Goal: Find specific page/section: Find specific page/section

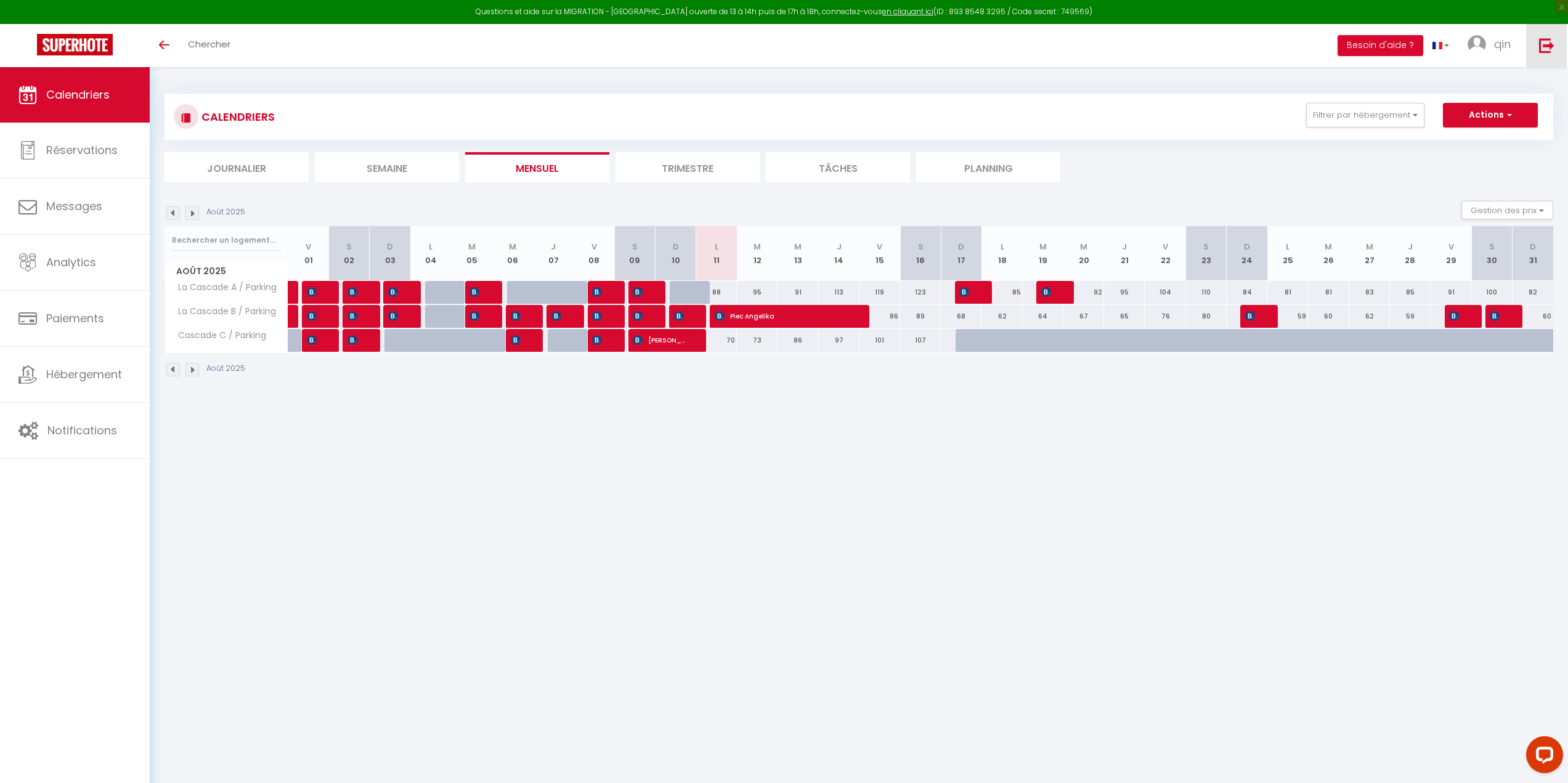
click at [1538, 39] on link at bounding box center [1546, 45] width 41 height 43
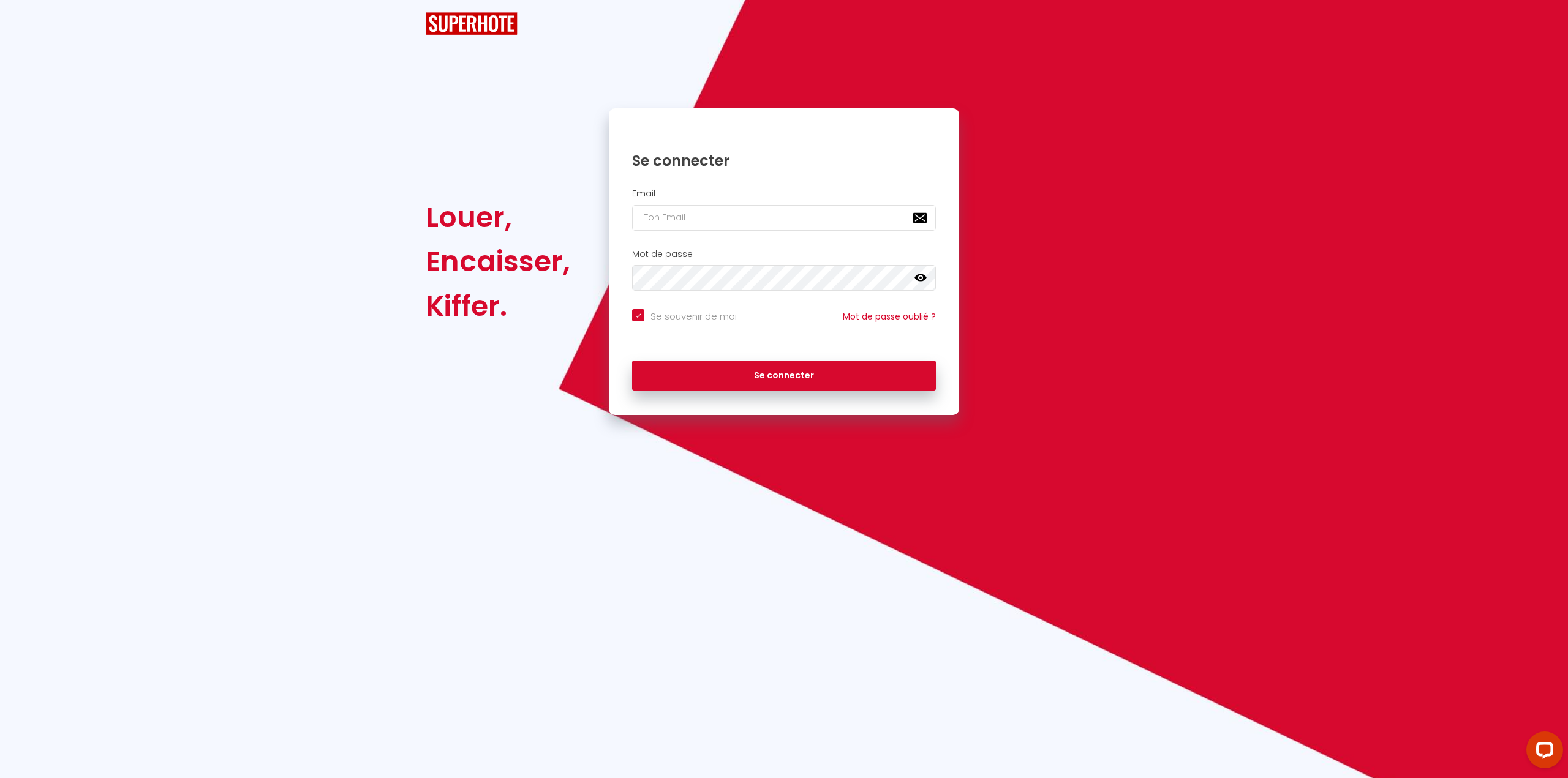
checkbox input "true"
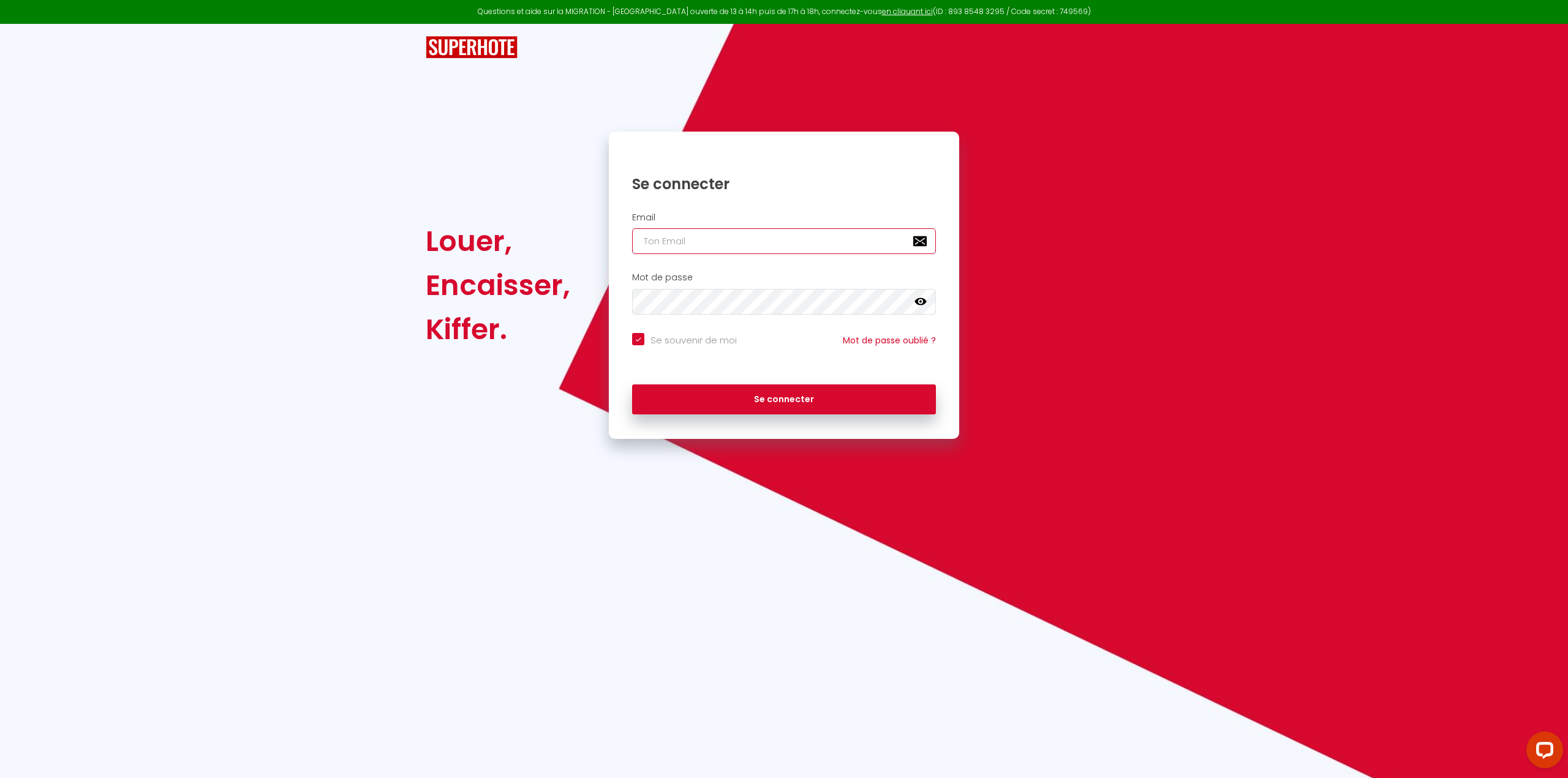
type input "[EMAIL_ADDRESS][DOMAIN_NAME]"
checkbox input "true"
click at [770, 249] on input "[EMAIL_ADDRESS][DOMAIN_NAME]" at bounding box center [784, 241] width 304 height 26
type input "[EMAIL_ADDRESS][DOMAIN_NAME]"
click at [793, 399] on button "Se connecter" at bounding box center [784, 399] width 304 height 30
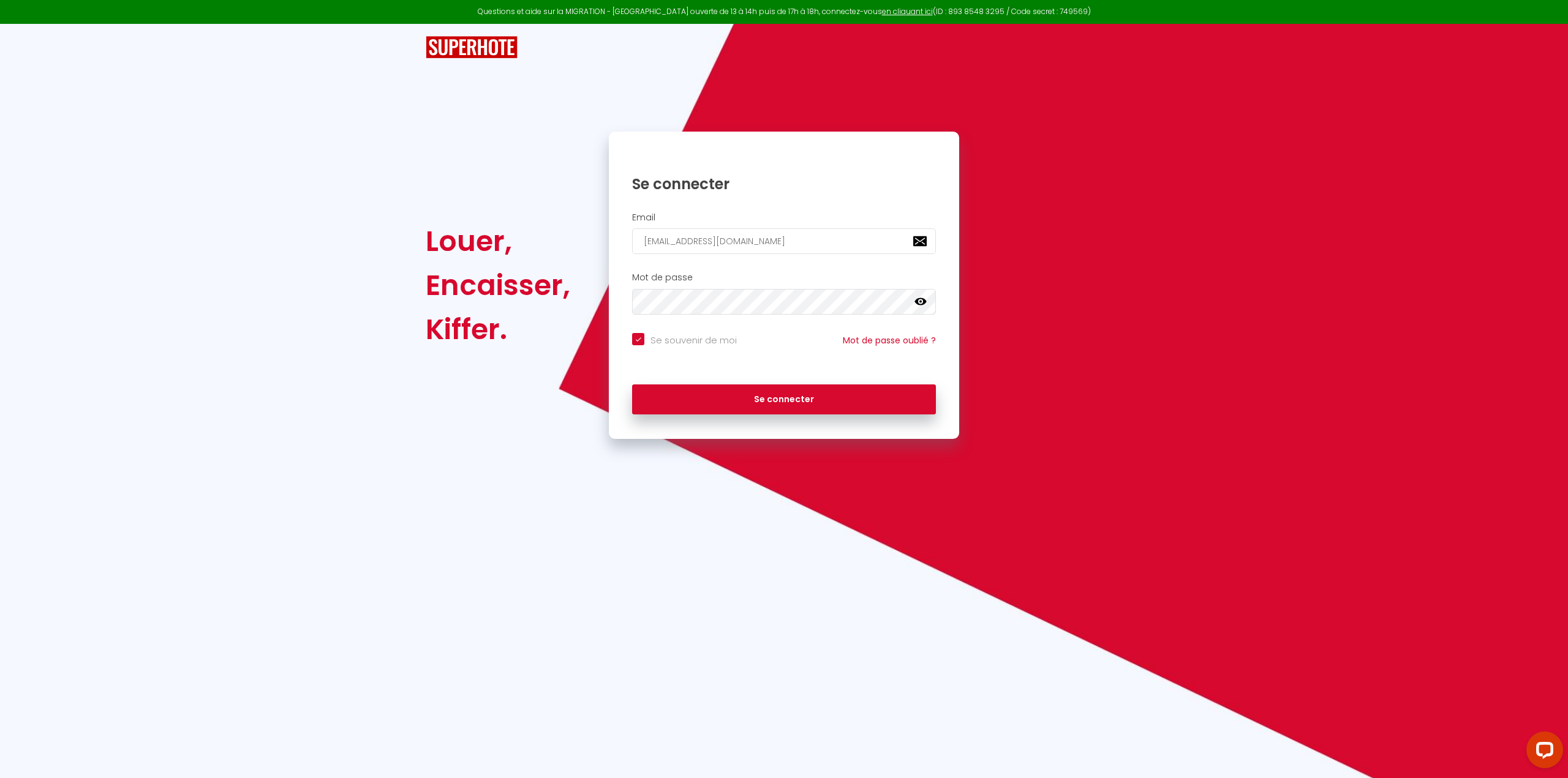
checkbox input "true"
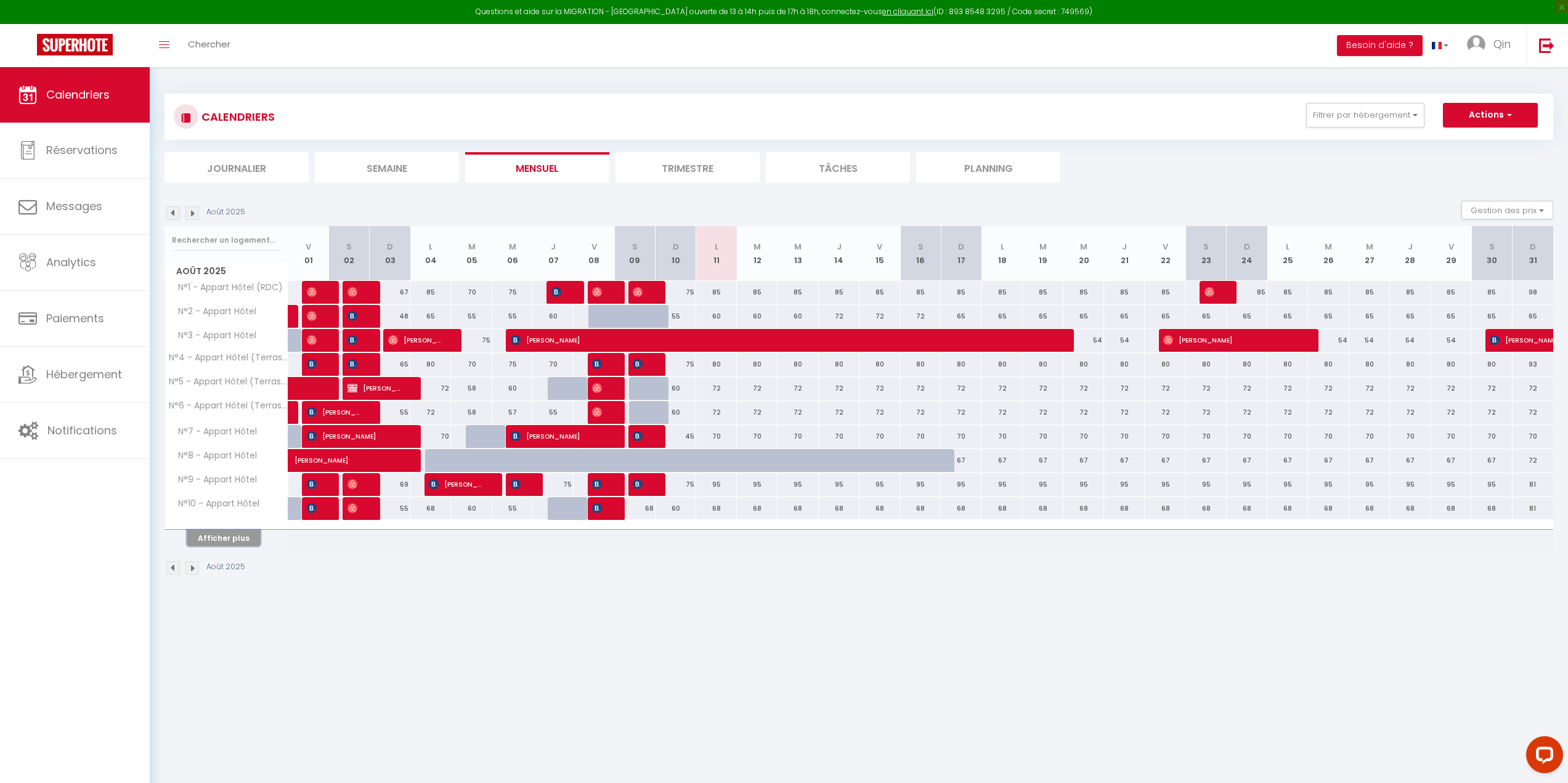
click at [247, 544] on button "Afficher plus" at bounding box center [223, 538] width 74 height 17
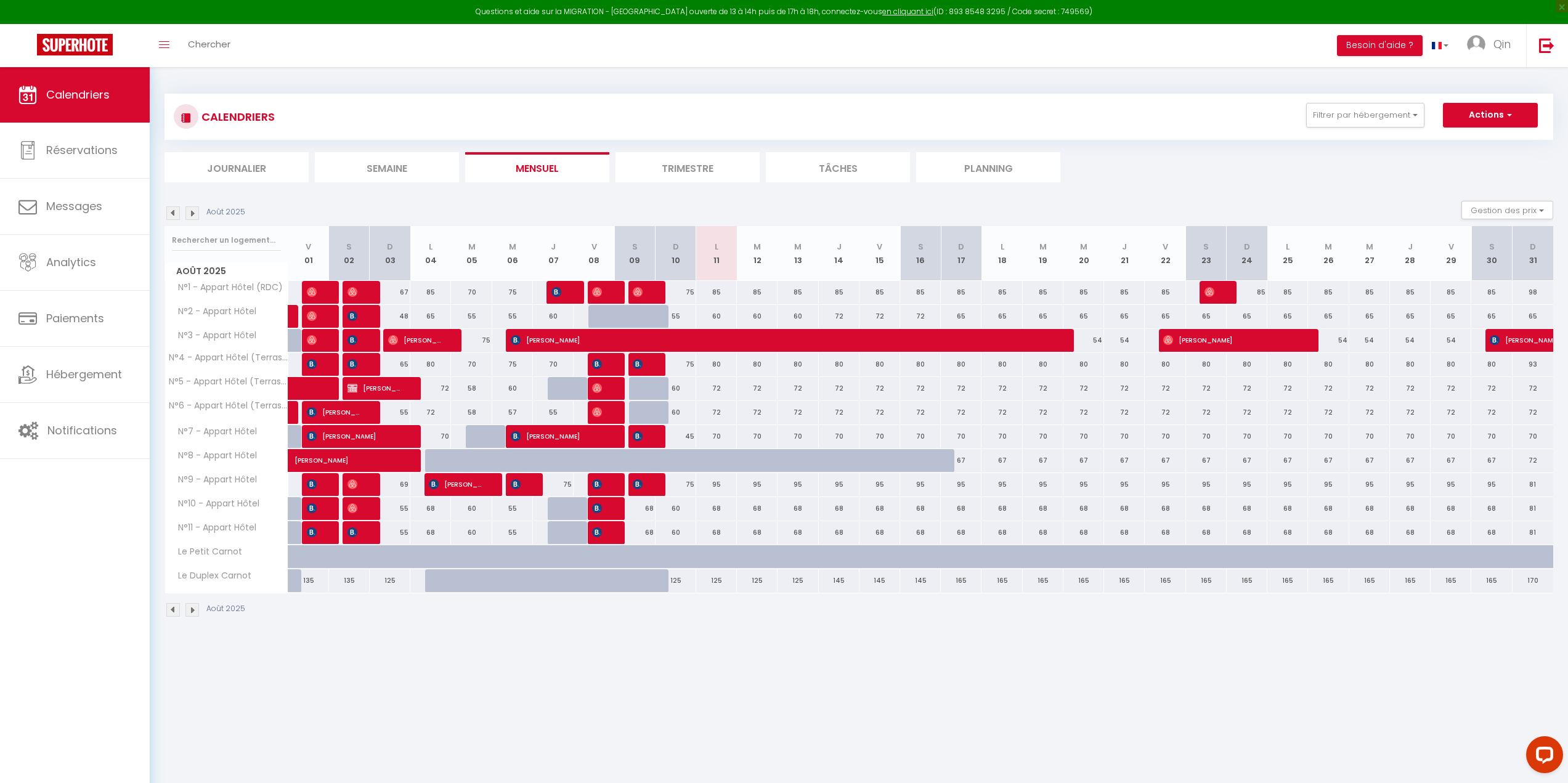
click at [195, 209] on img at bounding box center [192, 214] width 14 height 14
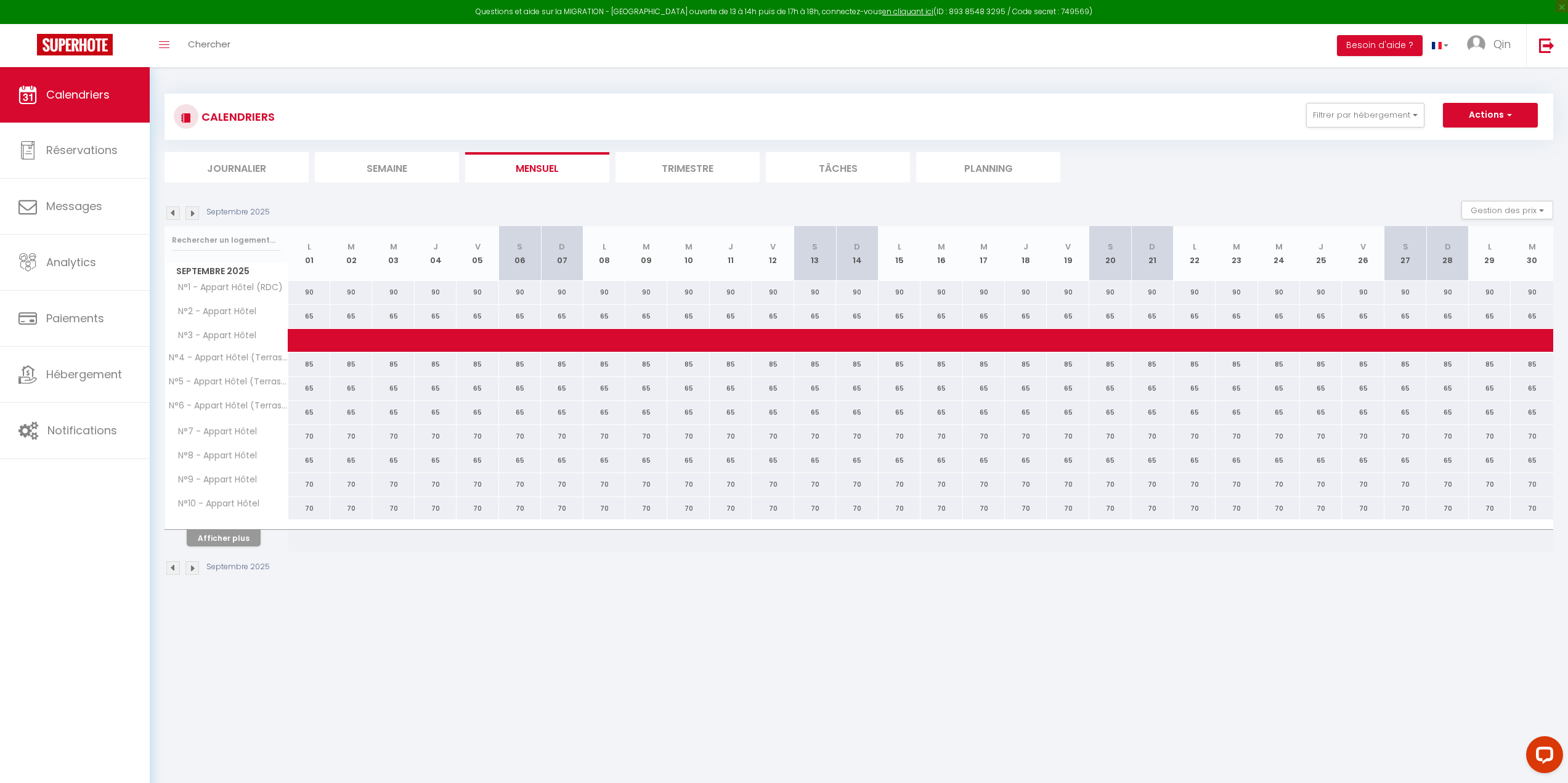
click at [195, 209] on img at bounding box center [192, 214] width 14 height 14
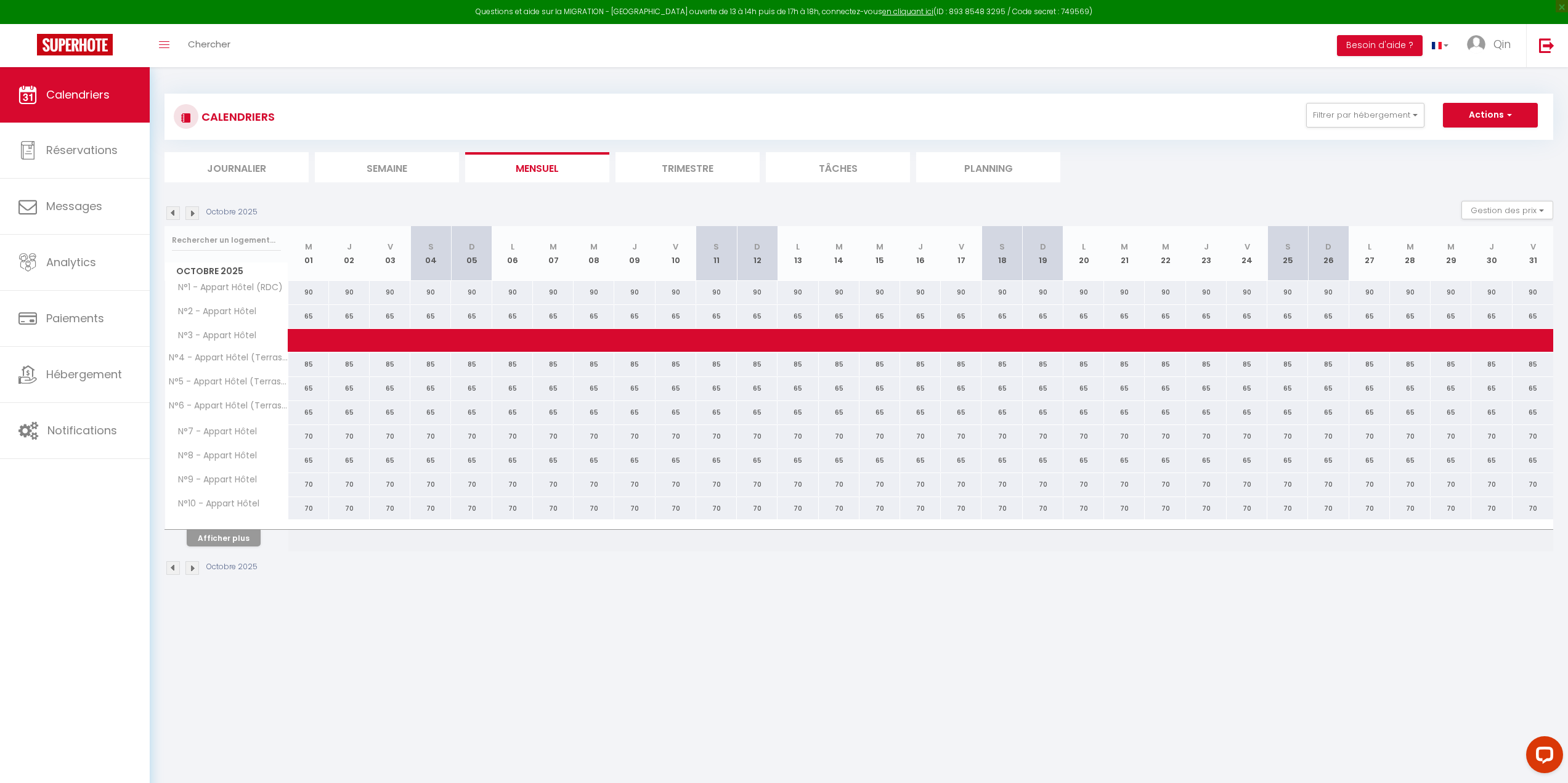
click at [178, 214] on img at bounding box center [173, 214] width 14 height 14
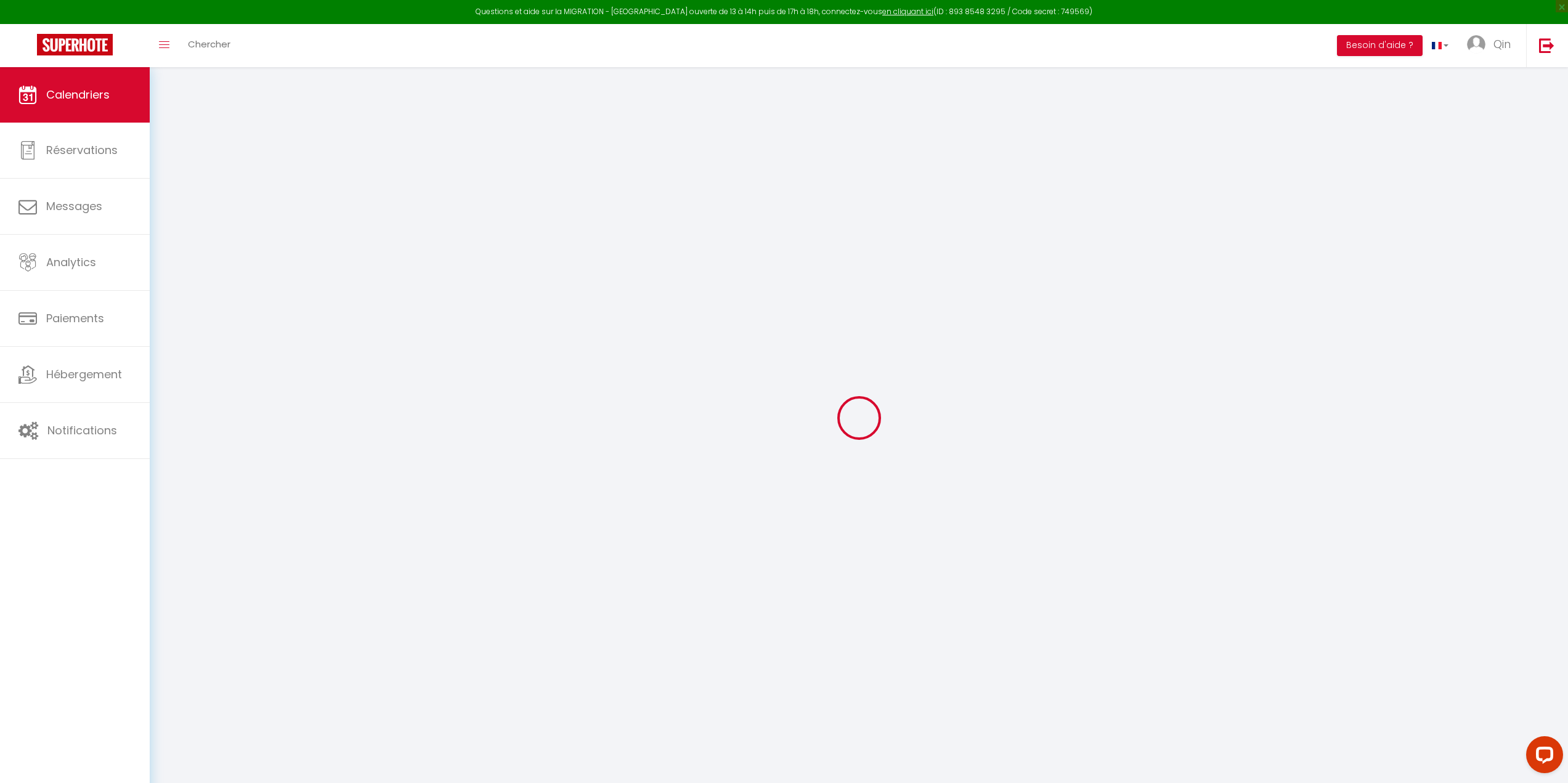
select select
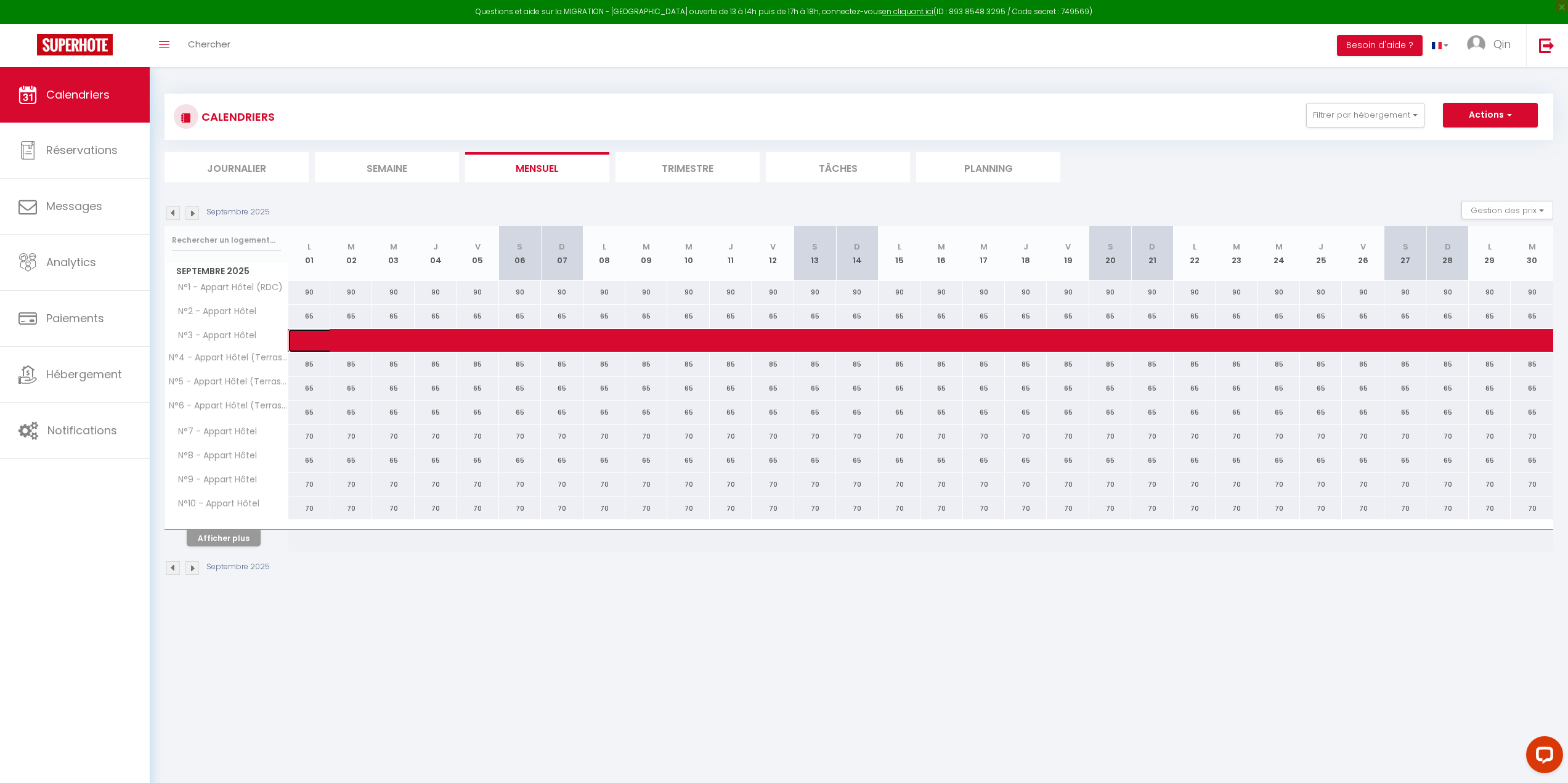
click at [308, 345] on span at bounding box center [1554, 340] width 2494 height 24
select select "OK"
select select "KO"
select select "0"
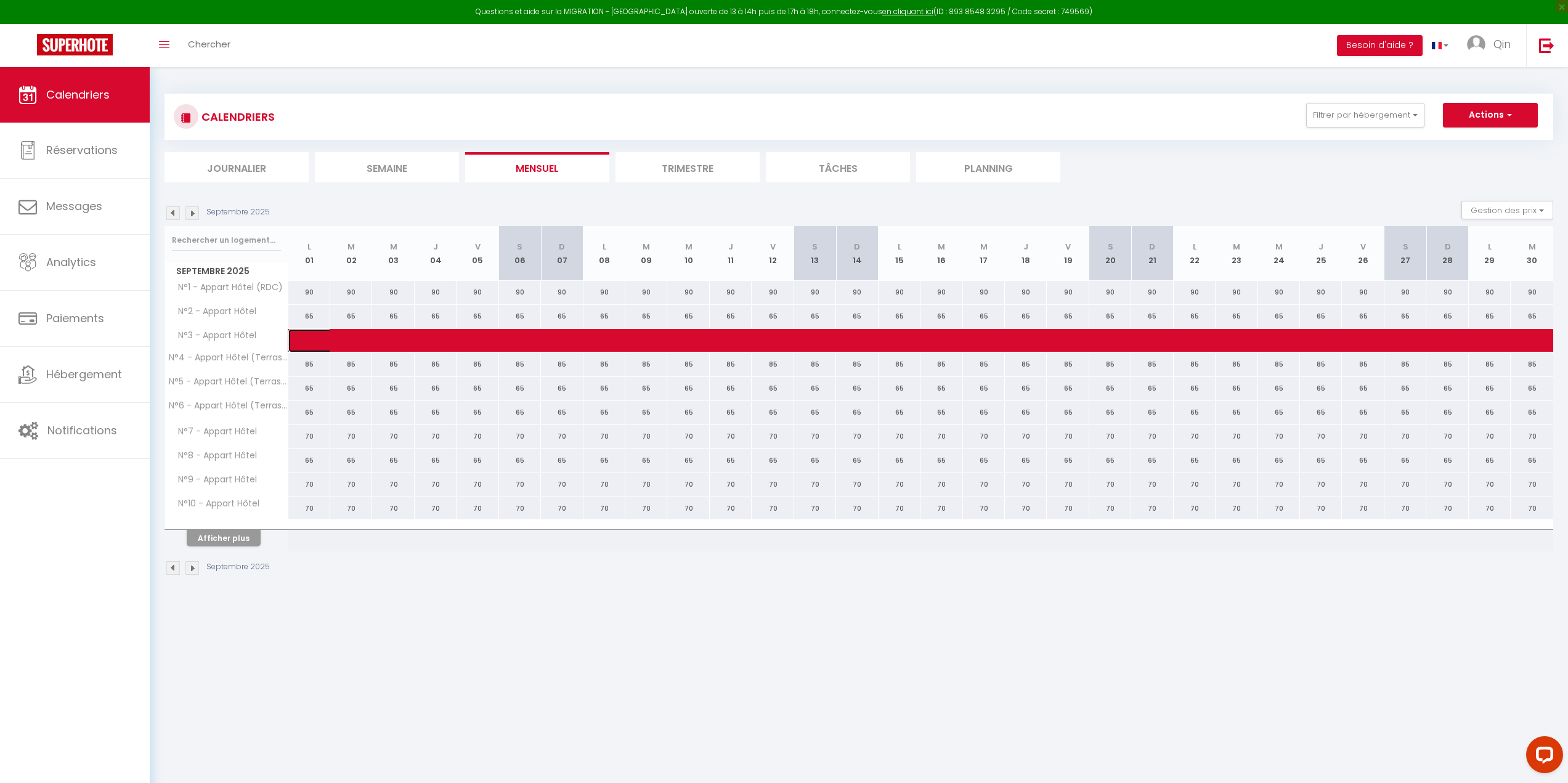
select select "1"
select select
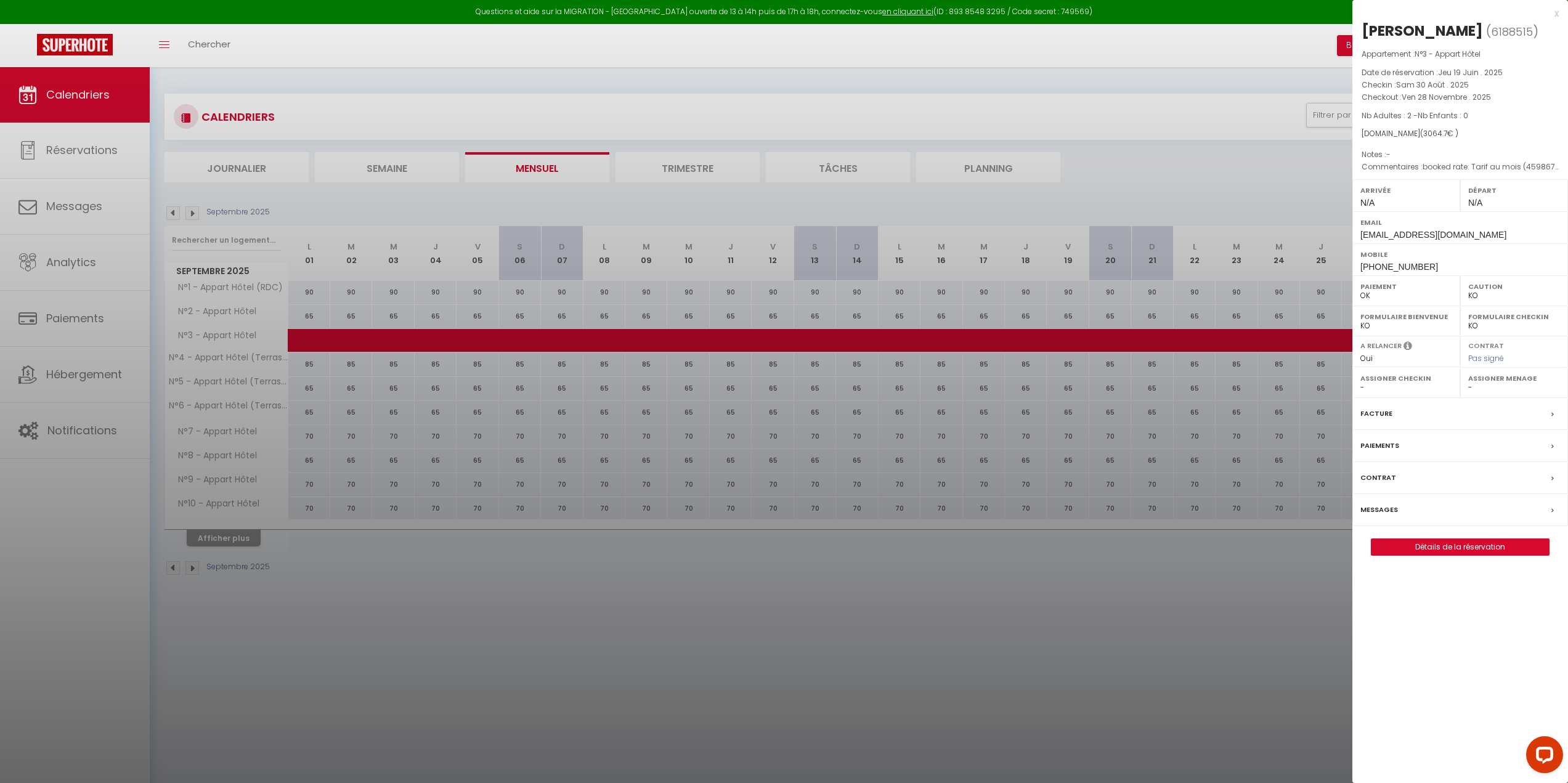
click at [166, 212] on div at bounding box center [784, 391] width 1568 height 783
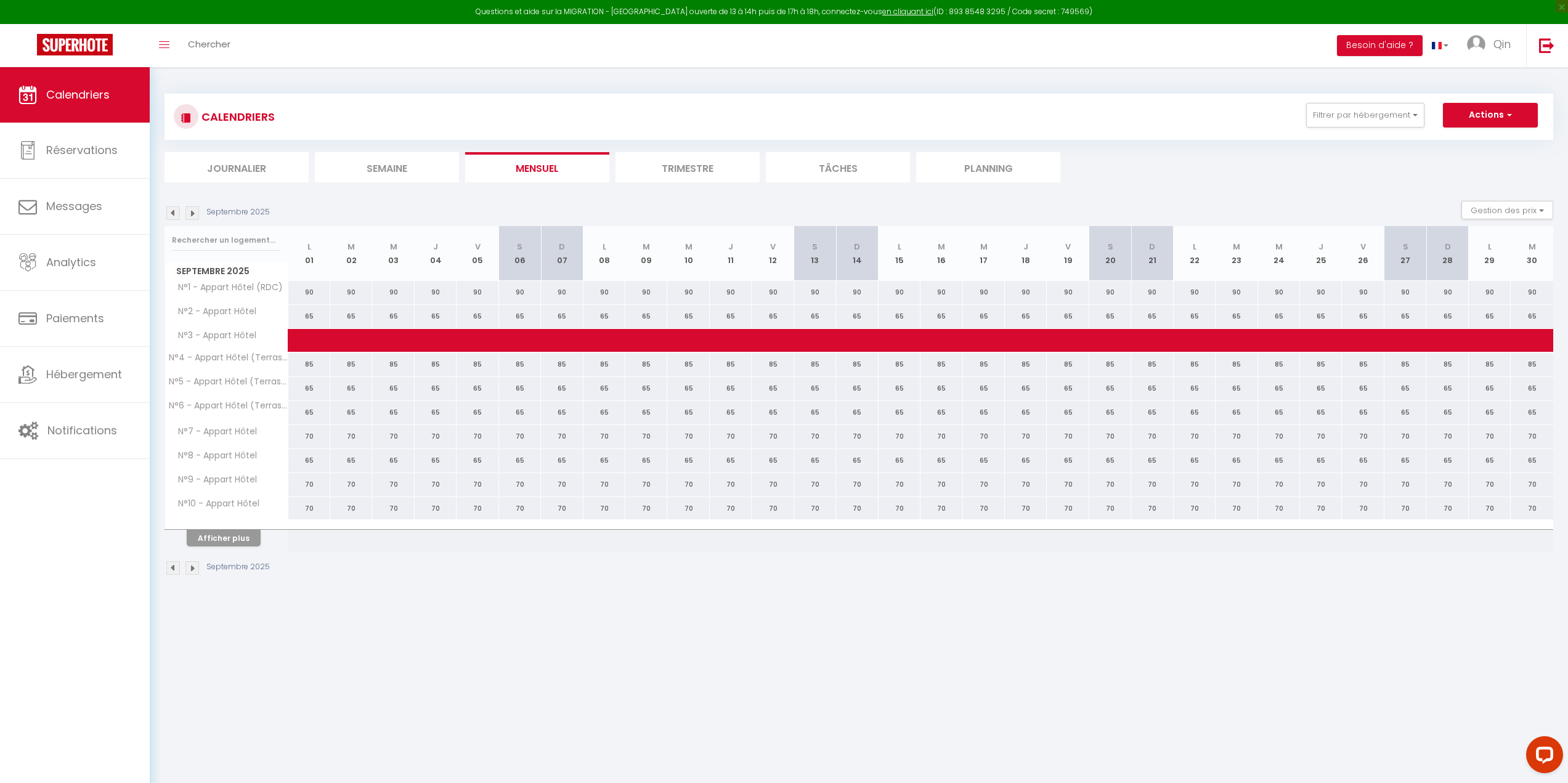
click at [172, 212] on img at bounding box center [173, 214] width 14 height 14
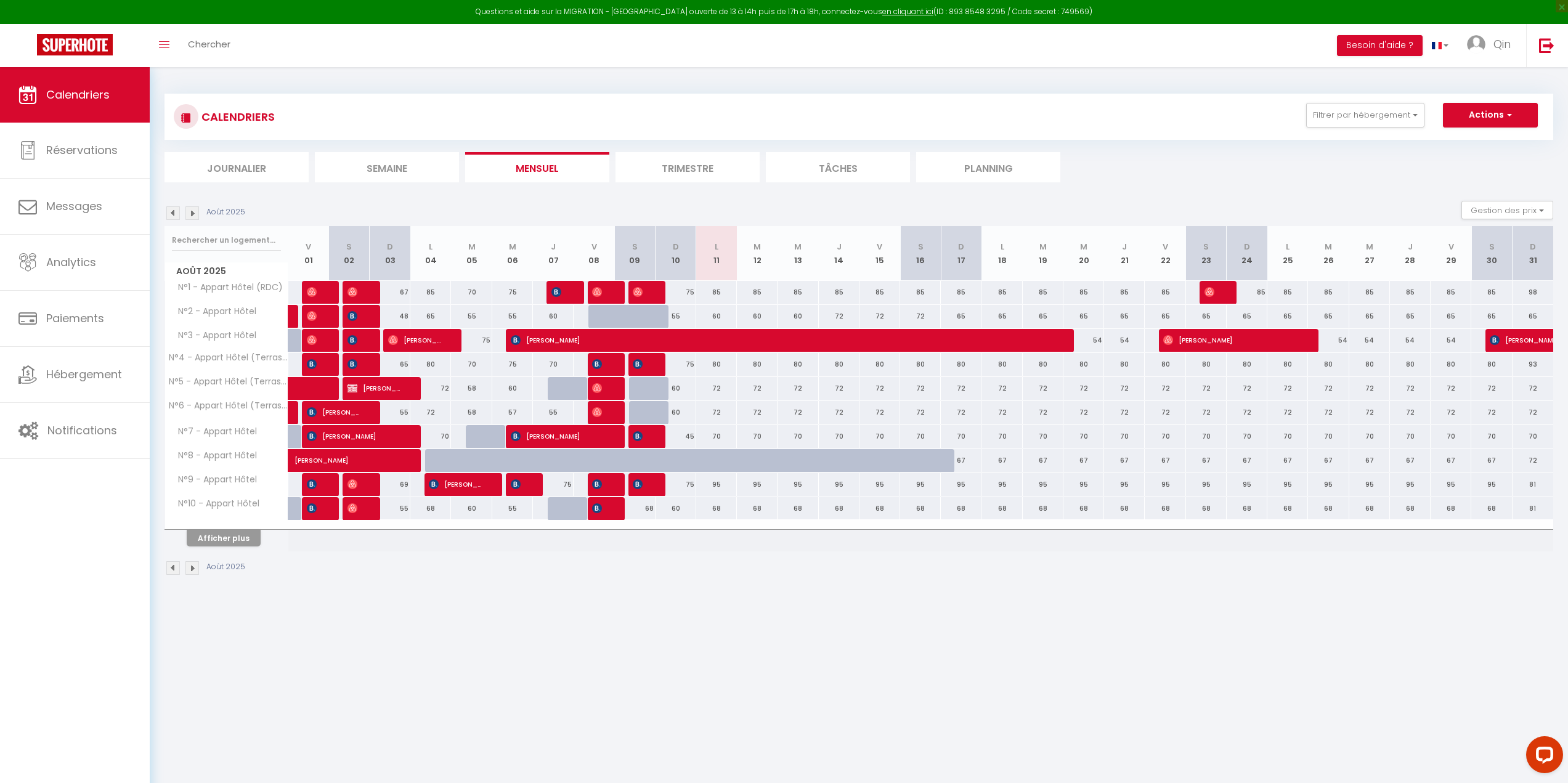
click at [193, 216] on img at bounding box center [192, 214] width 14 height 14
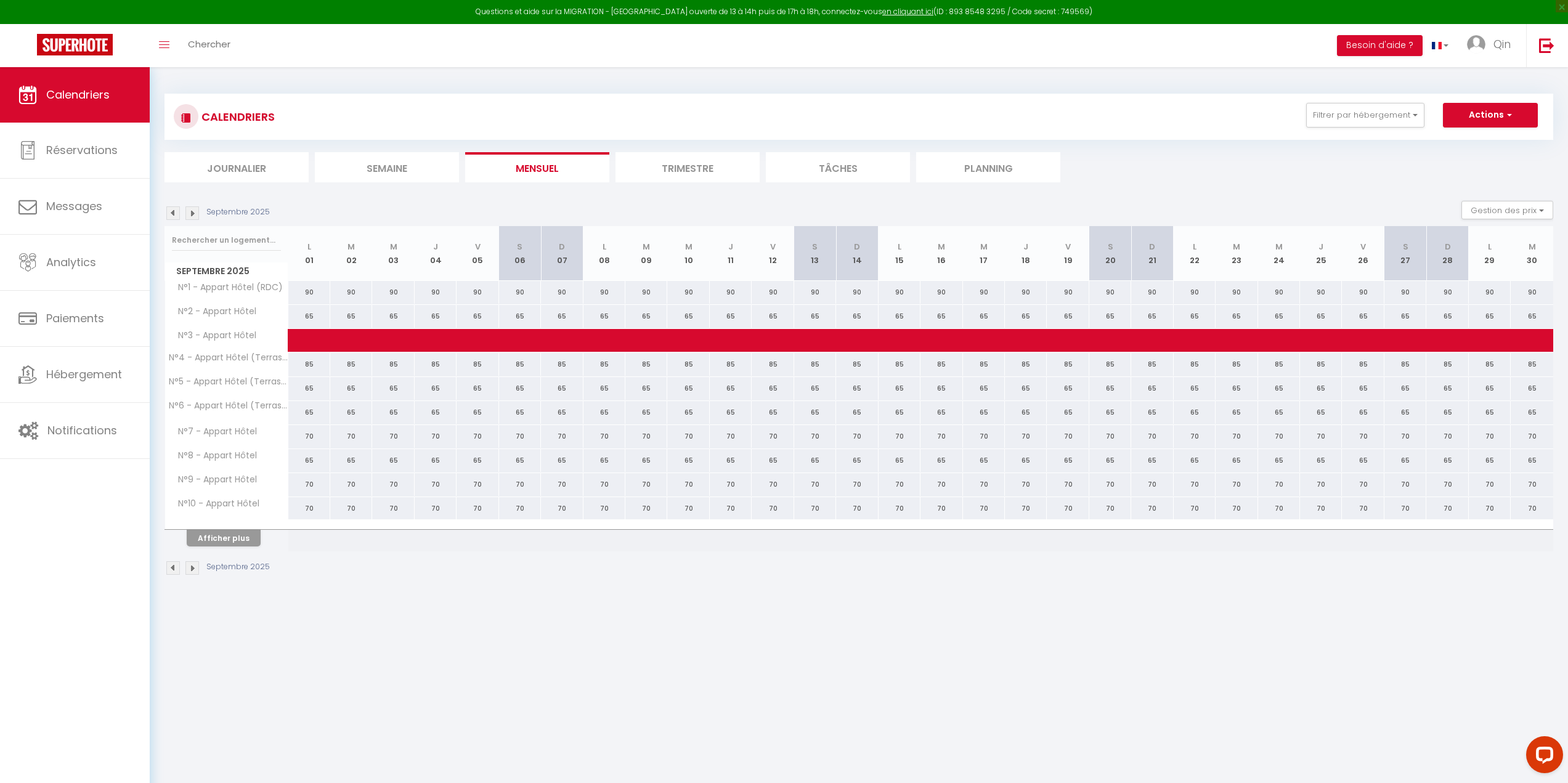
click at [193, 216] on img at bounding box center [192, 214] width 14 height 14
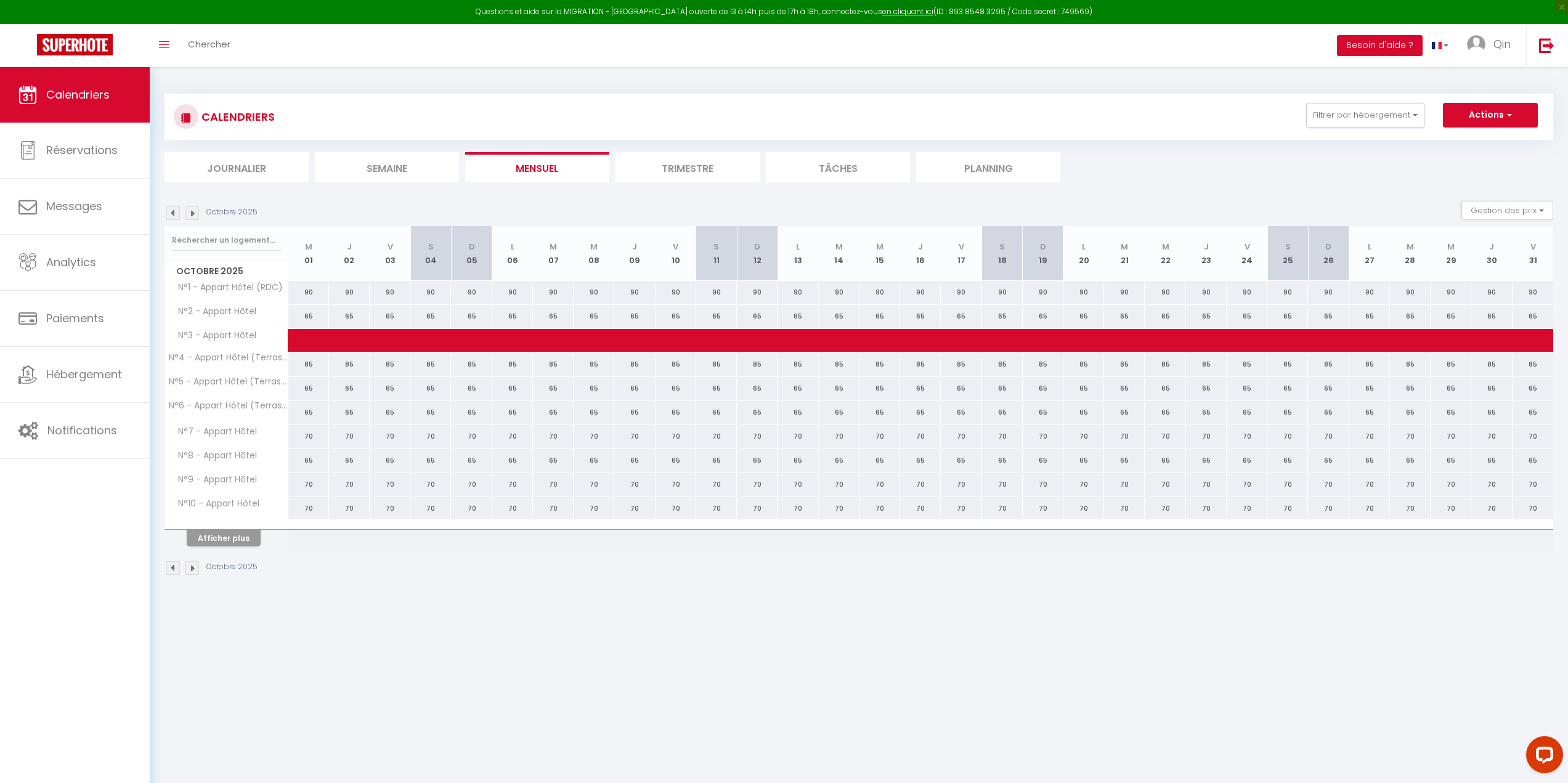
click at [193, 216] on img at bounding box center [192, 214] width 14 height 14
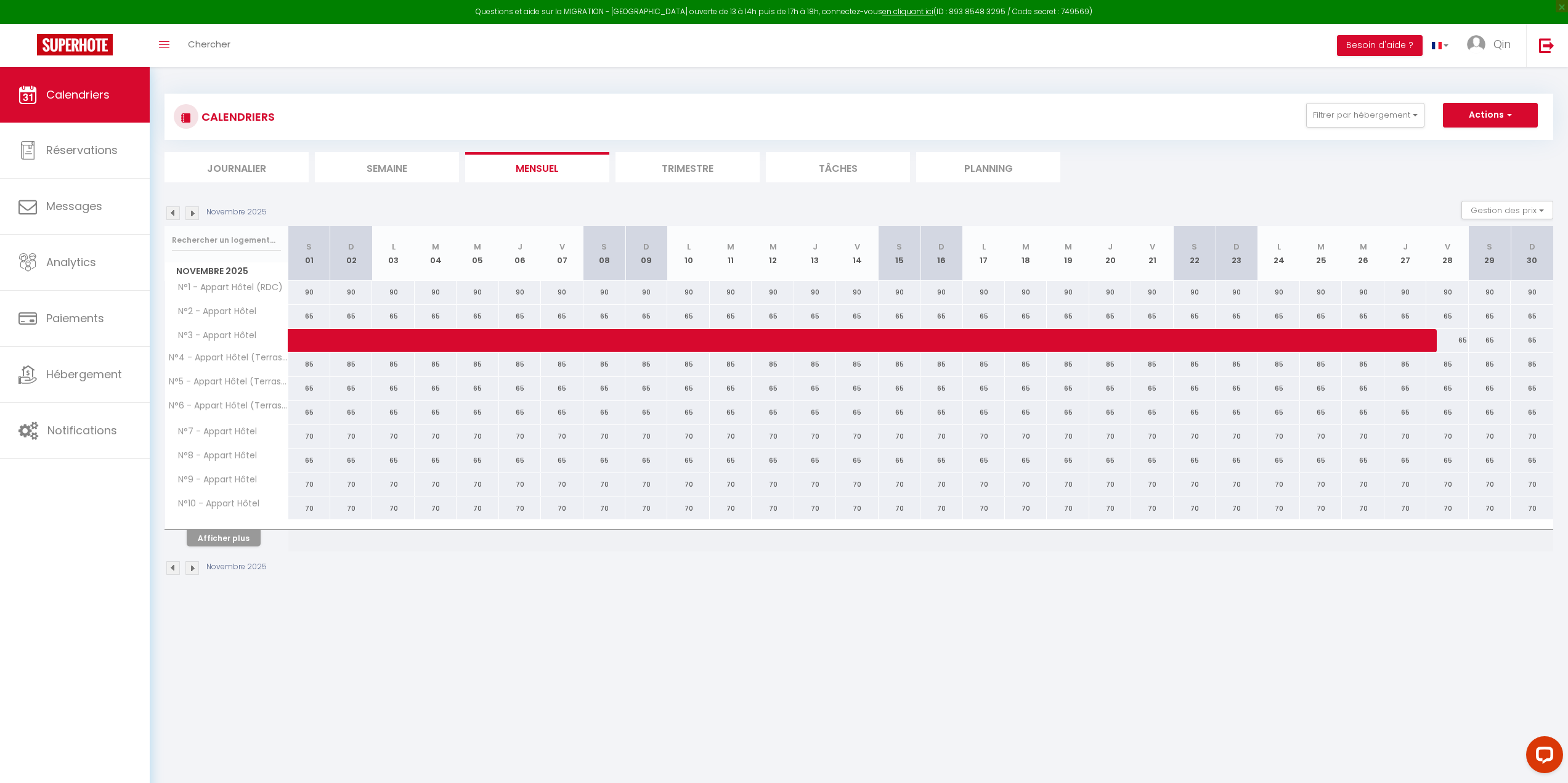
click at [193, 216] on img at bounding box center [192, 214] width 14 height 14
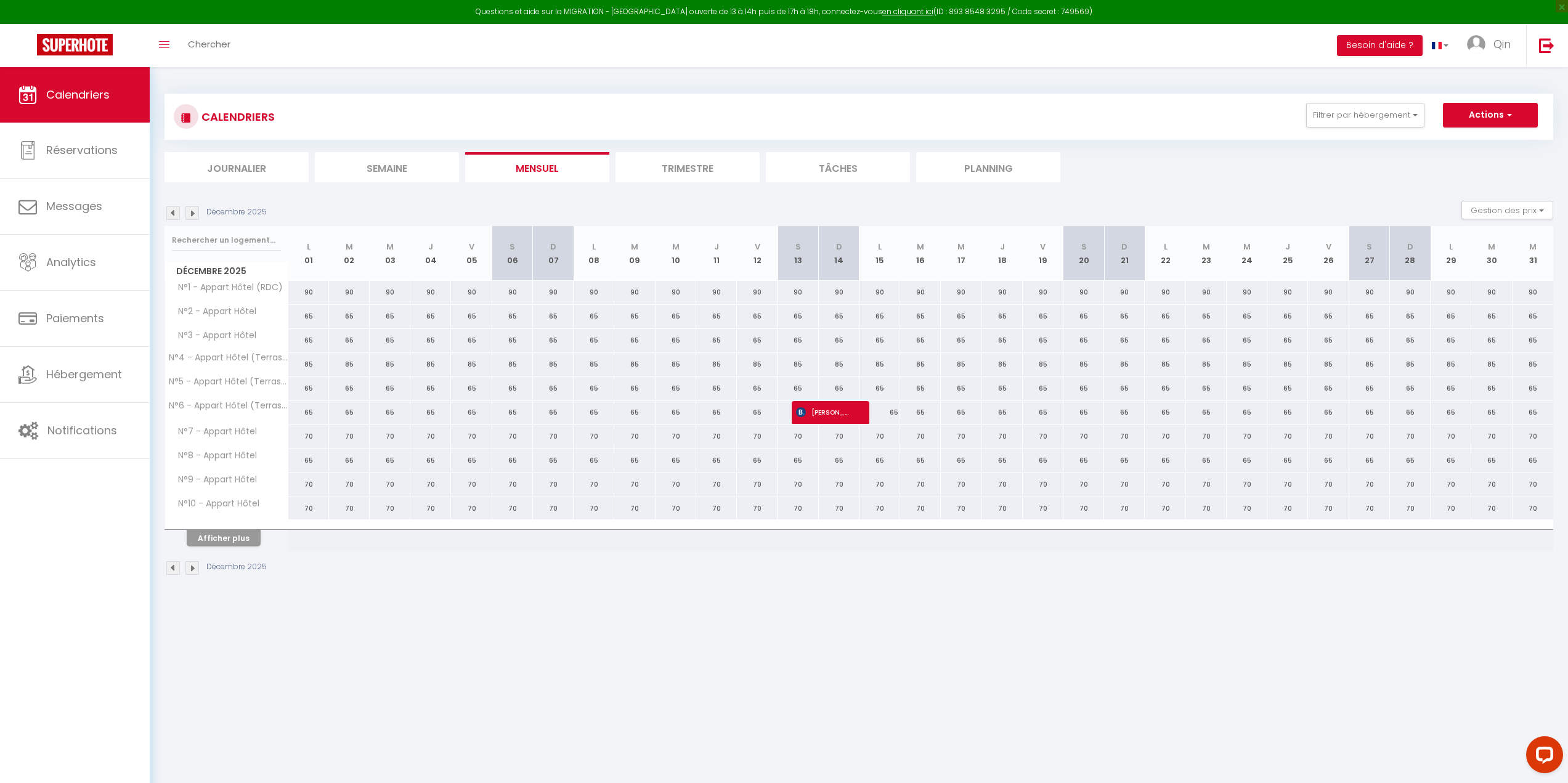
click at [193, 216] on img at bounding box center [192, 214] width 14 height 14
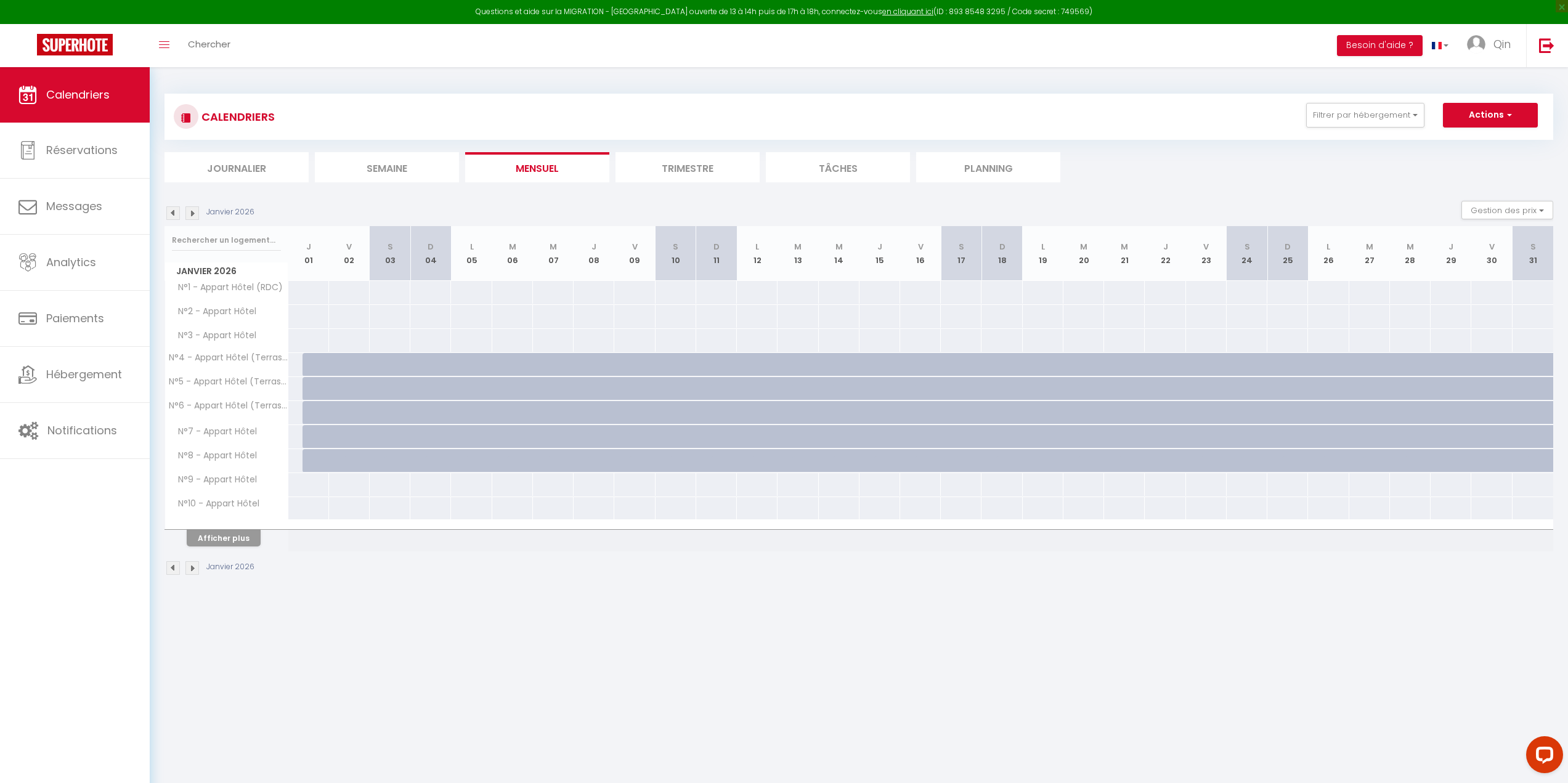
click at [193, 216] on img at bounding box center [192, 214] width 14 height 14
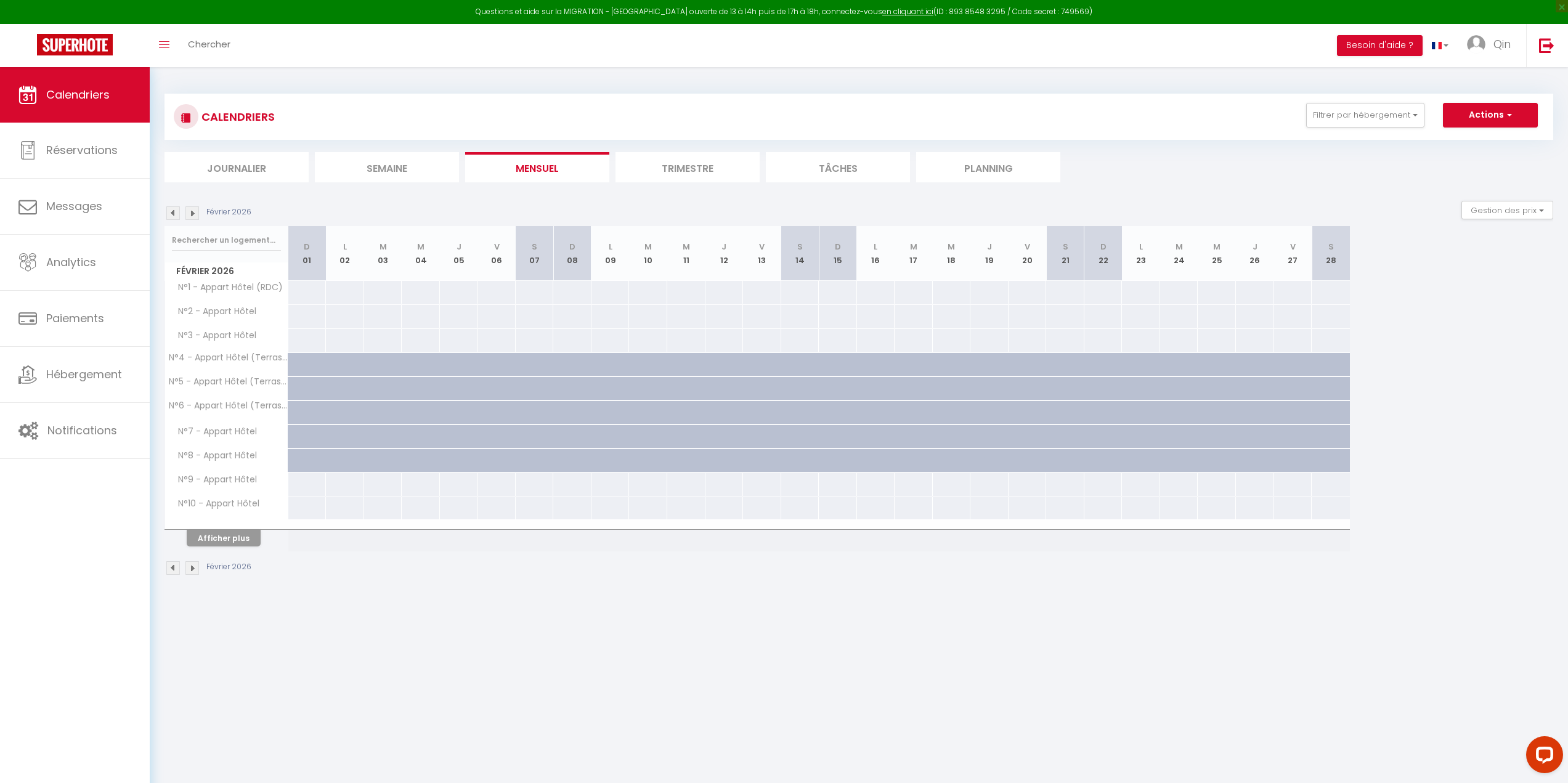
click at [175, 210] on img at bounding box center [173, 214] width 14 height 14
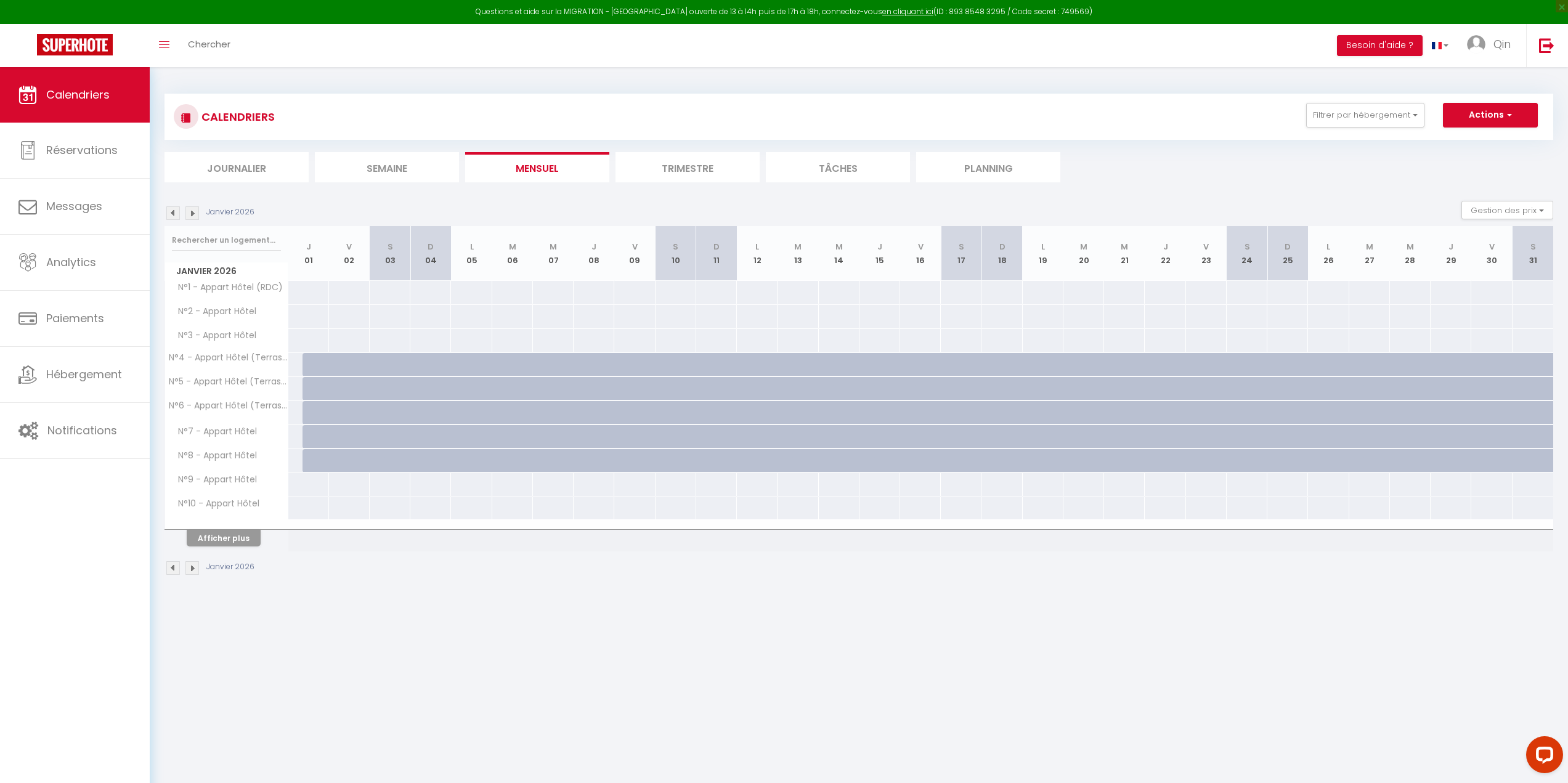
click at [175, 210] on img at bounding box center [173, 214] width 14 height 14
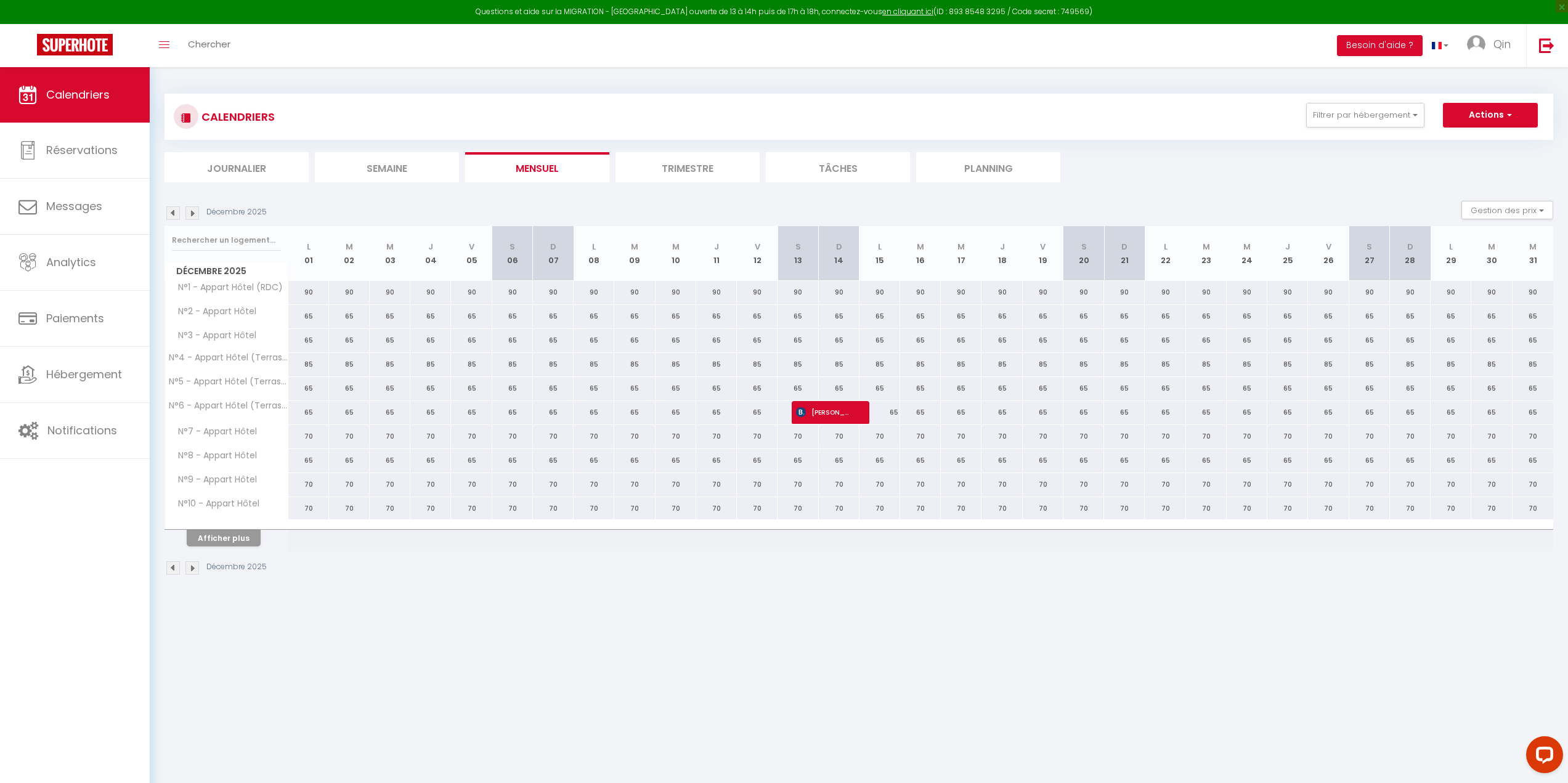
click at [175, 210] on img at bounding box center [173, 214] width 14 height 14
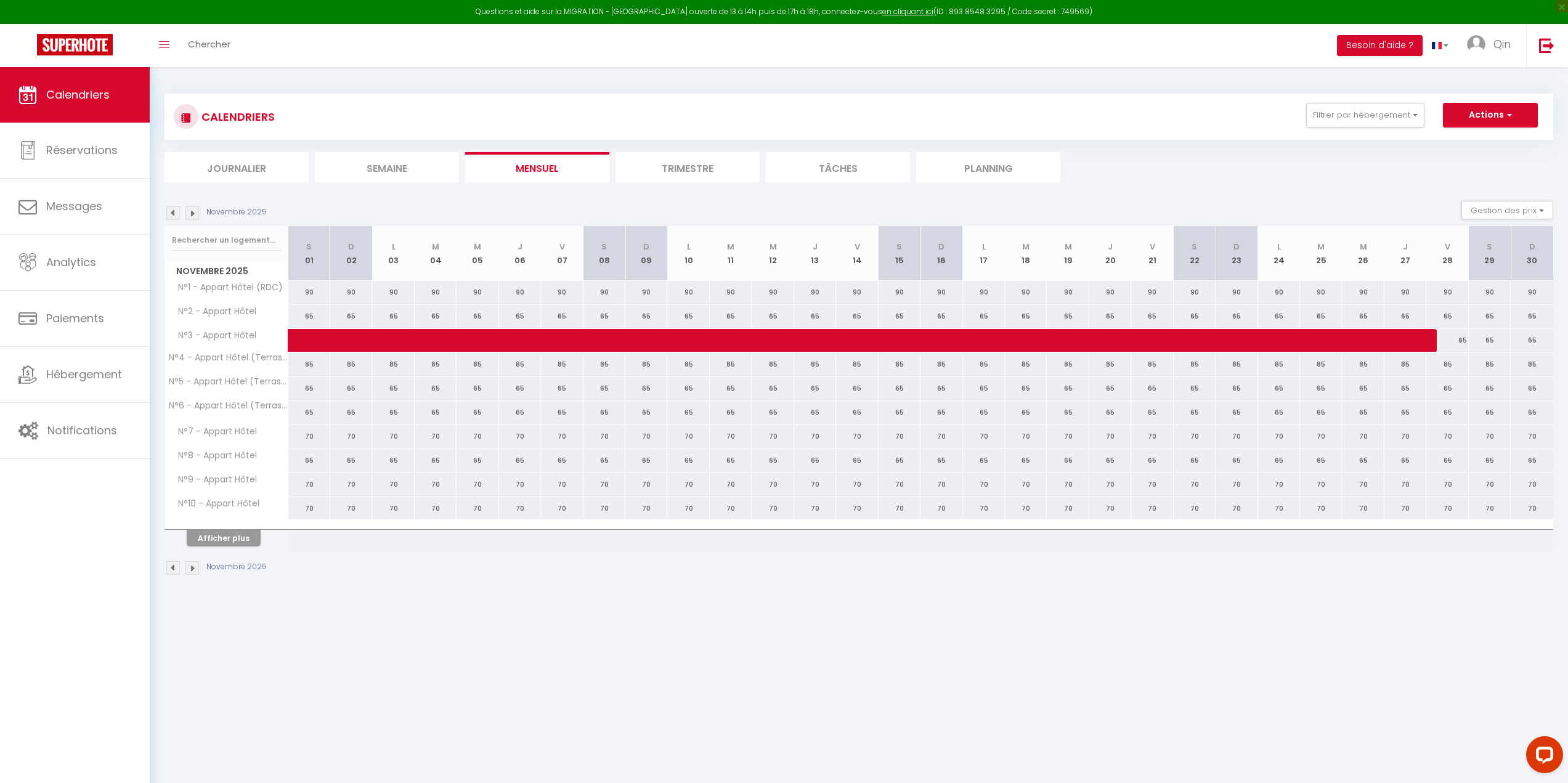
click at [175, 210] on img at bounding box center [173, 214] width 14 height 14
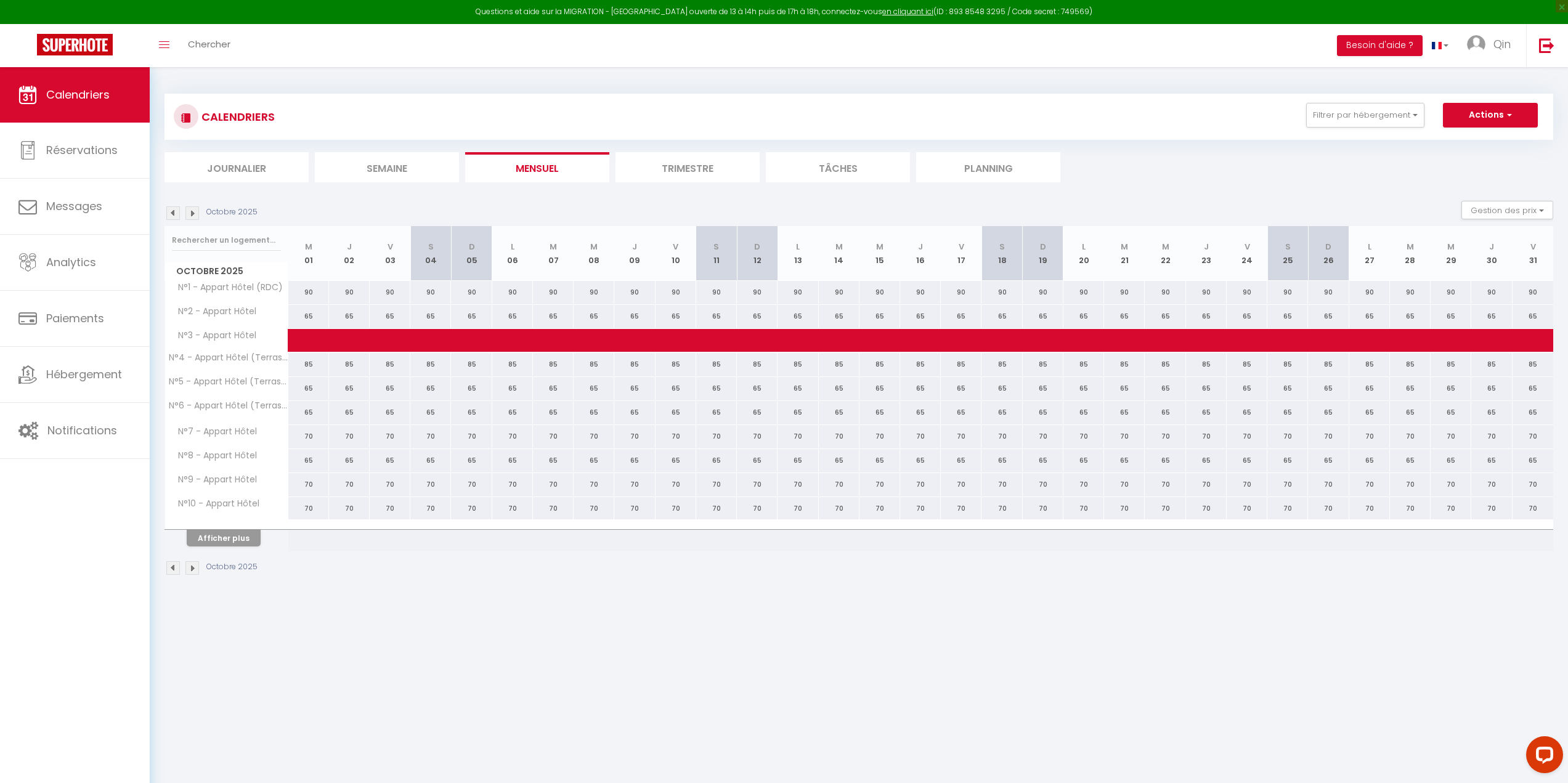
click at [175, 210] on img at bounding box center [173, 214] width 14 height 14
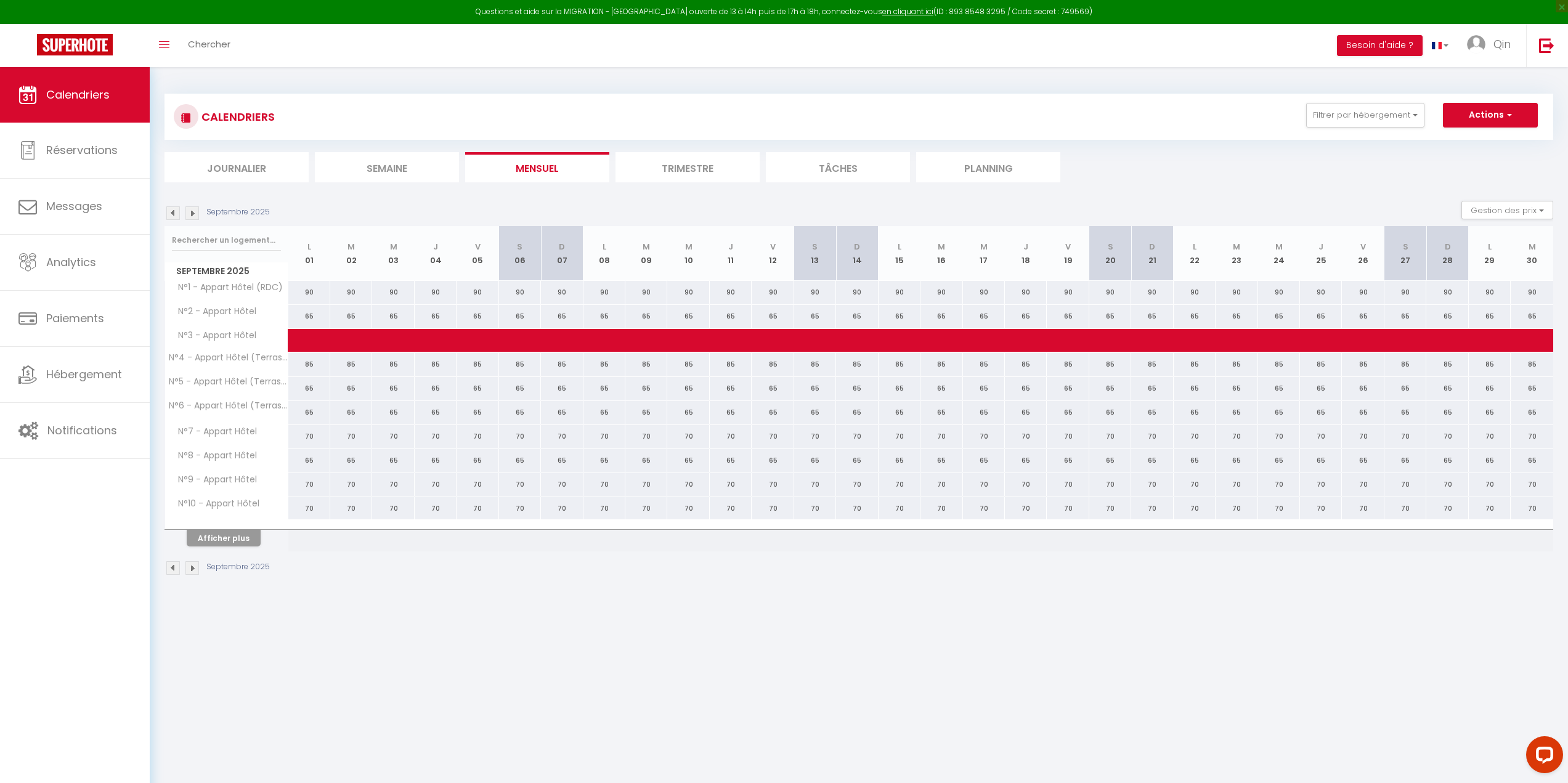
click at [175, 210] on img at bounding box center [173, 214] width 14 height 14
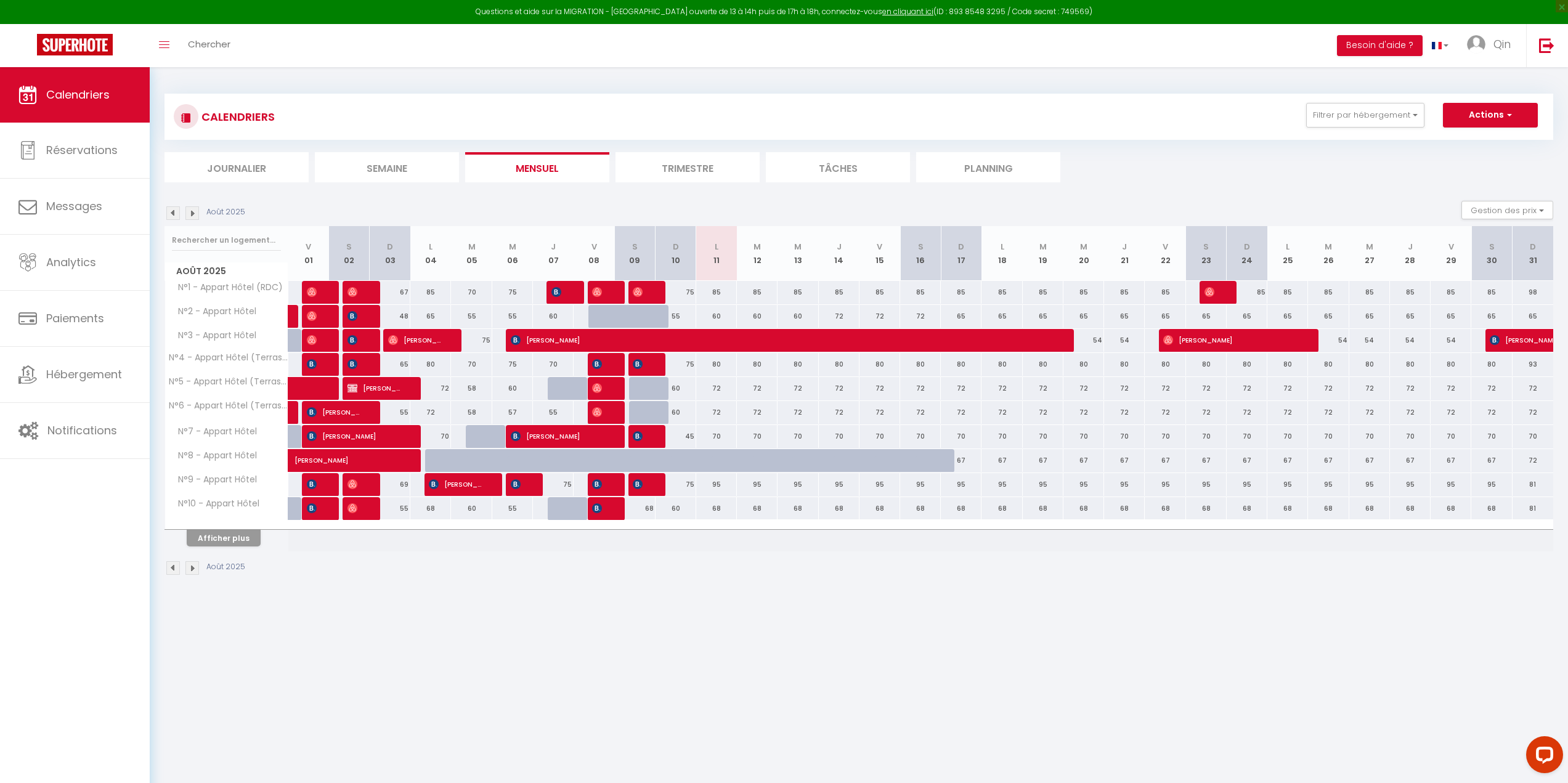
click at [194, 214] on img at bounding box center [192, 214] width 14 height 14
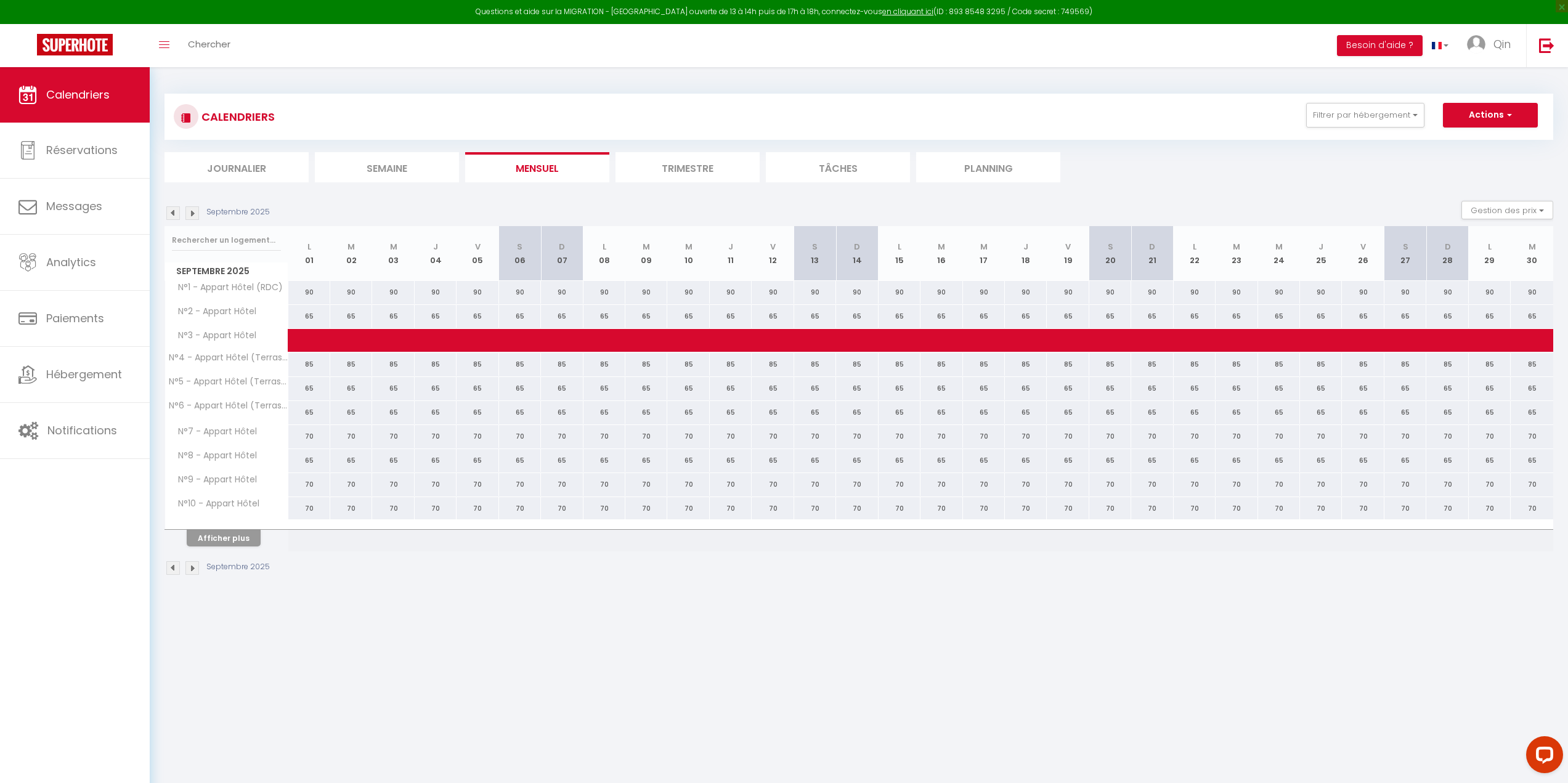
click at [194, 214] on img at bounding box center [192, 214] width 14 height 14
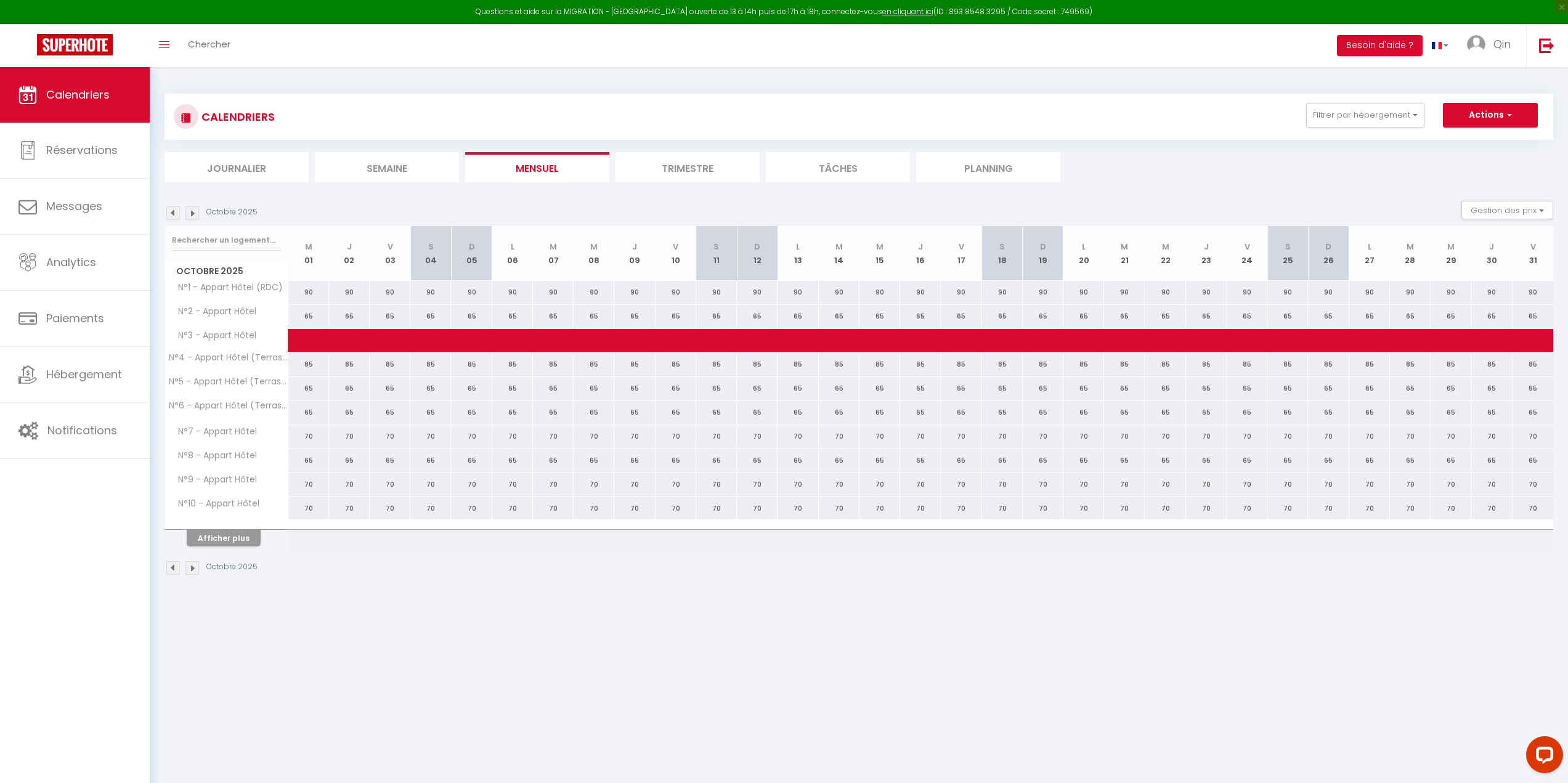
click at [194, 214] on img at bounding box center [192, 214] width 14 height 14
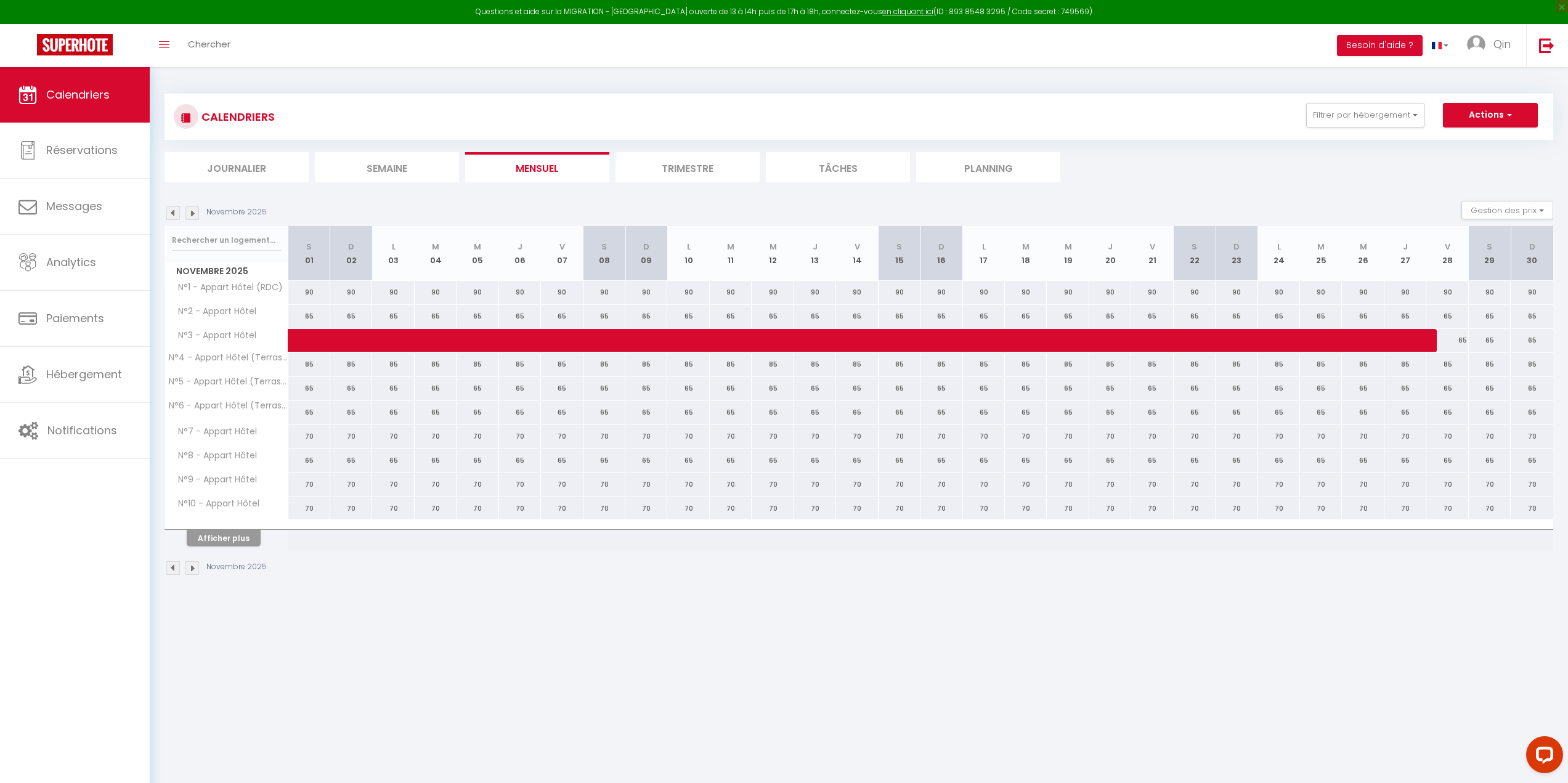
click at [194, 214] on img at bounding box center [192, 214] width 14 height 14
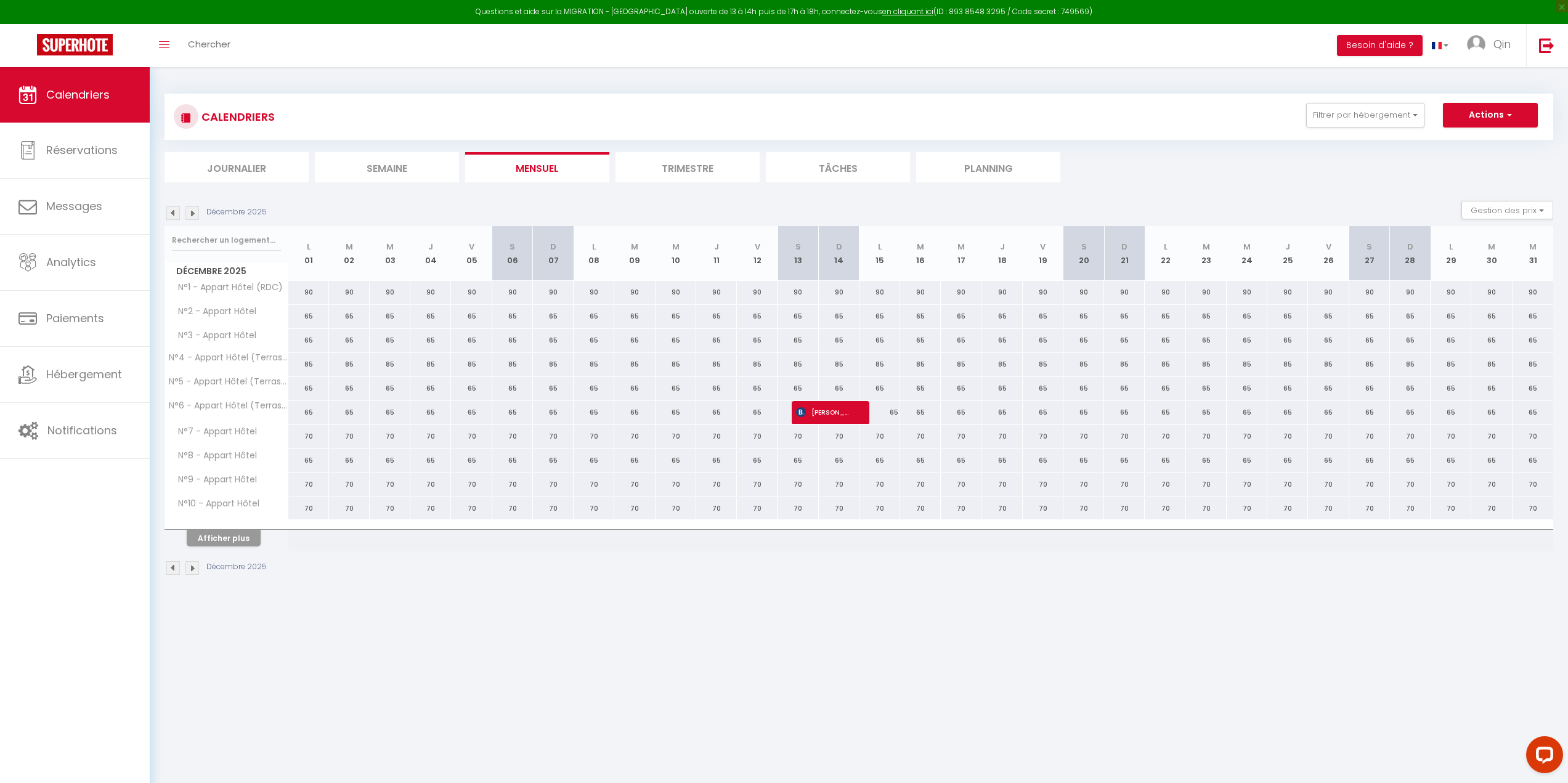
click at [194, 214] on img at bounding box center [192, 214] width 14 height 14
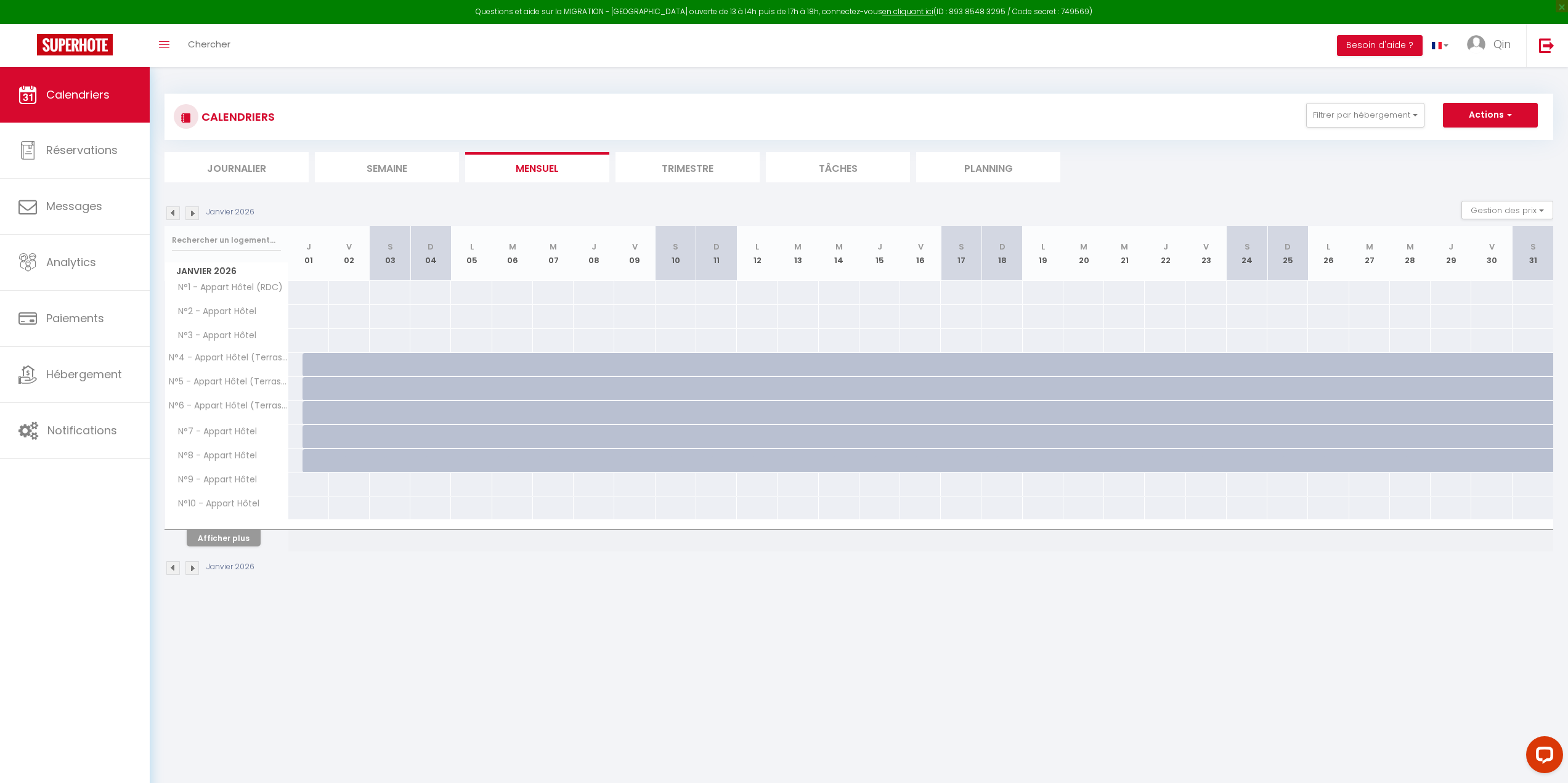
click at [194, 214] on img at bounding box center [192, 214] width 14 height 14
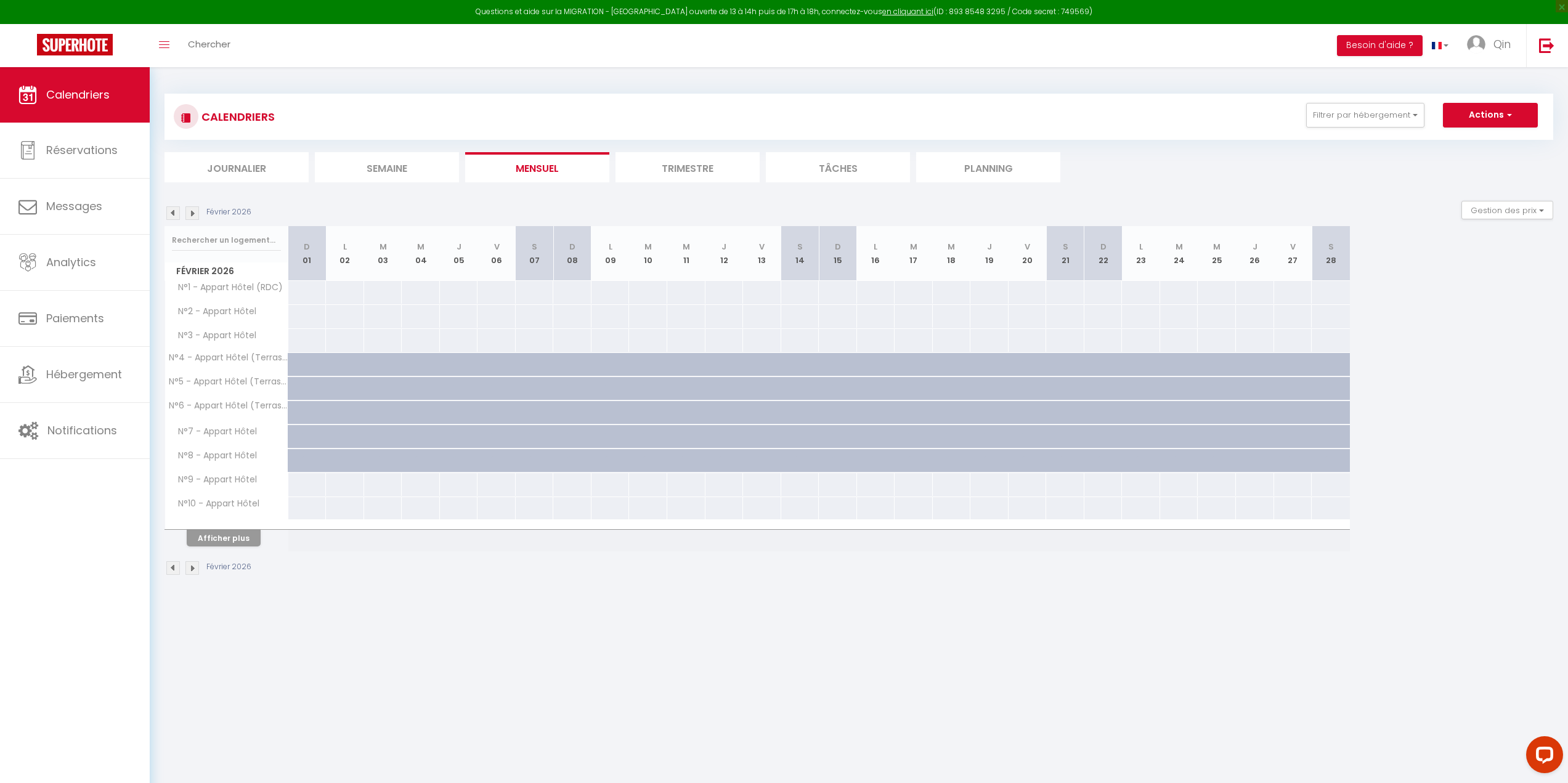
click at [194, 214] on img at bounding box center [192, 214] width 14 height 14
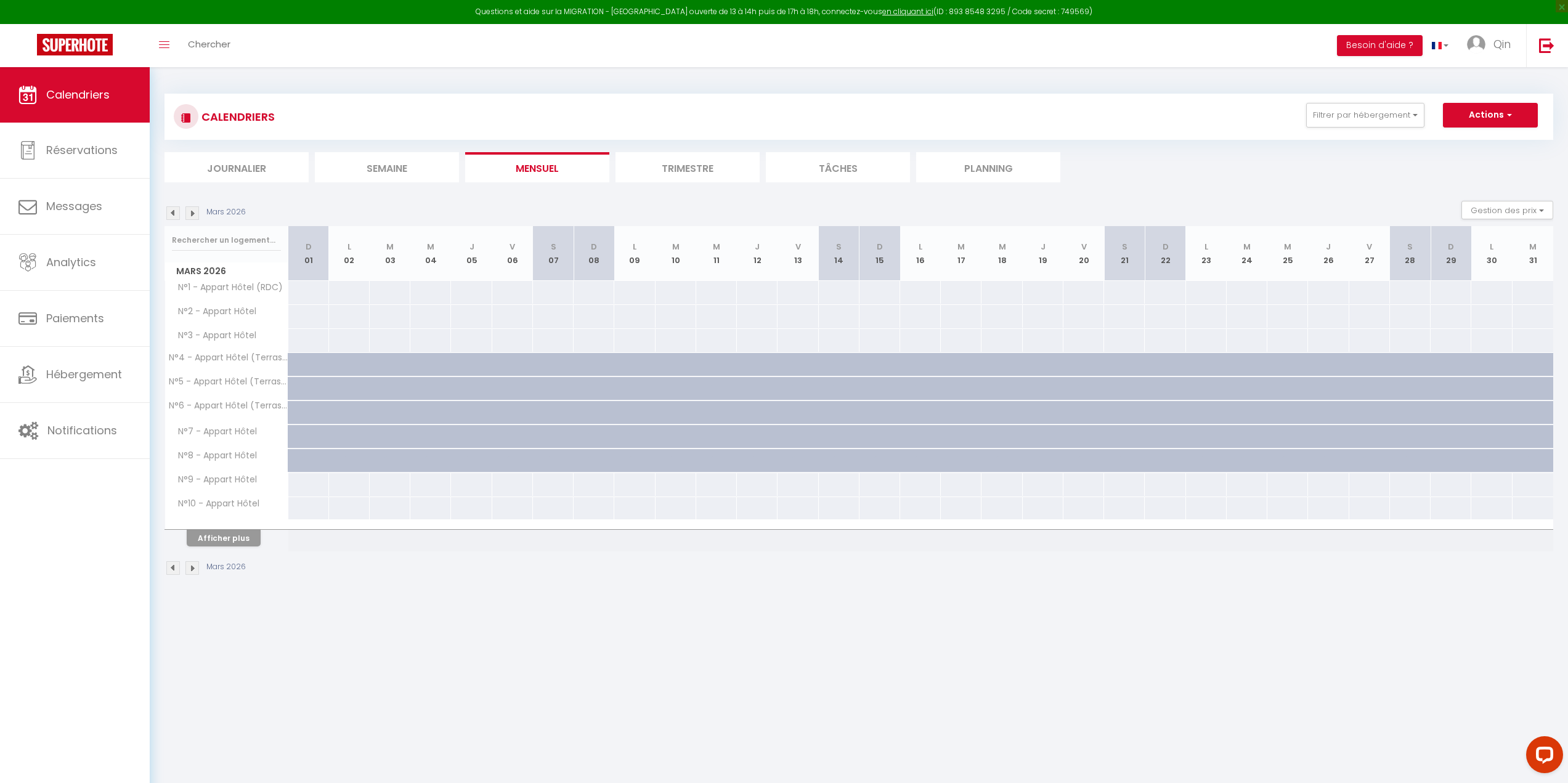
click at [194, 214] on img at bounding box center [192, 214] width 14 height 14
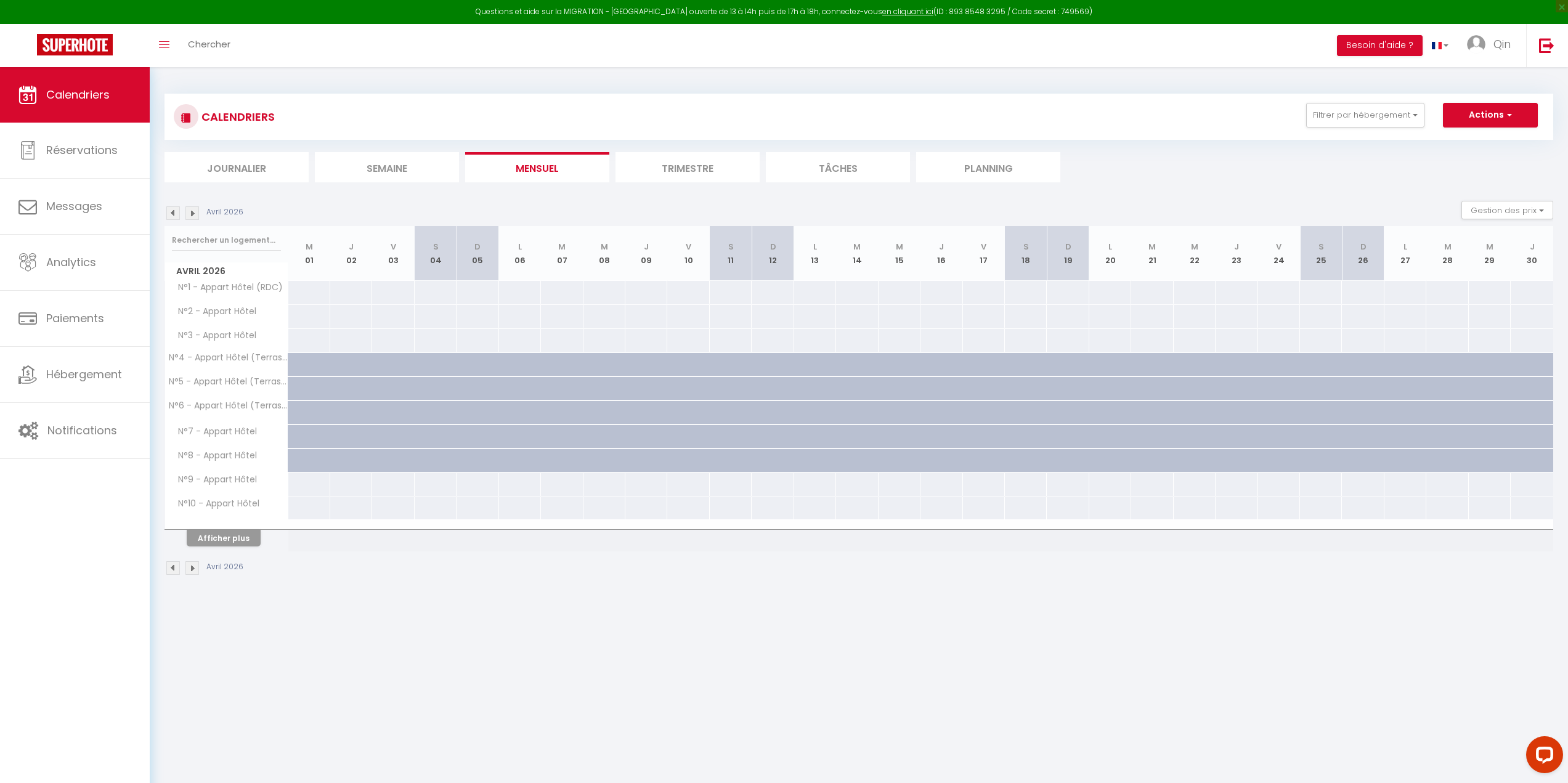
click at [194, 214] on img at bounding box center [192, 214] width 14 height 14
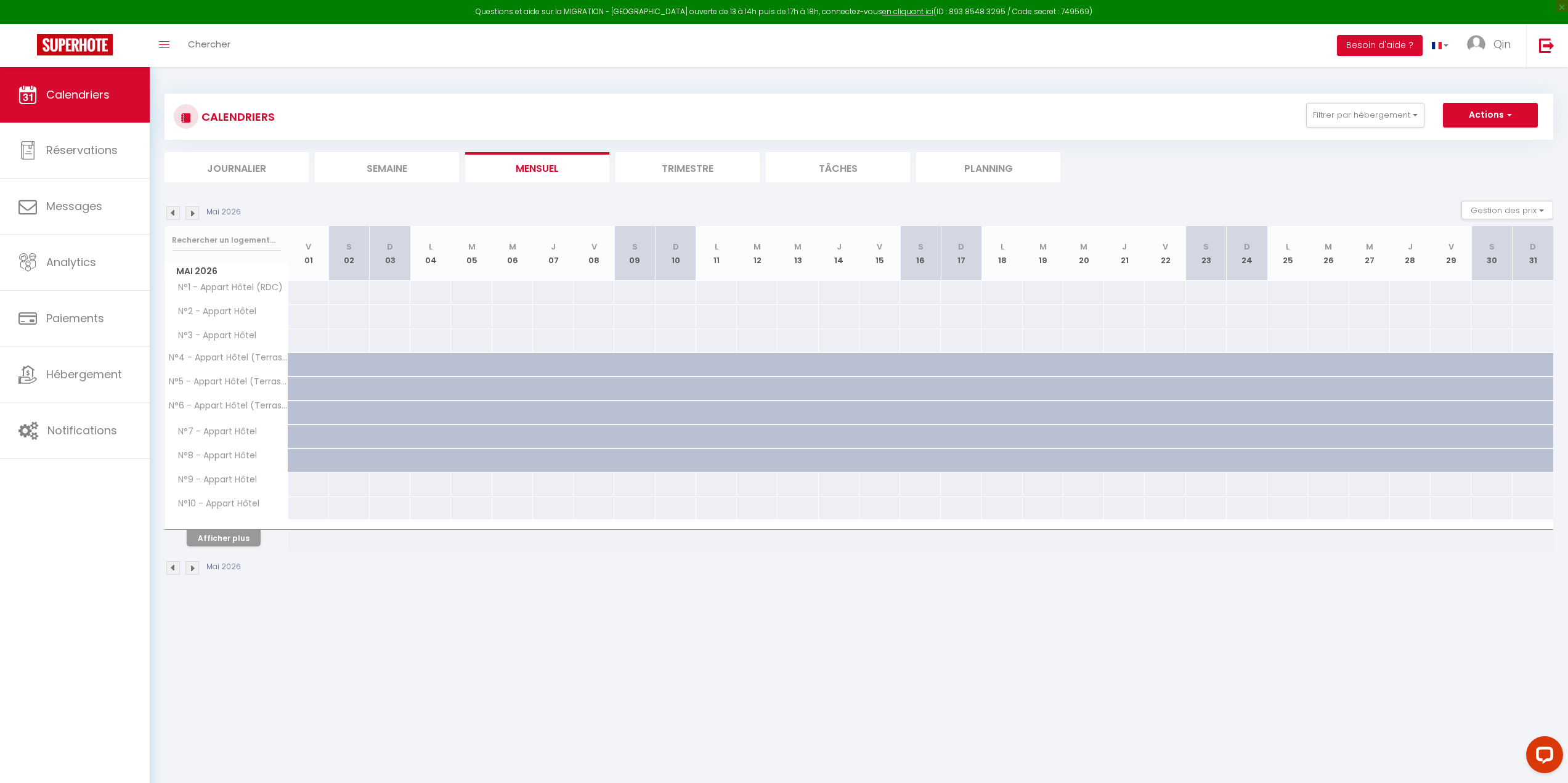
click at [178, 212] on img at bounding box center [173, 214] width 14 height 14
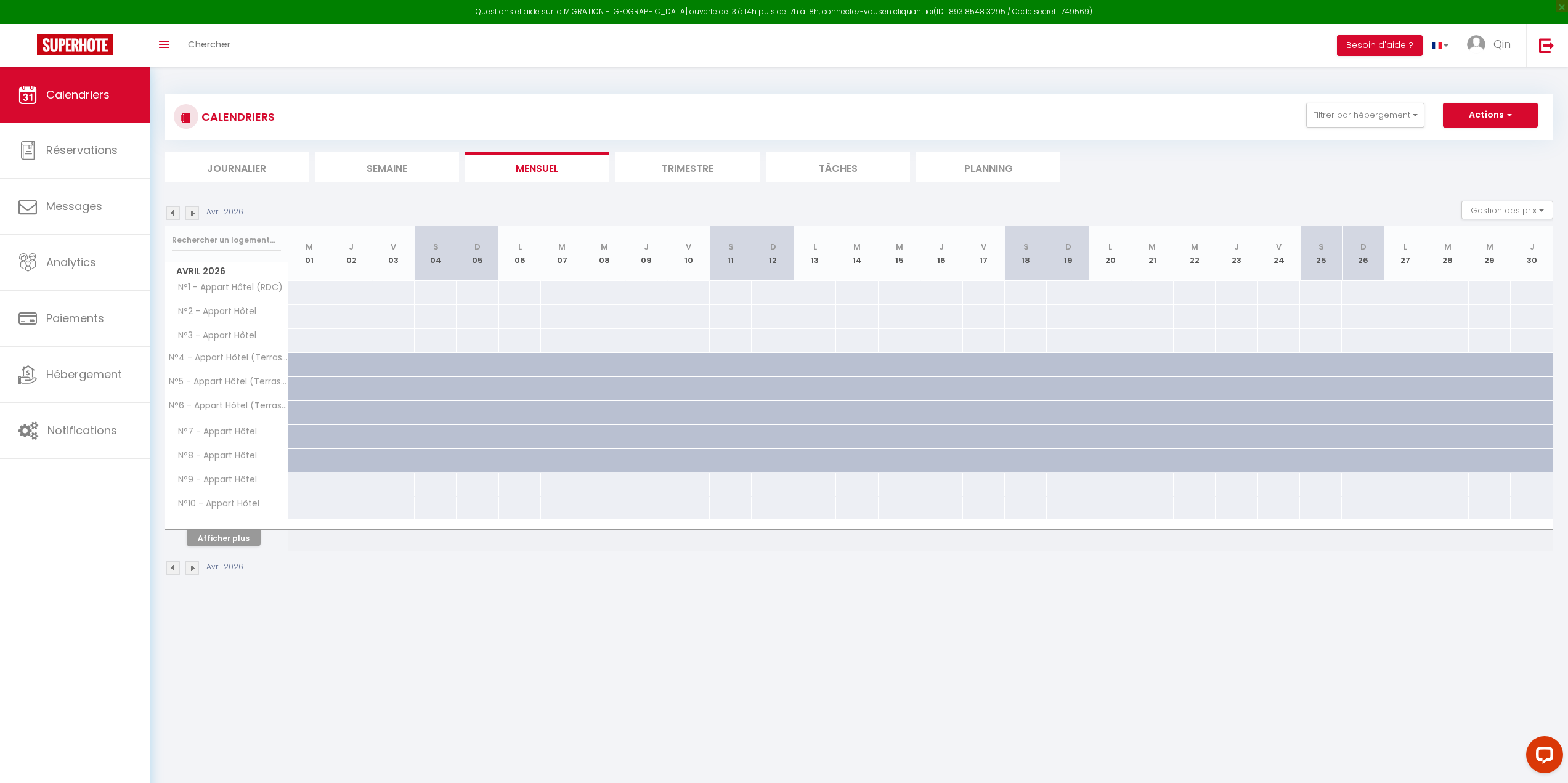
click at [178, 212] on img at bounding box center [173, 214] width 14 height 14
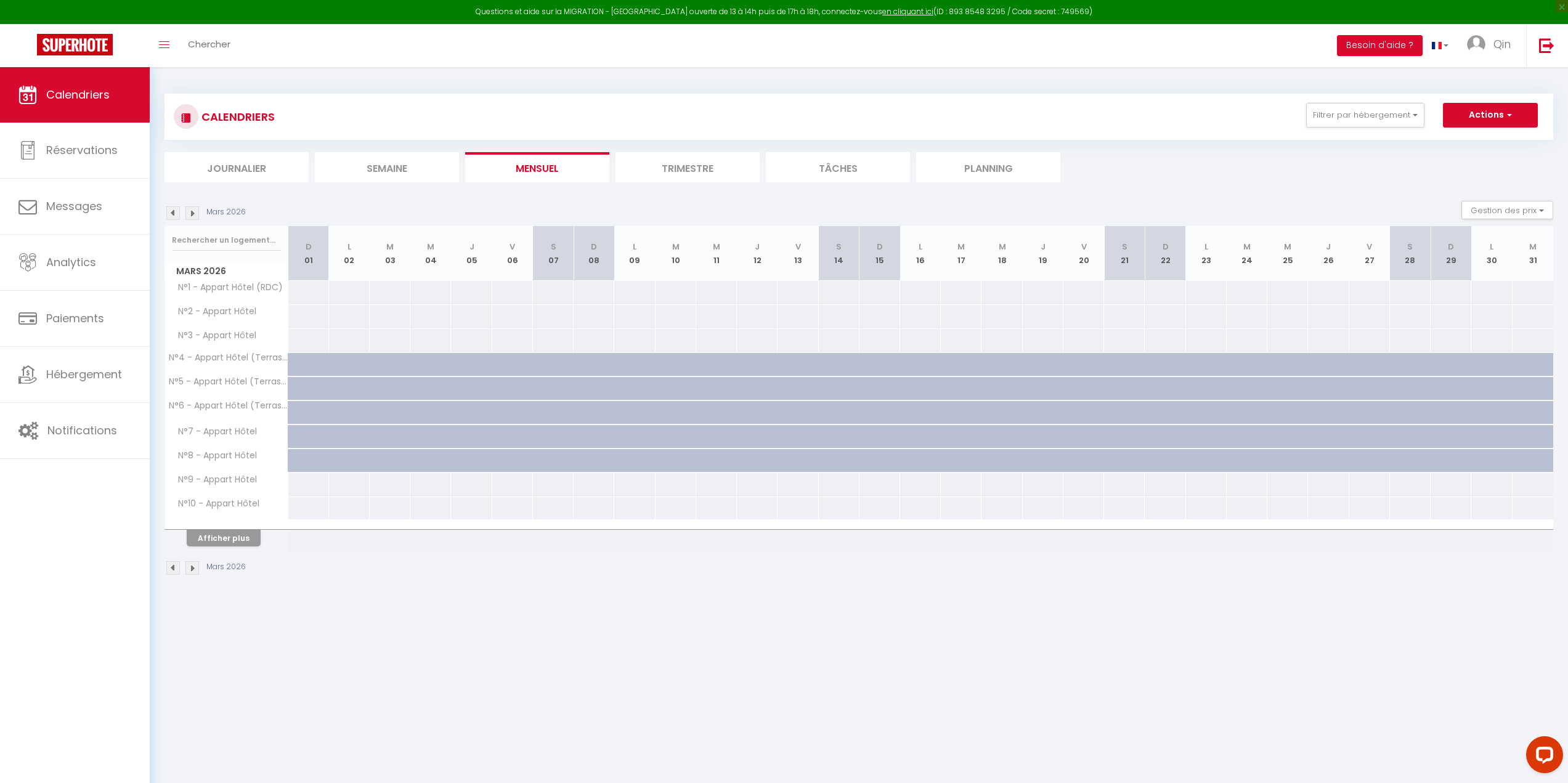
click at [178, 212] on img at bounding box center [173, 214] width 14 height 14
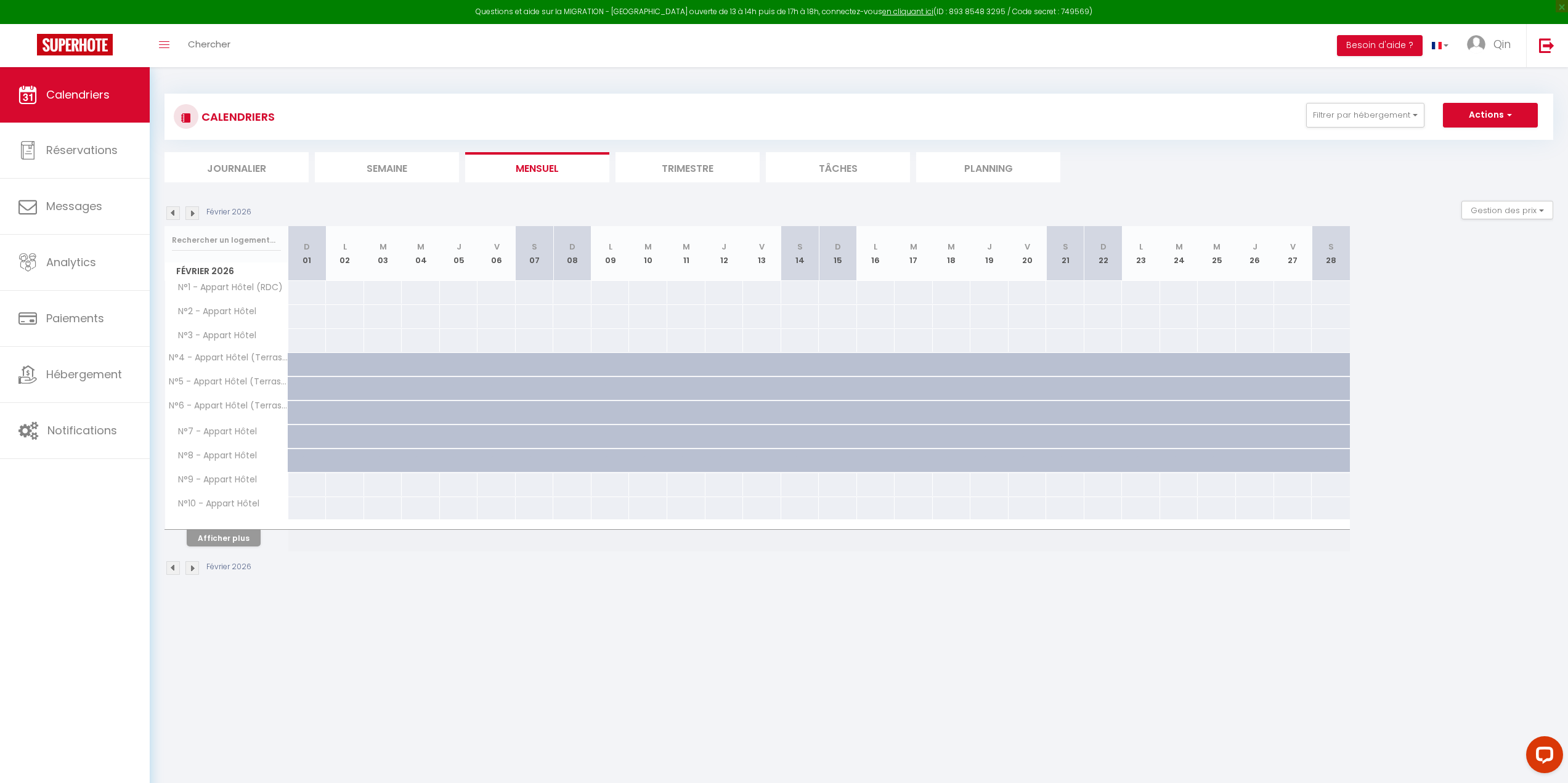
click at [178, 212] on img at bounding box center [173, 214] width 14 height 14
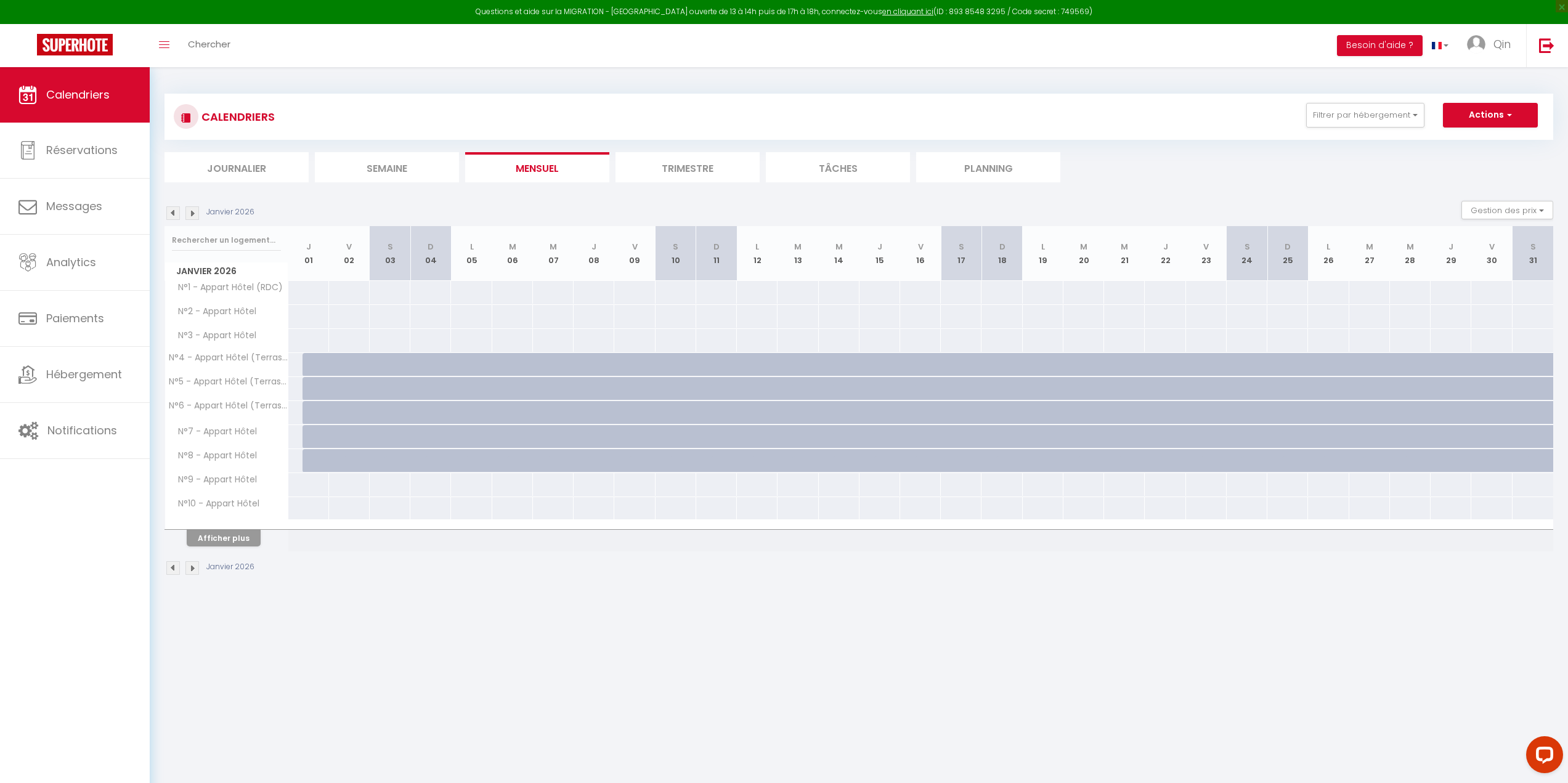
click at [178, 212] on img at bounding box center [173, 214] width 14 height 14
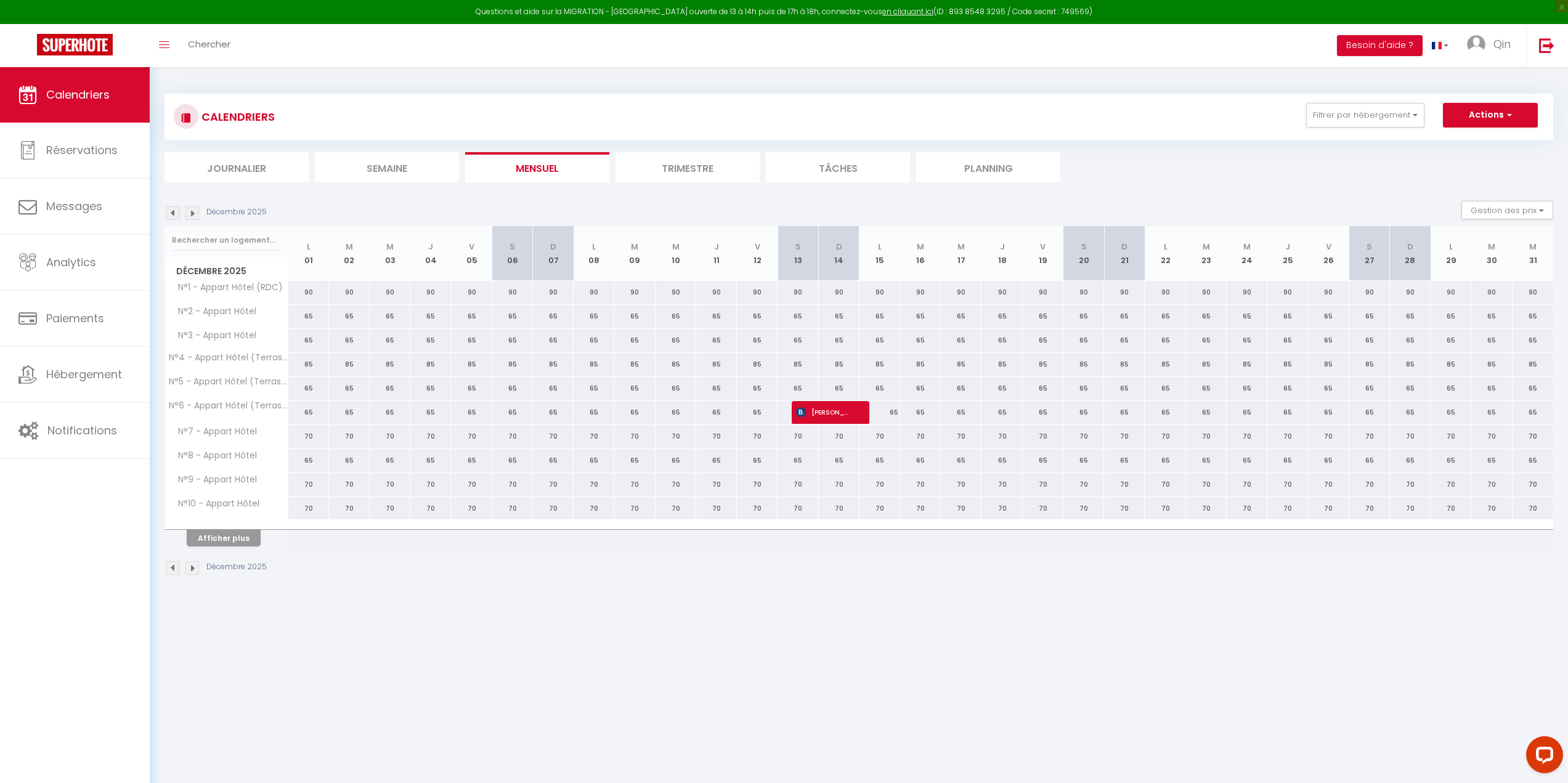
click at [178, 212] on img at bounding box center [173, 214] width 14 height 14
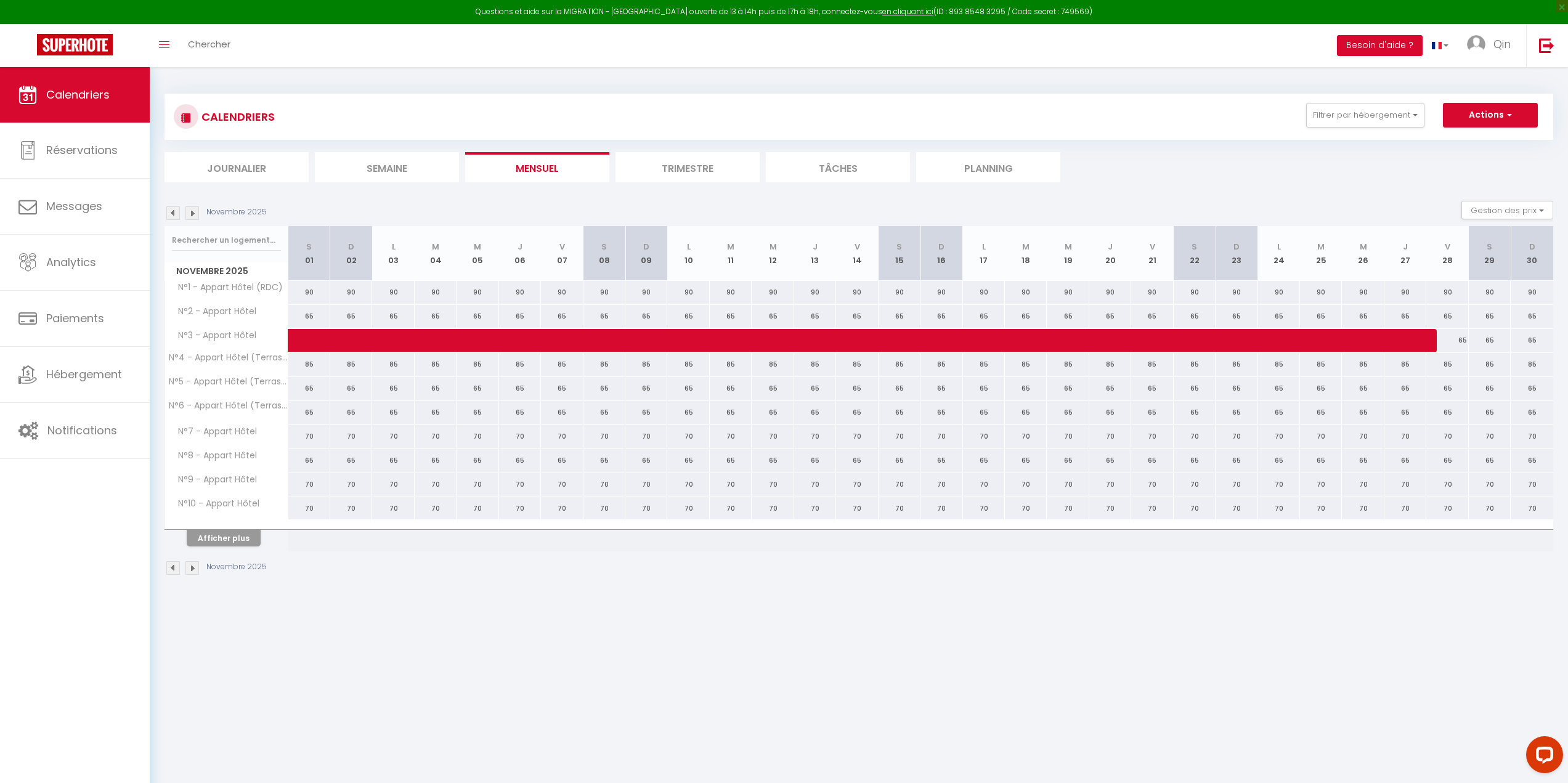
click at [178, 212] on img at bounding box center [173, 214] width 14 height 14
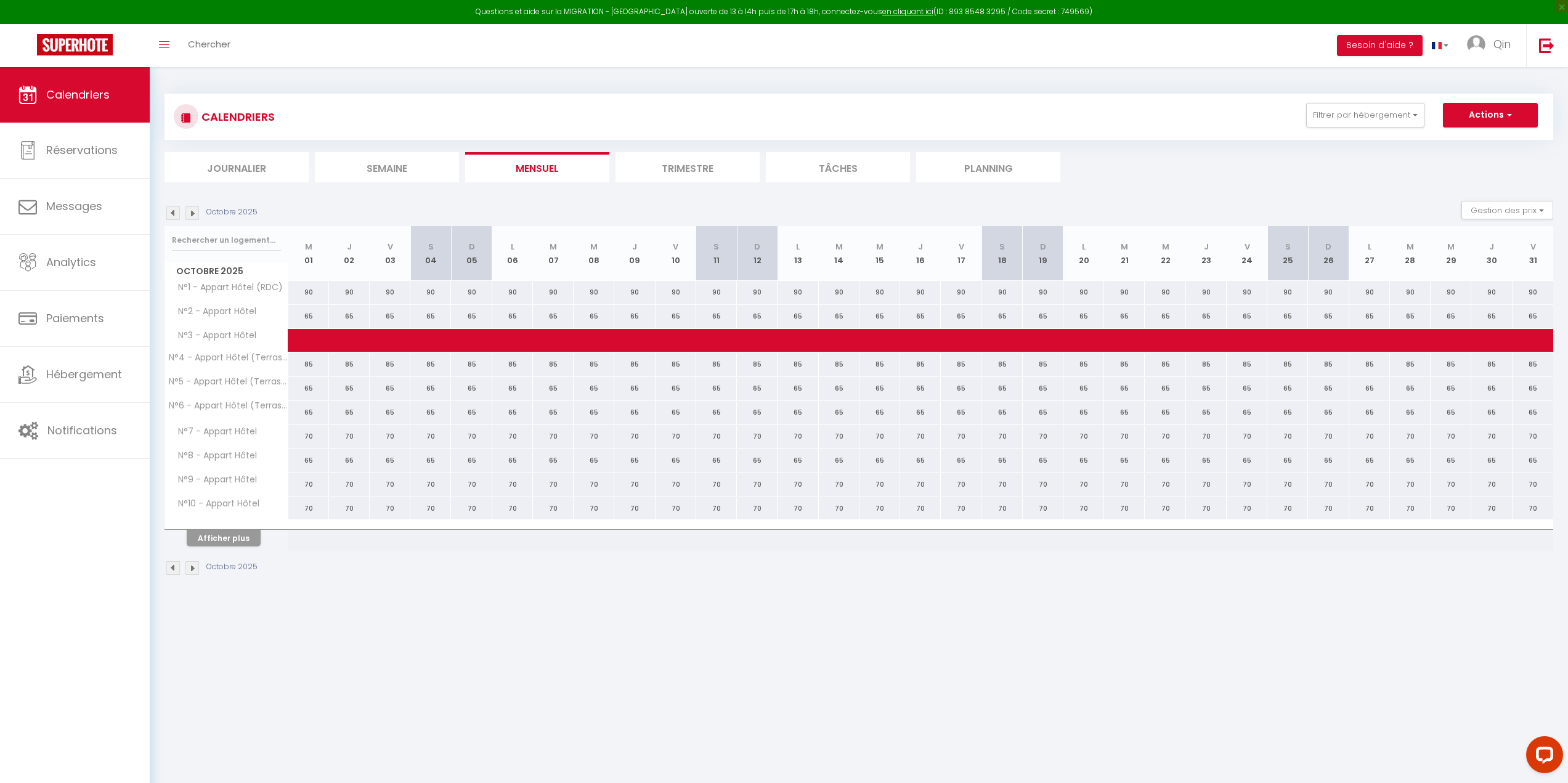
click at [178, 212] on img at bounding box center [173, 214] width 14 height 14
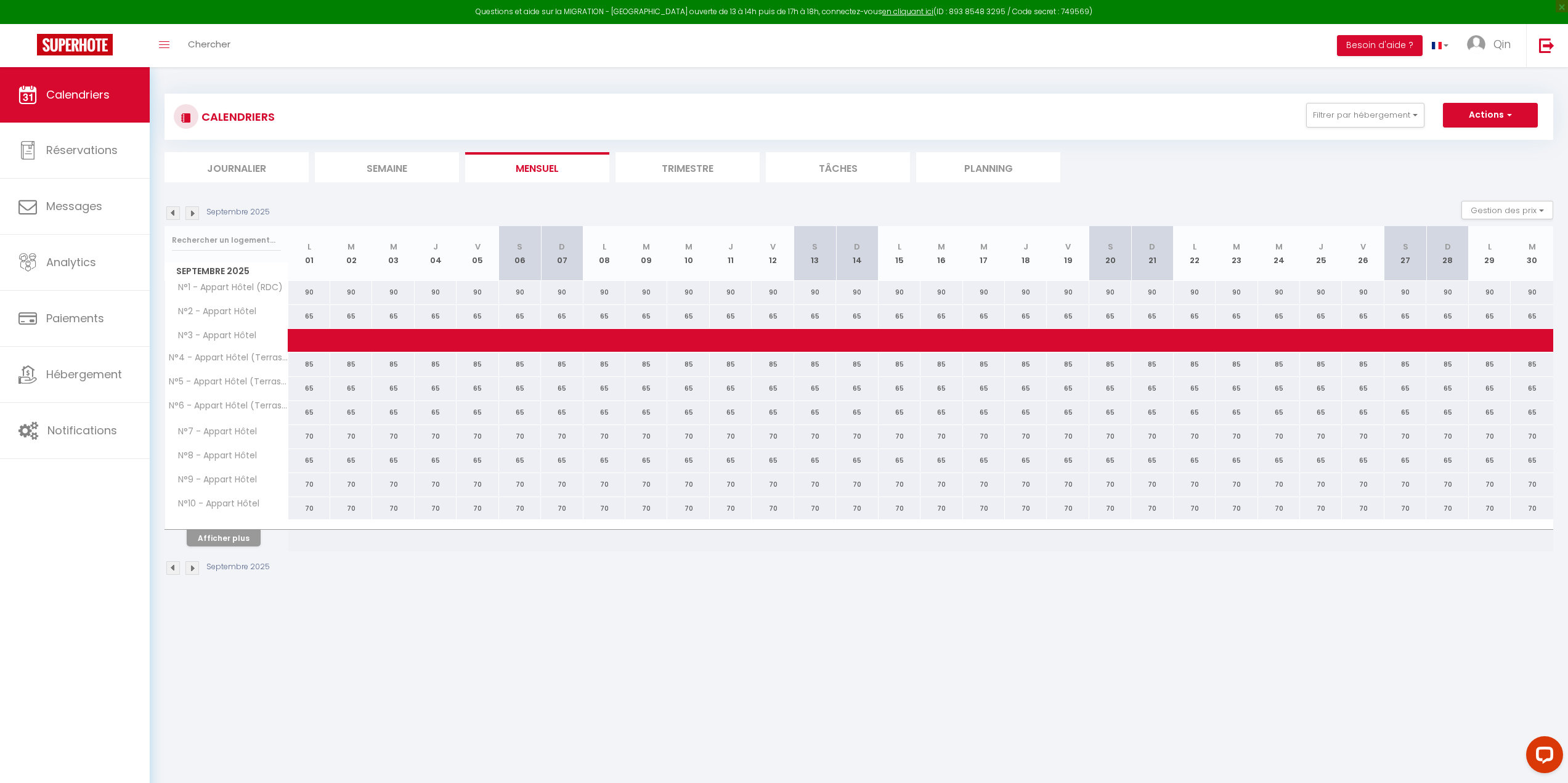
click at [178, 212] on img at bounding box center [173, 214] width 14 height 14
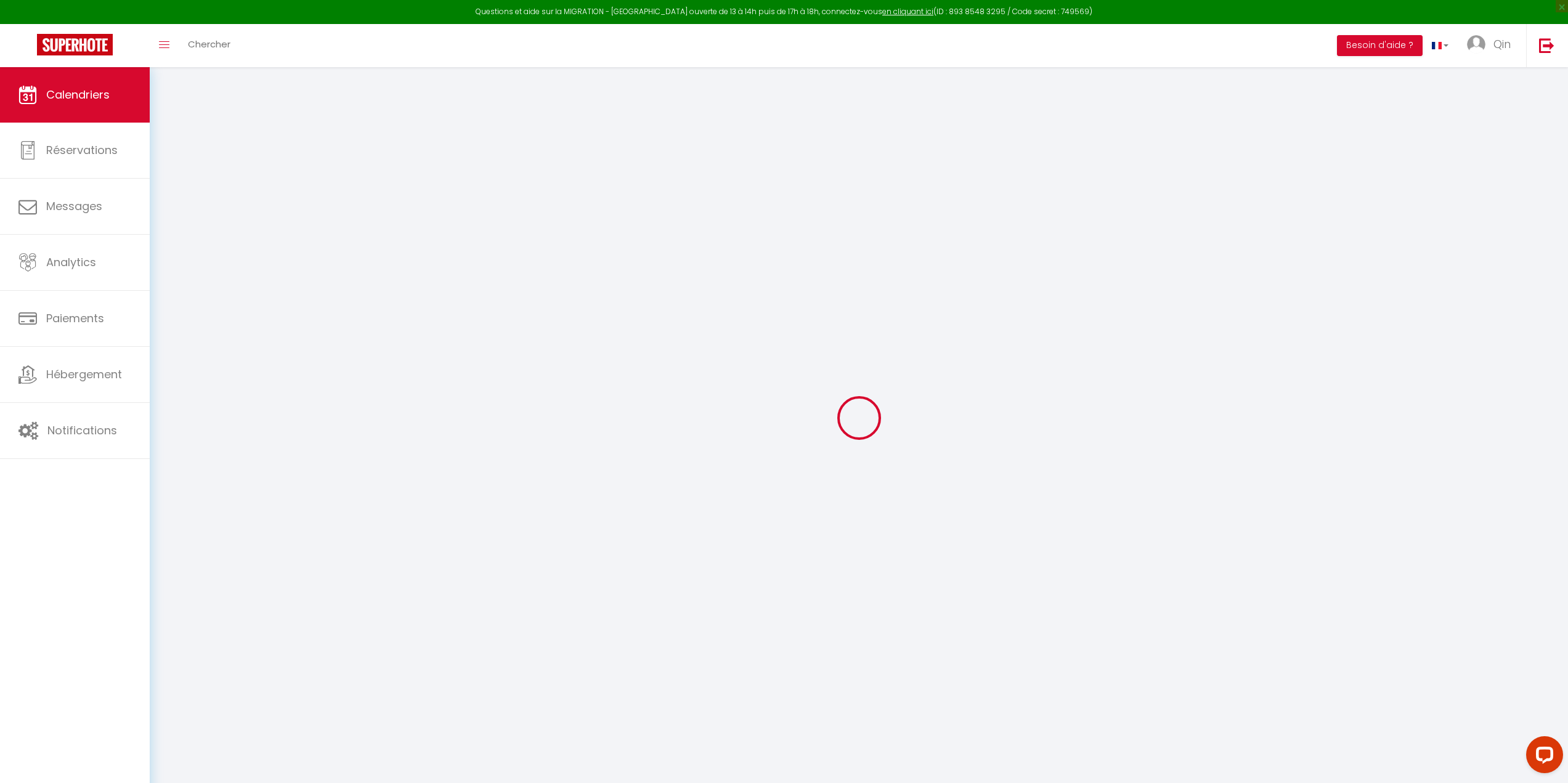
select select "KO"
select select "0"
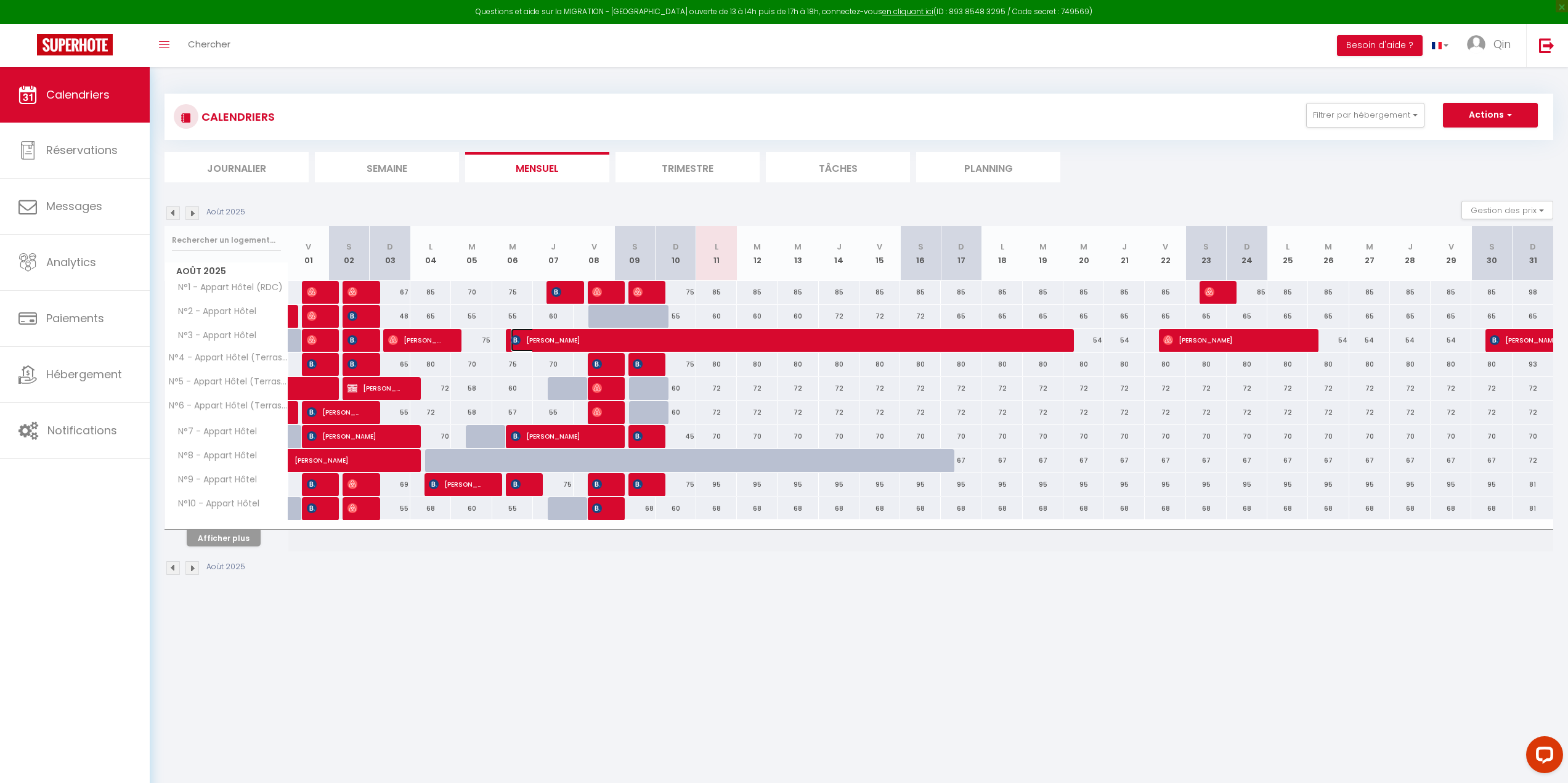
click at [567, 341] on span "[PERSON_NAME]" at bounding box center [782, 340] width 542 height 24
select select "49265"
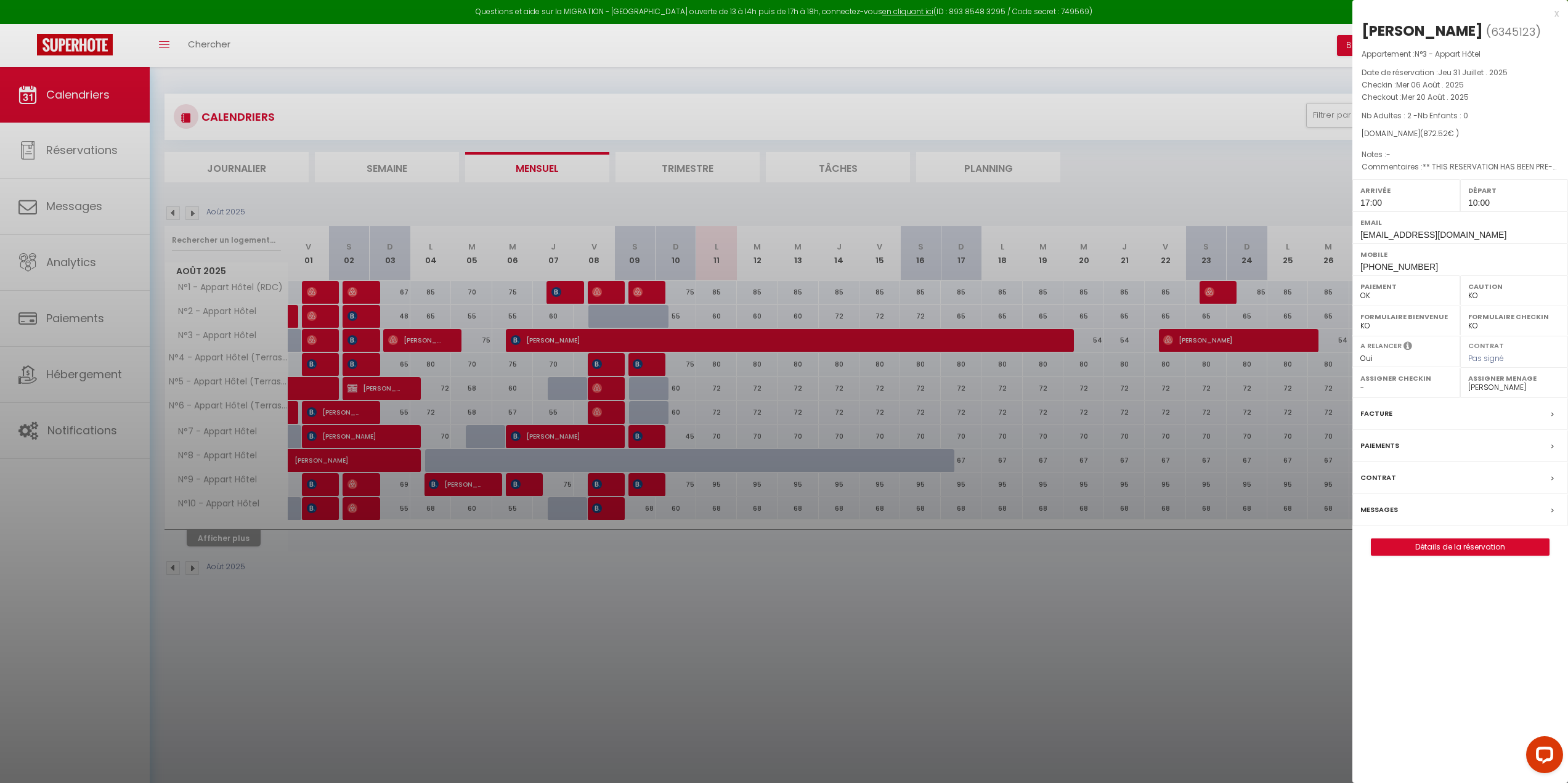
drag, startPoint x: 1364, startPoint y: 29, endPoint x: 1468, endPoint y: 30, distance: 104.0
click at [1468, 30] on h2 "[PERSON_NAME] ( 6345123 )" at bounding box center [1460, 31] width 197 height 21
copy div "[PERSON_NAME]"
click at [576, 584] on div at bounding box center [784, 391] width 1568 height 783
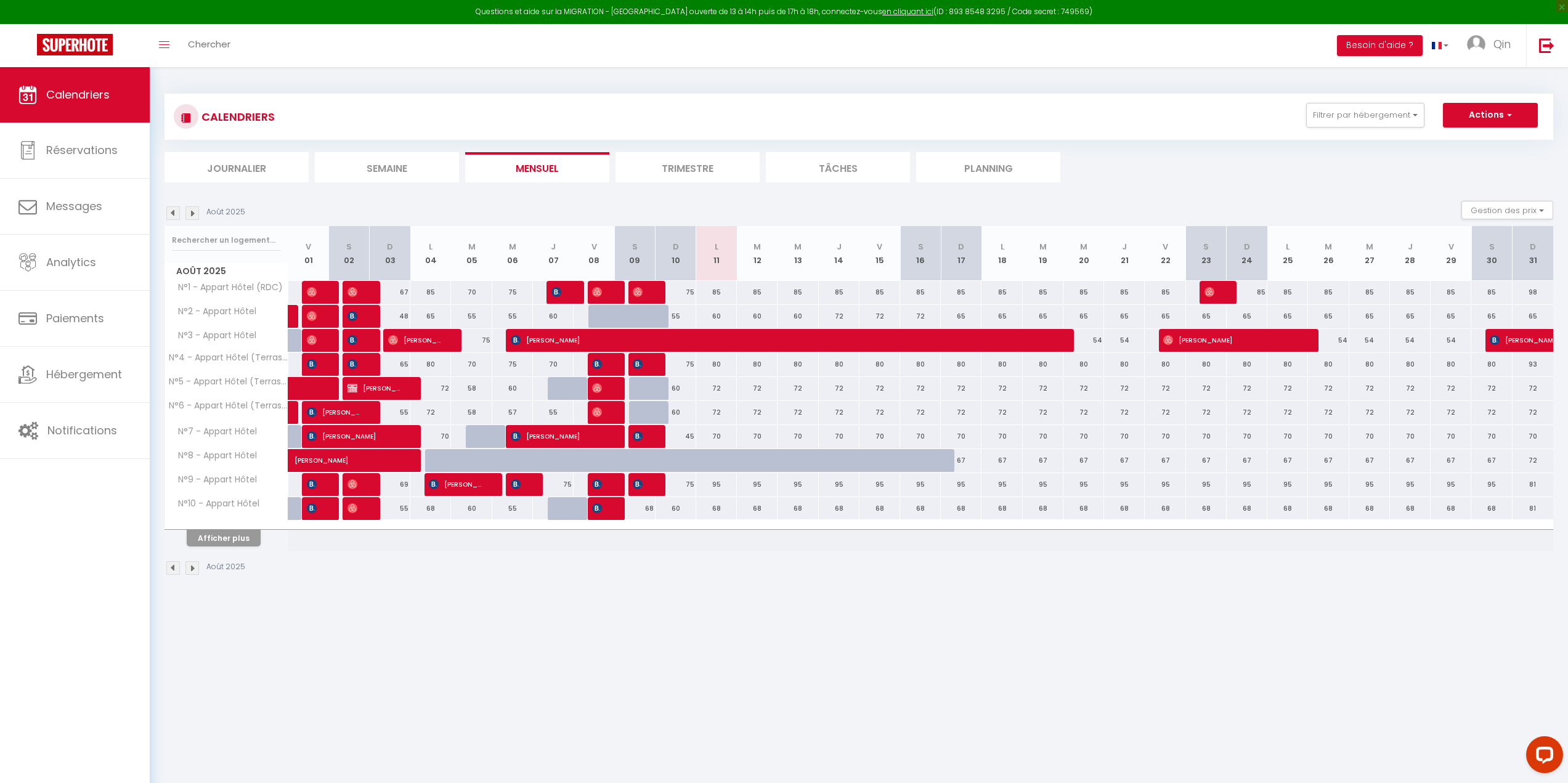
click at [176, 213] on img at bounding box center [173, 214] width 14 height 14
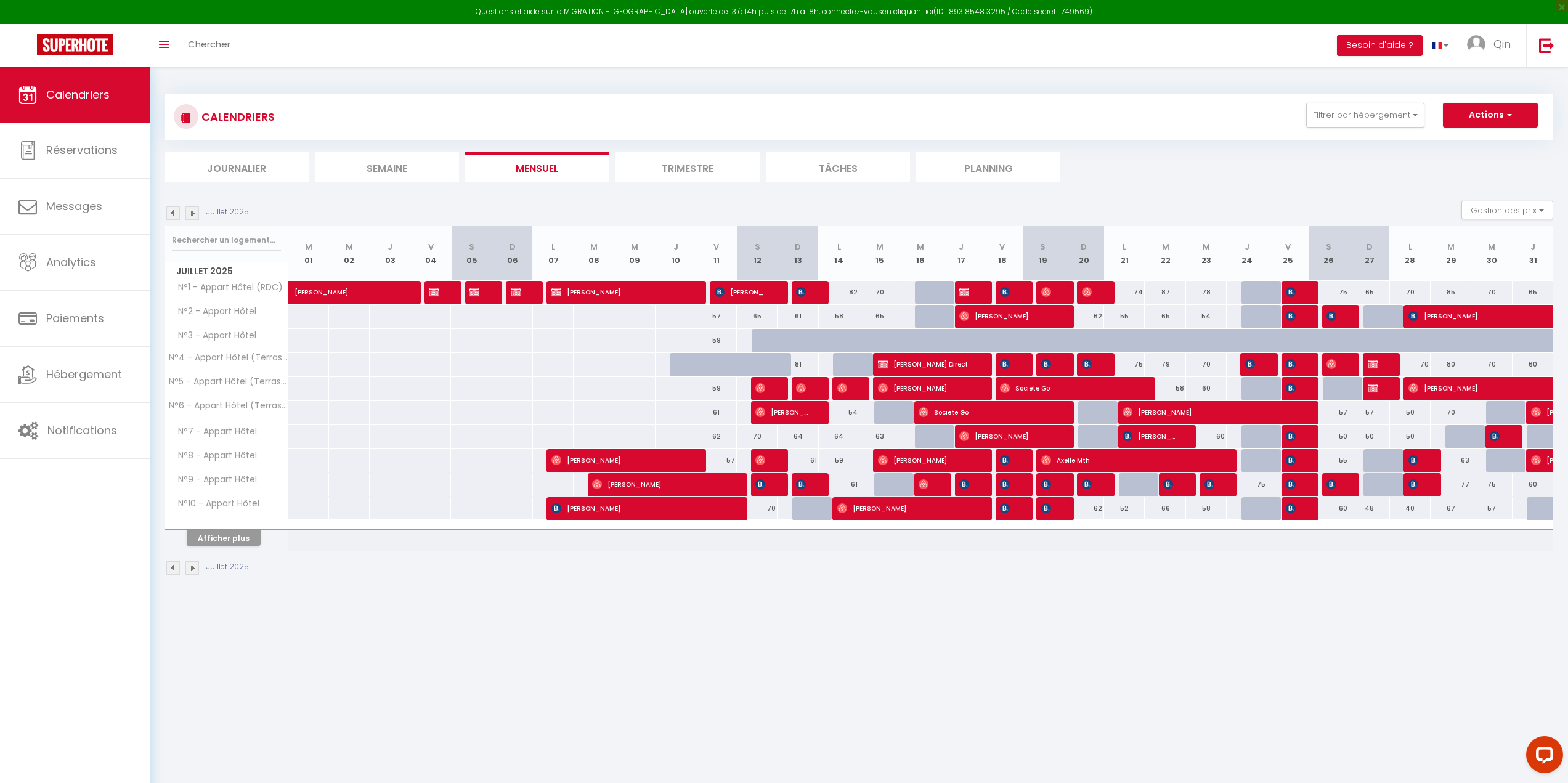
click at [195, 209] on img at bounding box center [192, 214] width 14 height 14
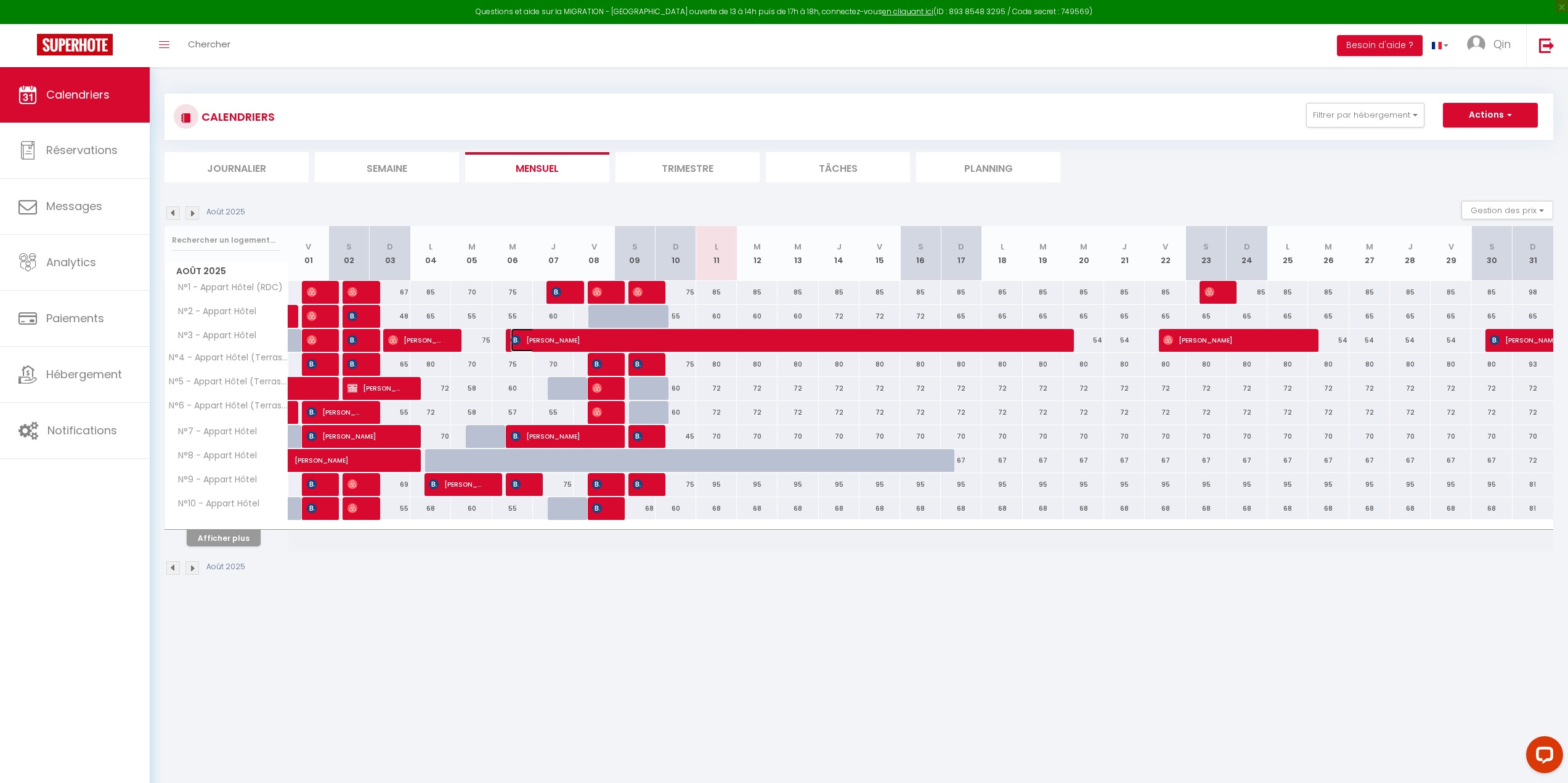
click at [529, 341] on span "[PERSON_NAME]" at bounding box center [782, 340] width 542 height 24
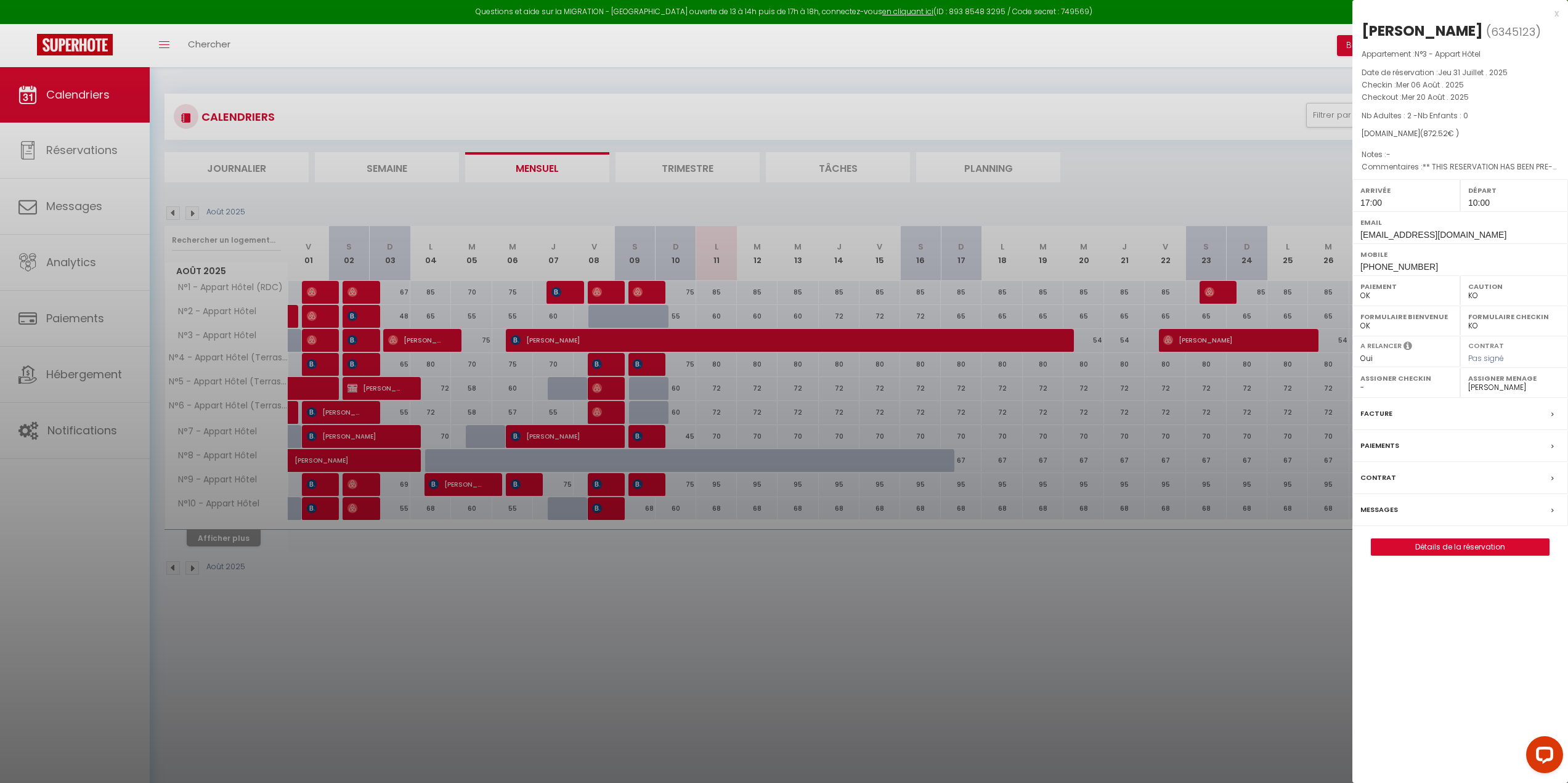
click at [845, 679] on div at bounding box center [784, 391] width 1568 height 783
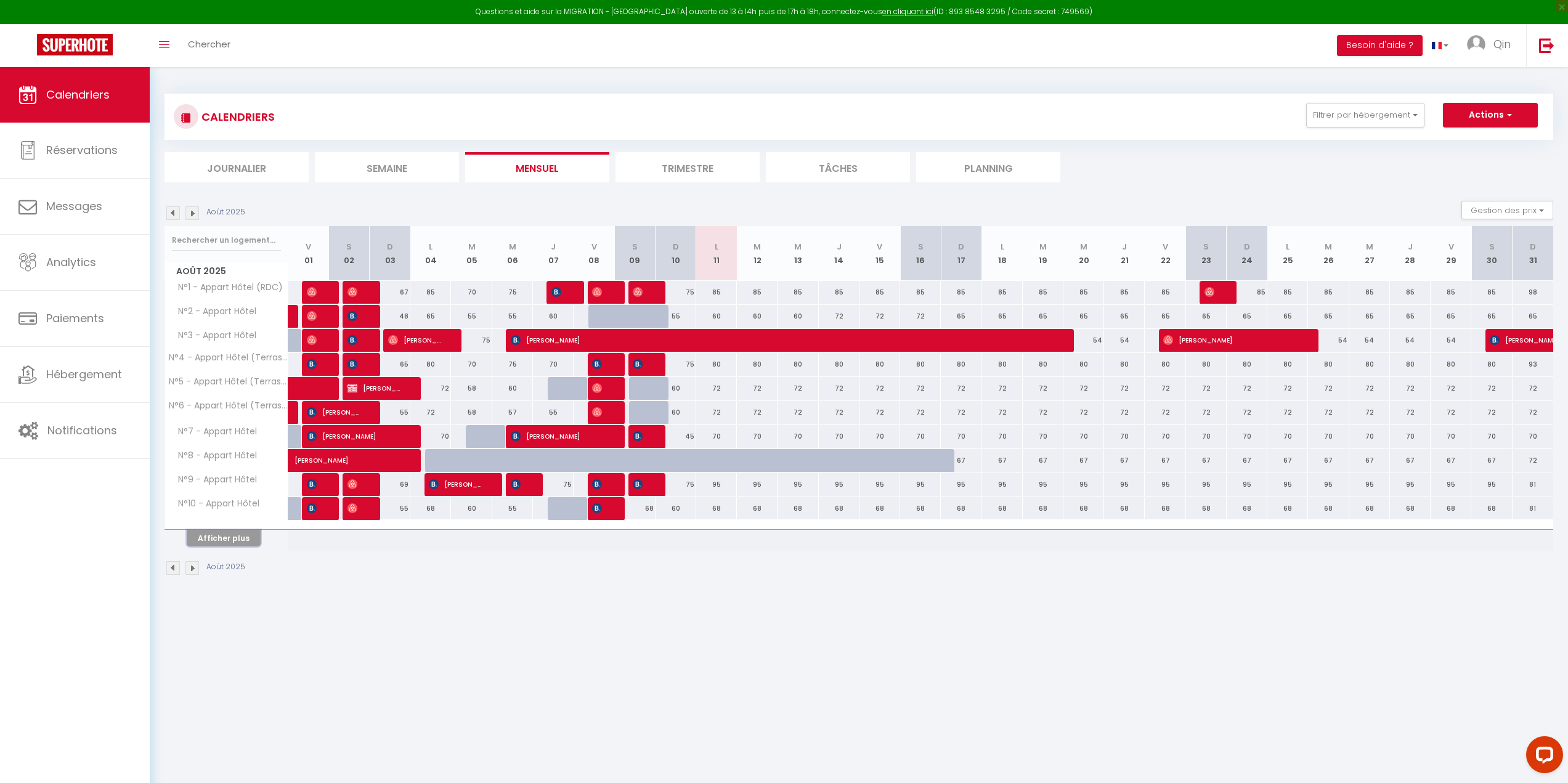
click at [230, 544] on button "Afficher plus" at bounding box center [223, 538] width 74 height 17
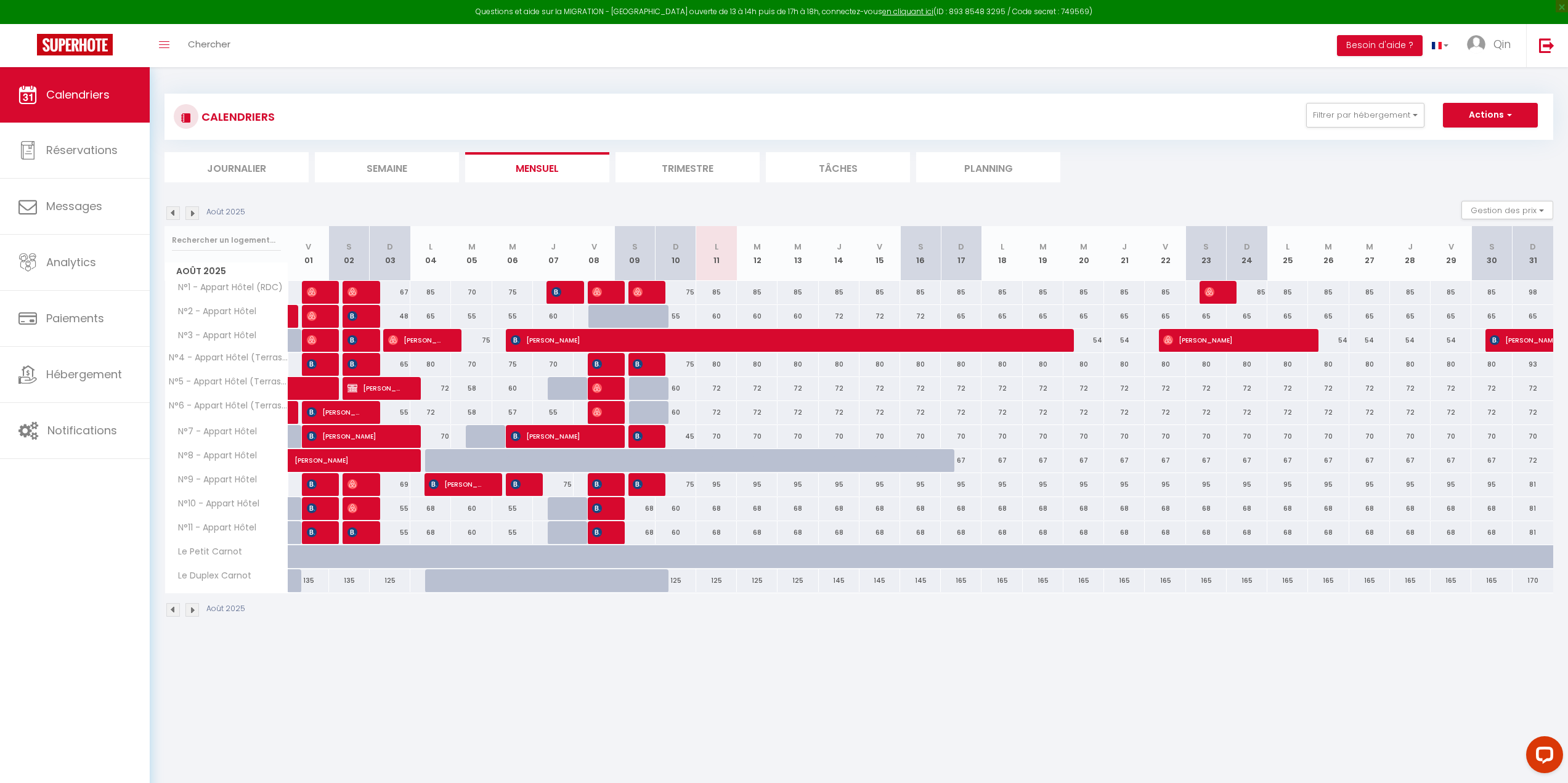
click at [194, 209] on img at bounding box center [192, 214] width 14 height 14
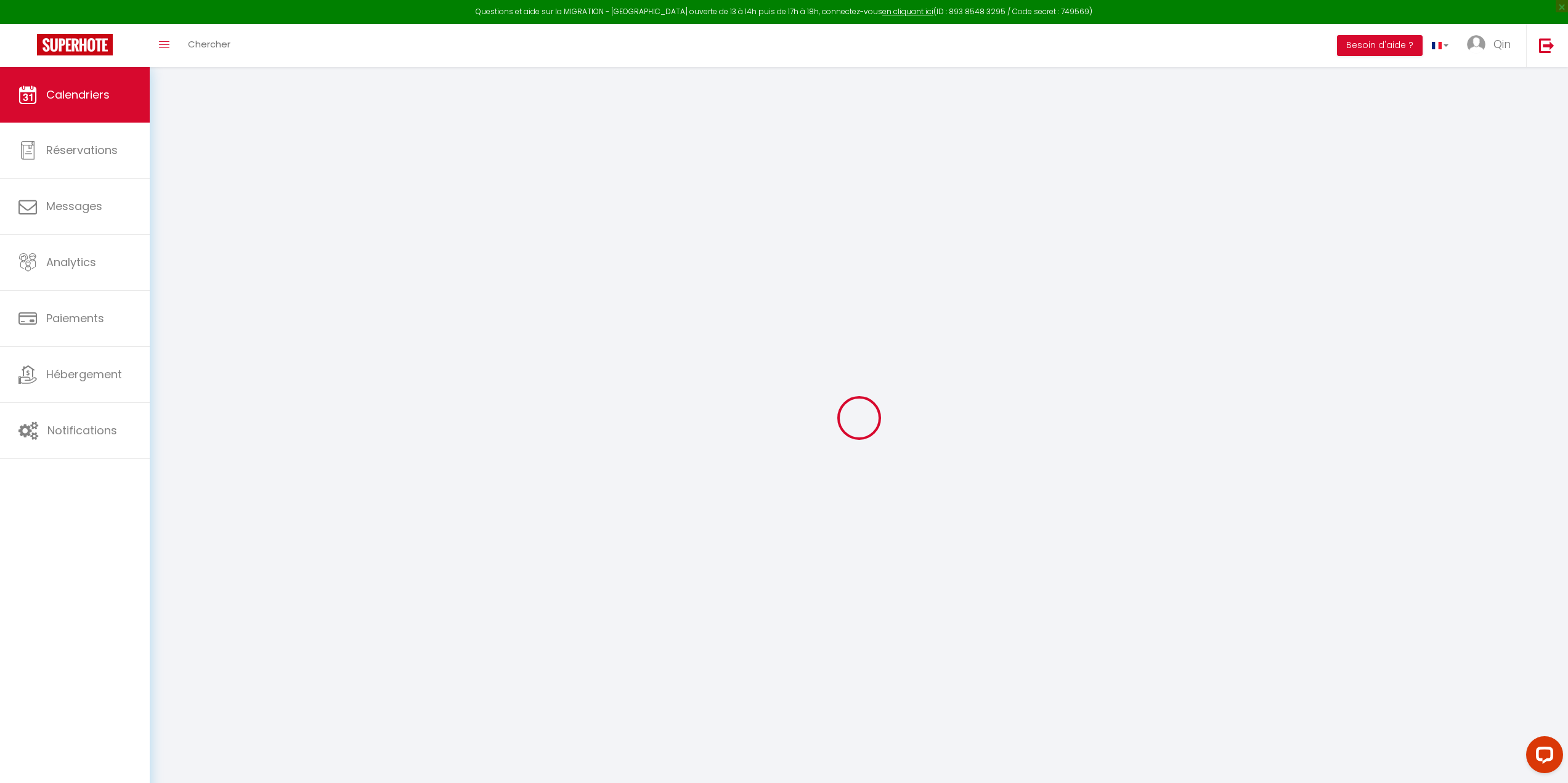
select select "KO"
select select "0"
select select "49265"
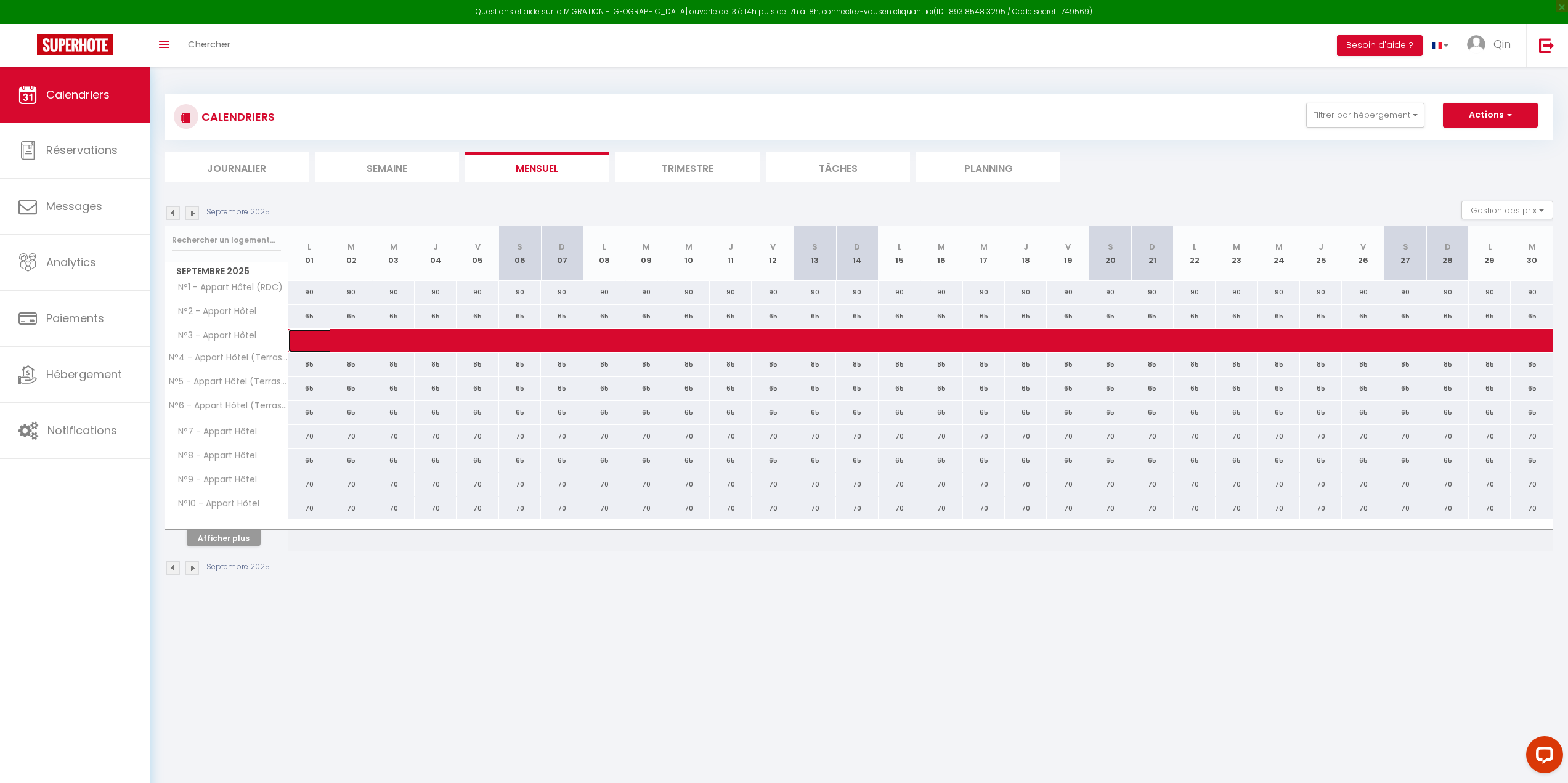
click at [299, 340] on link at bounding box center [309, 340] width 42 height 24
select select
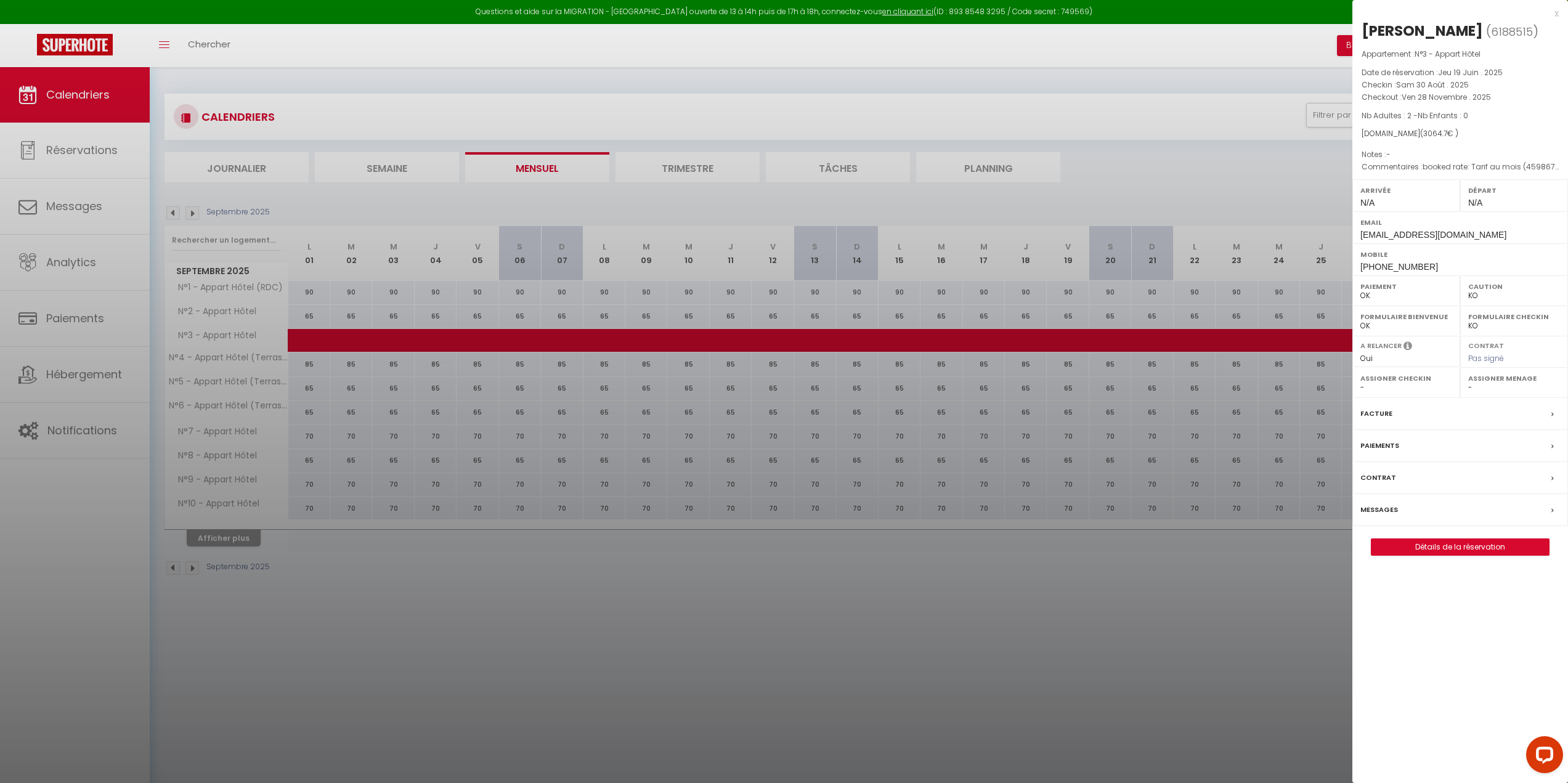
click at [285, 563] on div at bounding box center [784, 391] width 1568 height 783
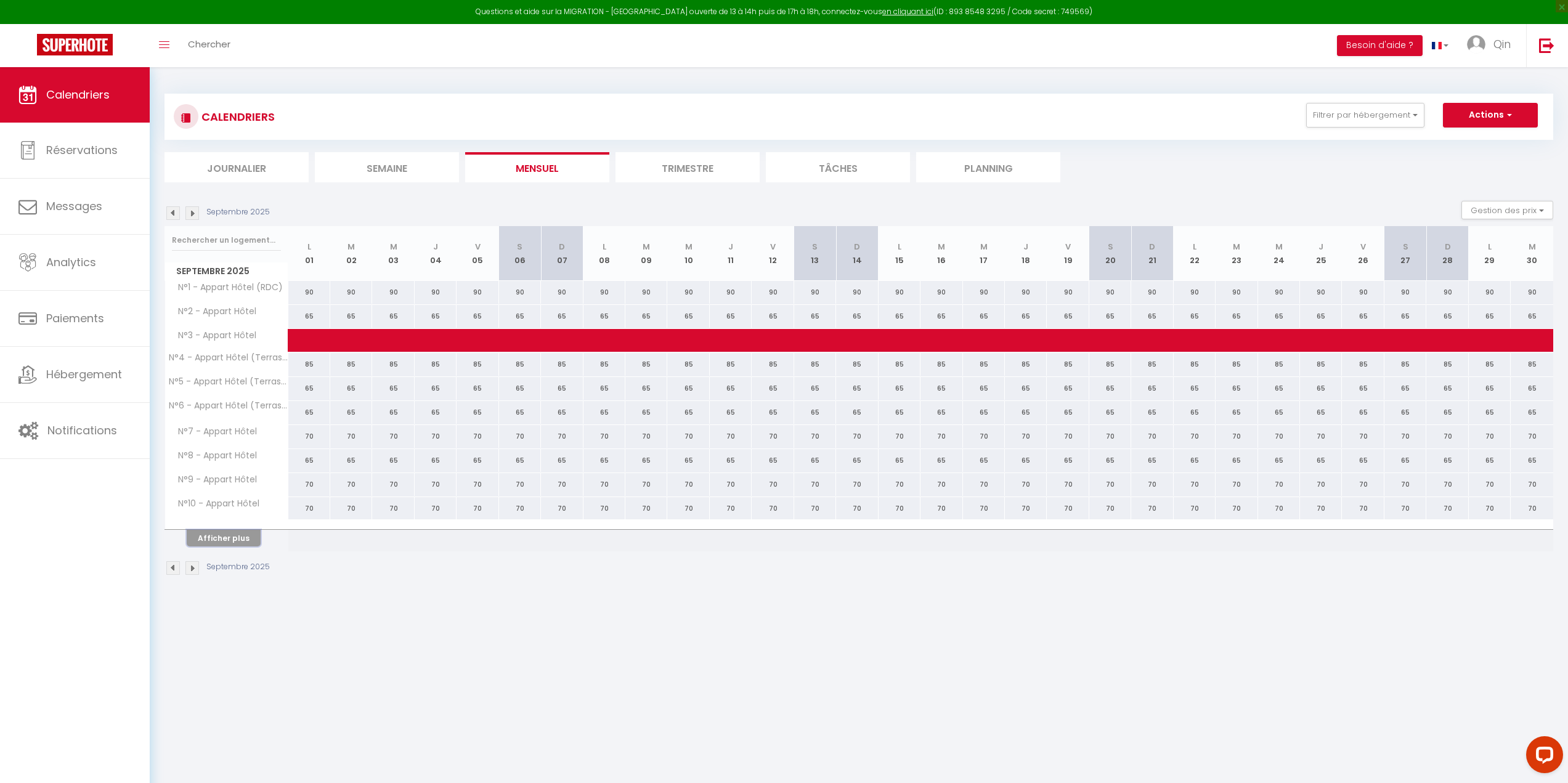
click at [222, 536] on button "Afficher plus" at bounding box center [223, 538] width 74 height 17
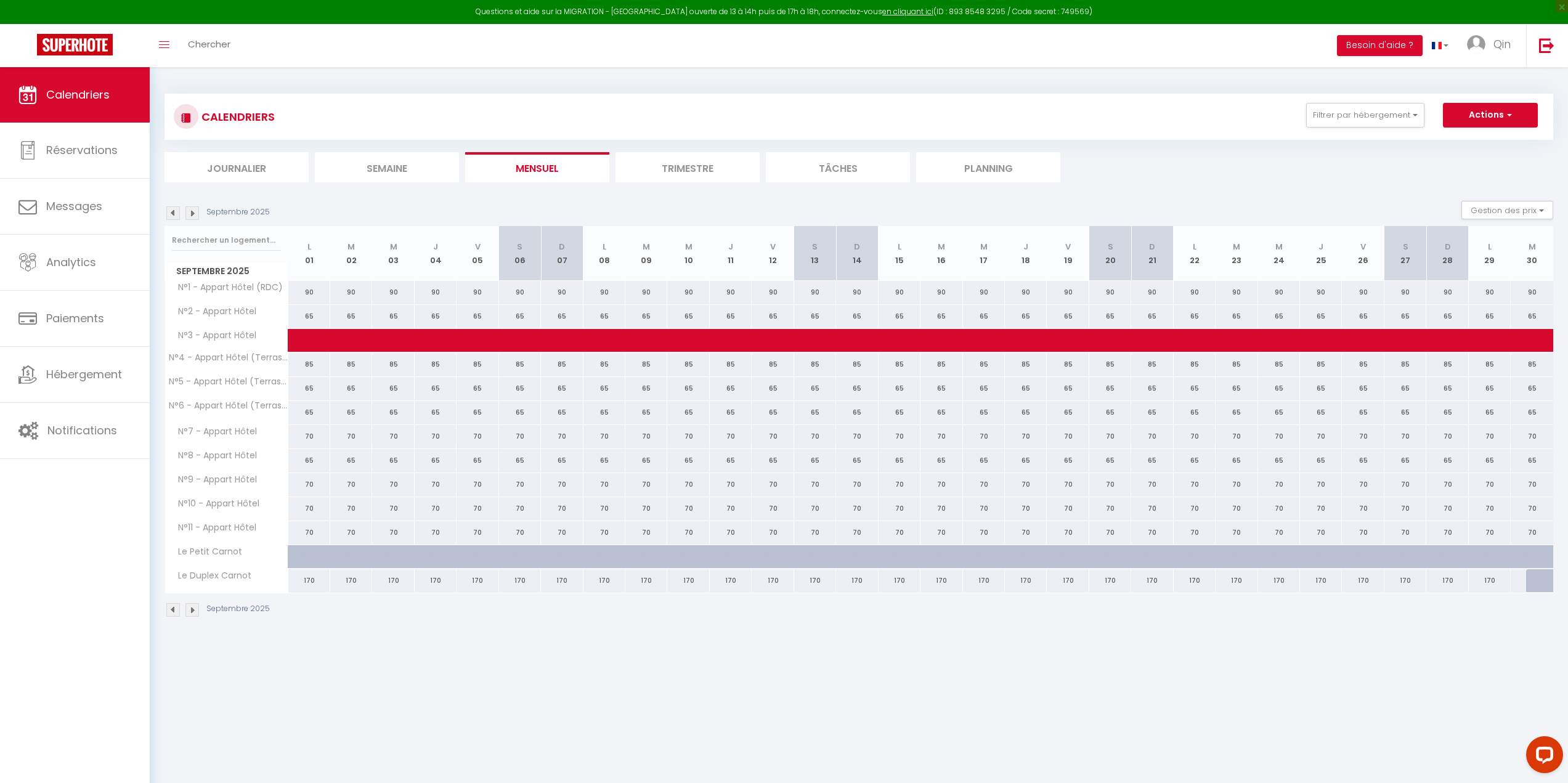
click at [193, 212] on img at bounding box center [192, 214] width 14 height 14
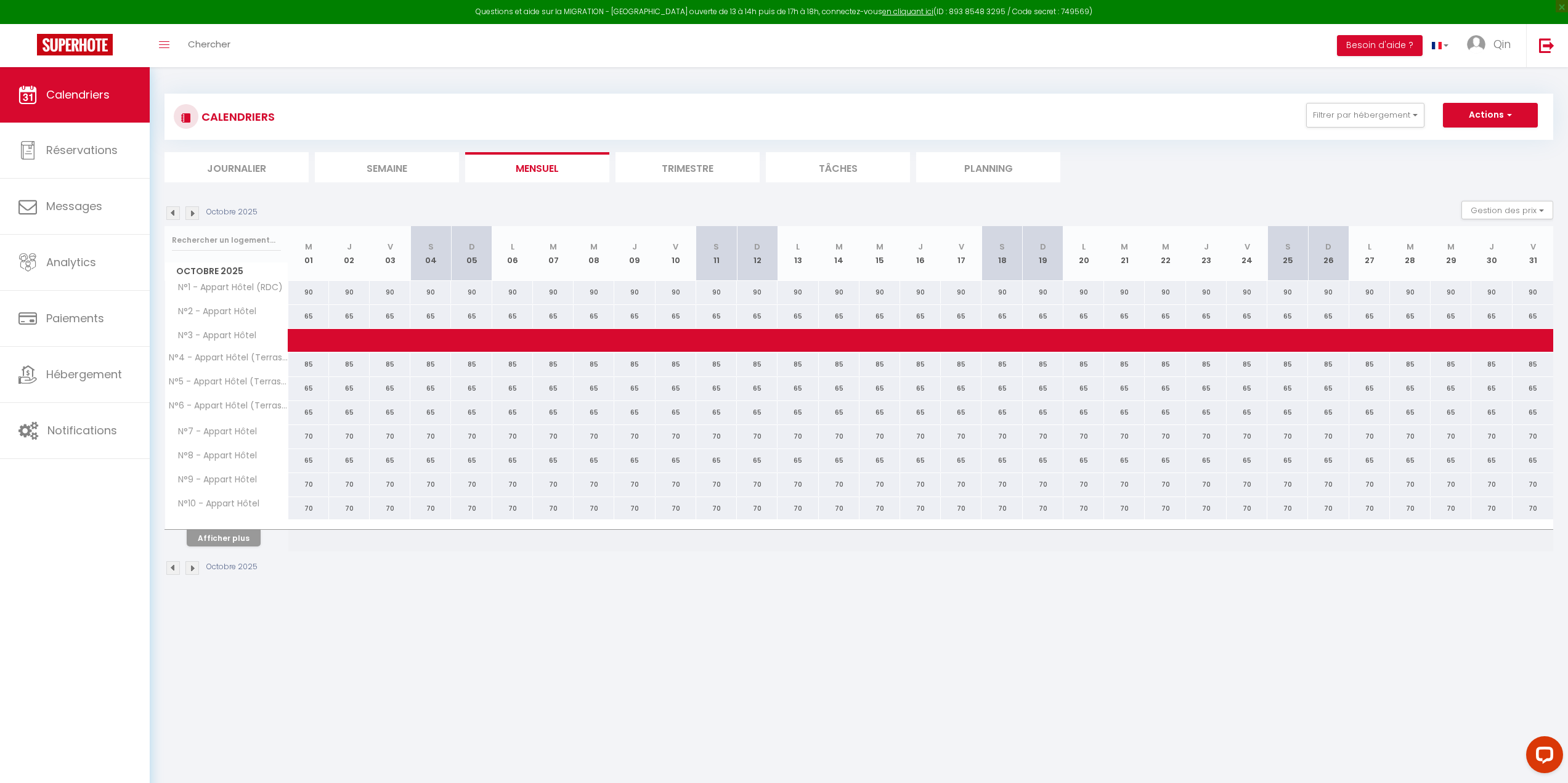
click at [193, 212] on img at bounding box center [192, 214] width 14 height 14
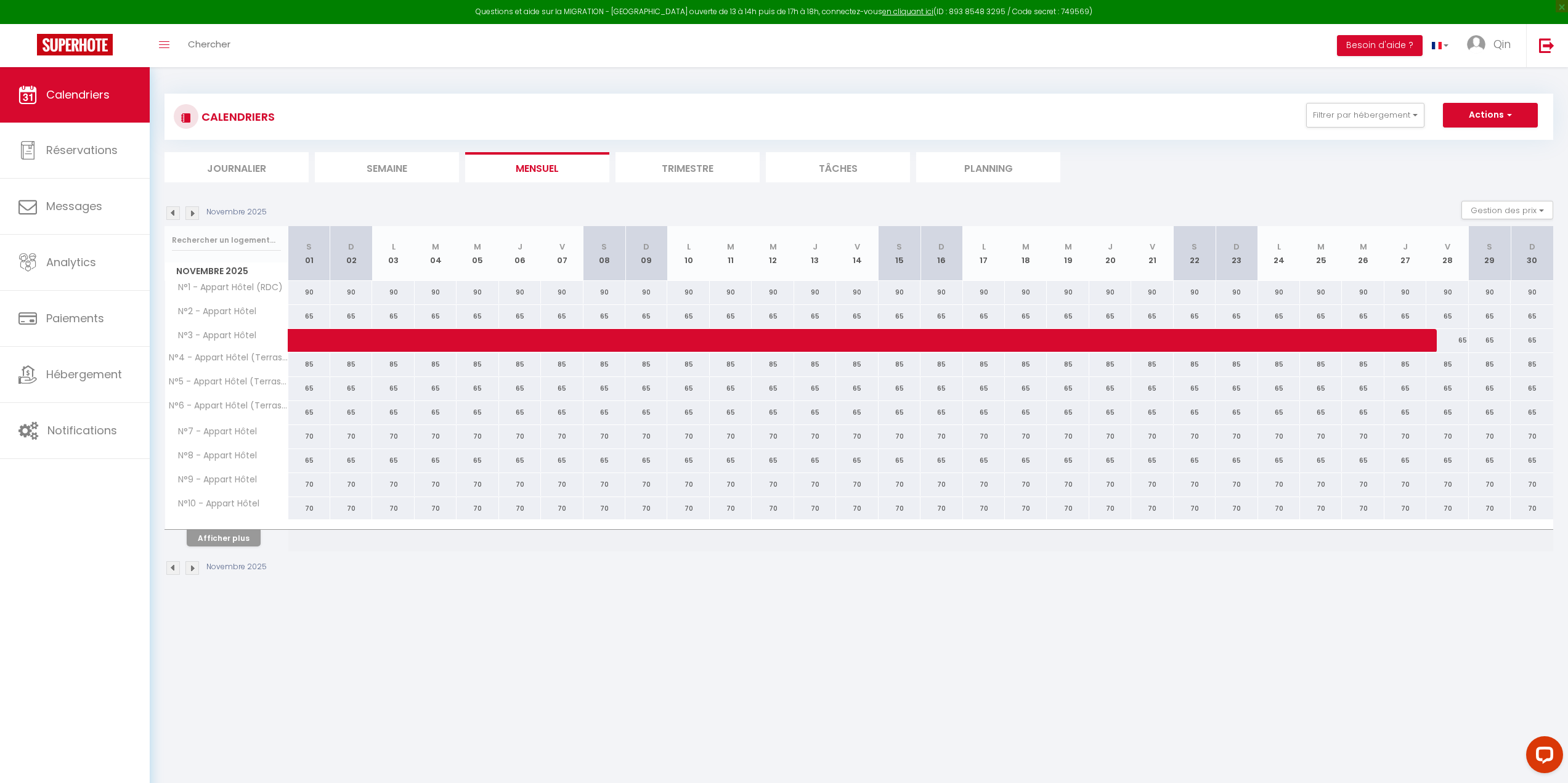
click at [193, 212] on img at bounding box center [192, 214] width 14 height 14
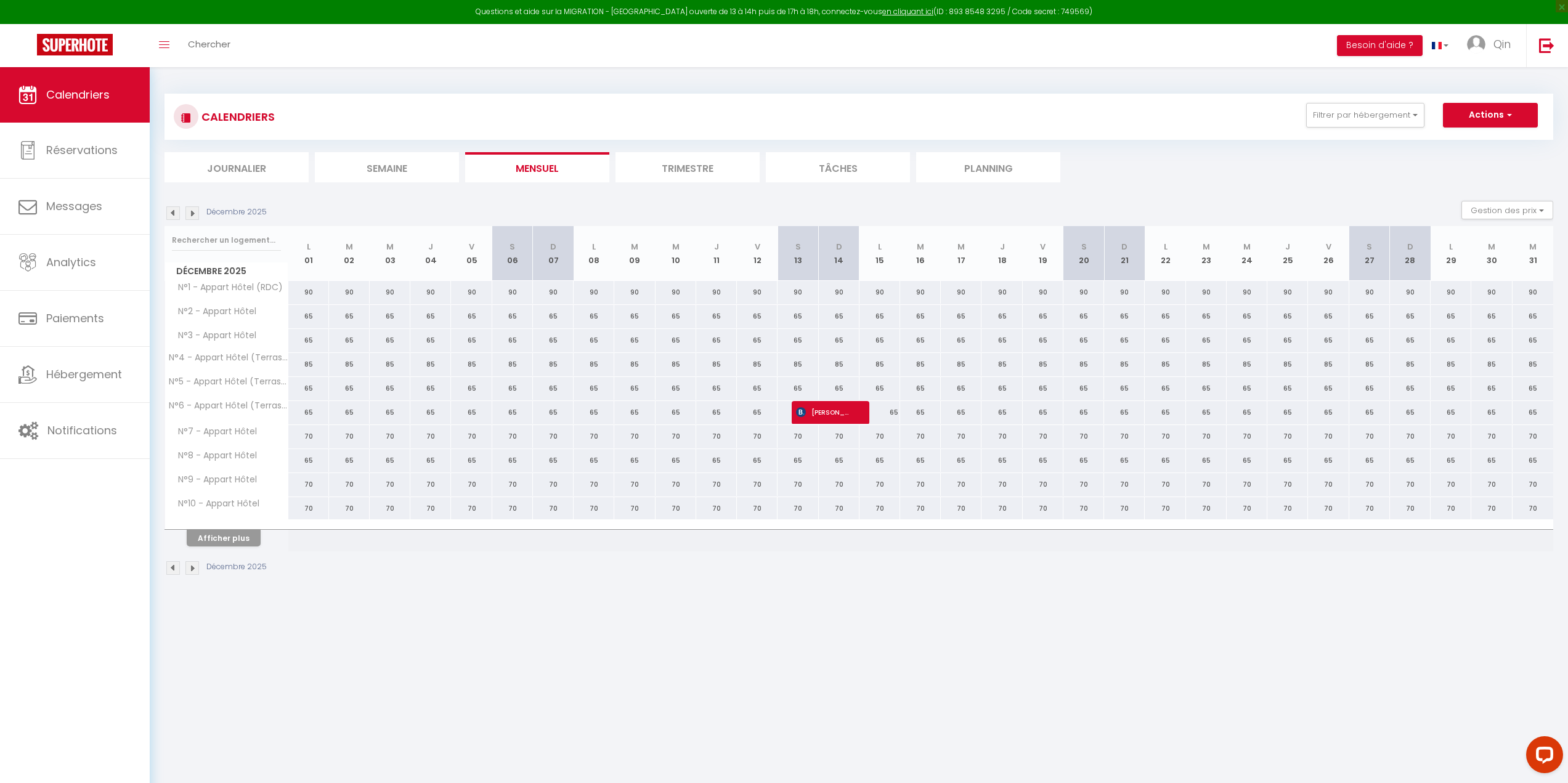
click at [193, 212] on img at bounding box center [192, 214] width 14 height 14
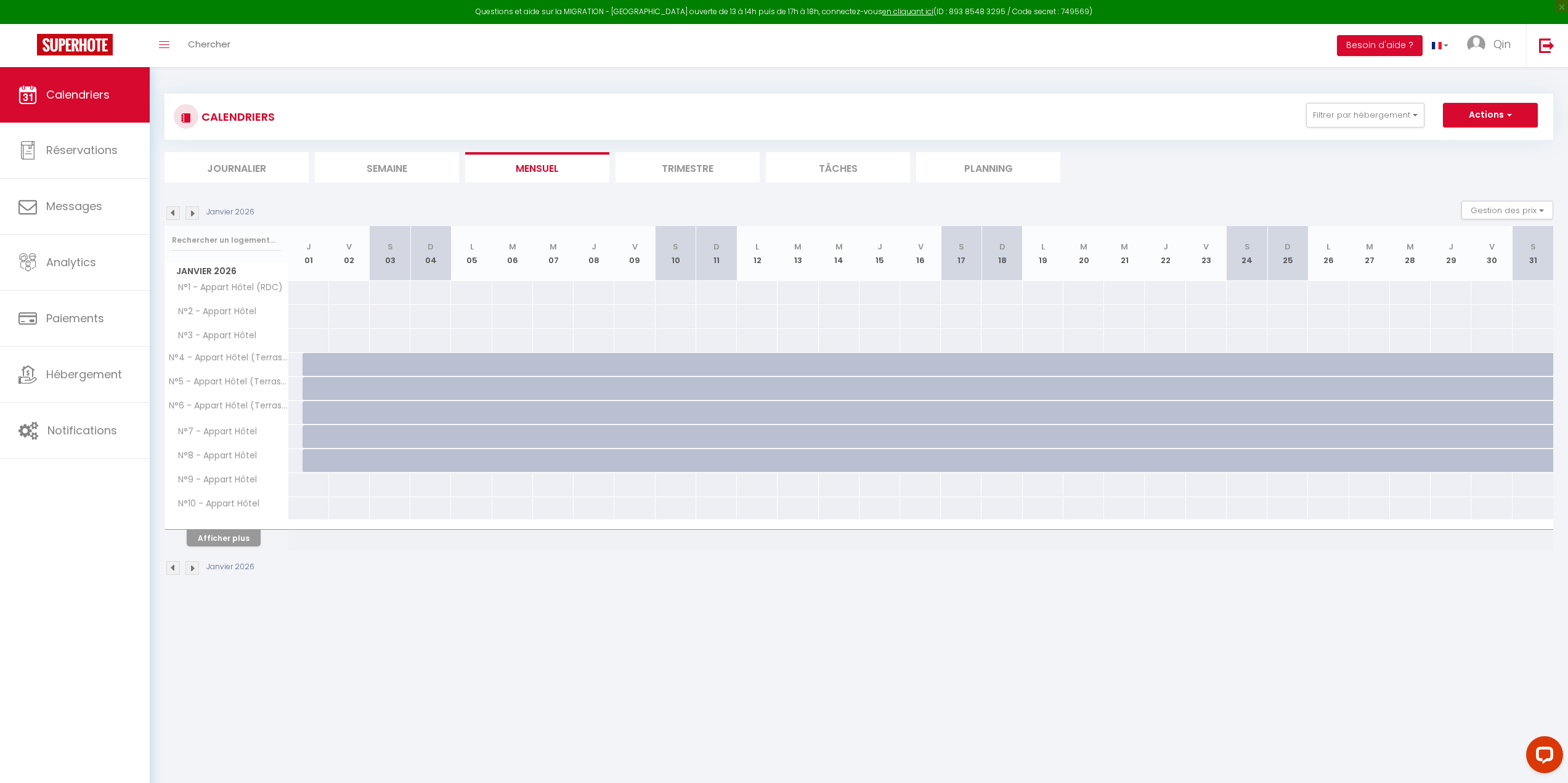
click at [172, 212] on img at bounding box center [173, 214] width 14 height 14
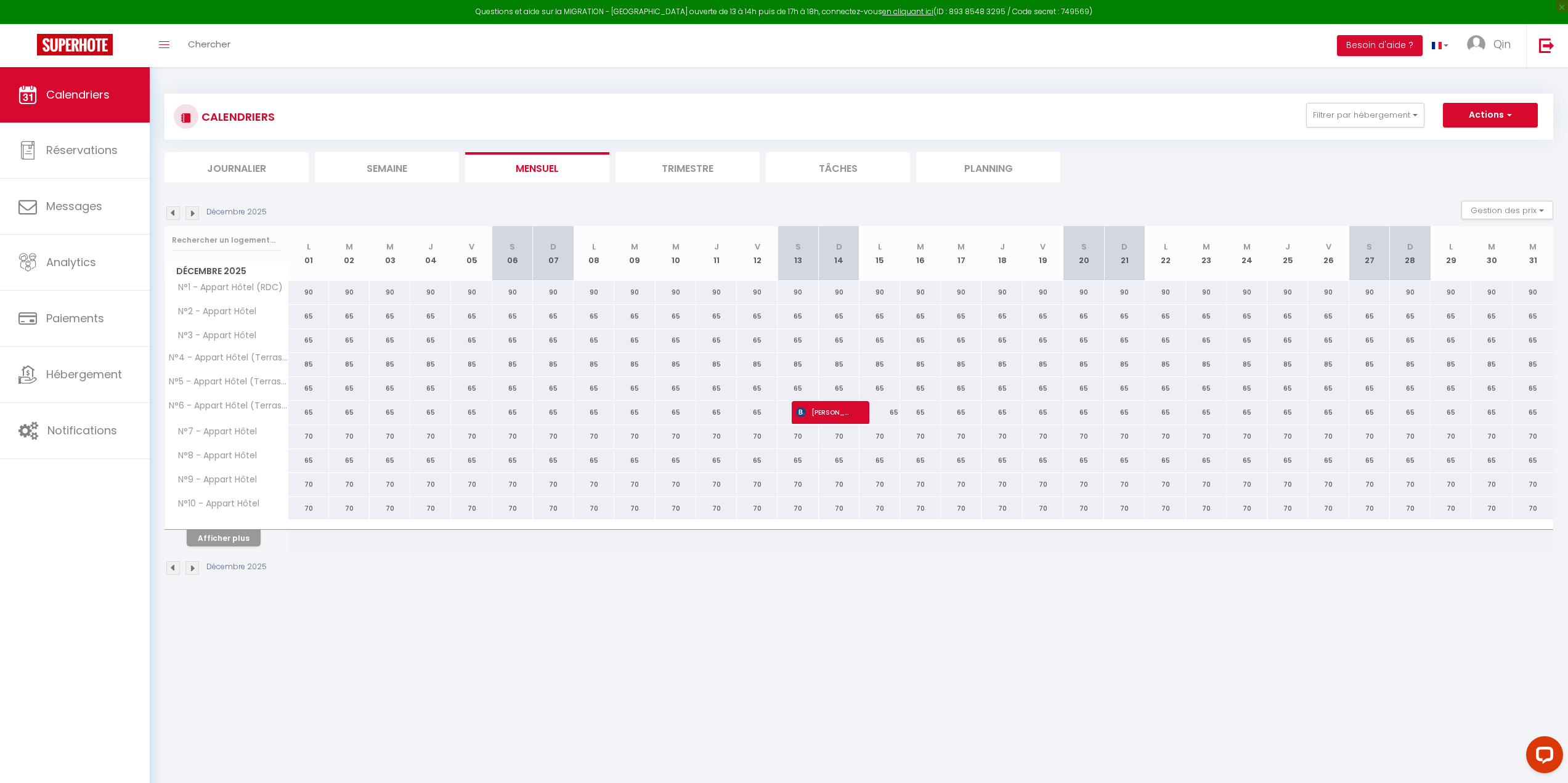
click at [172, 212] on img at bounding box center [173, 214] width 14 height 14
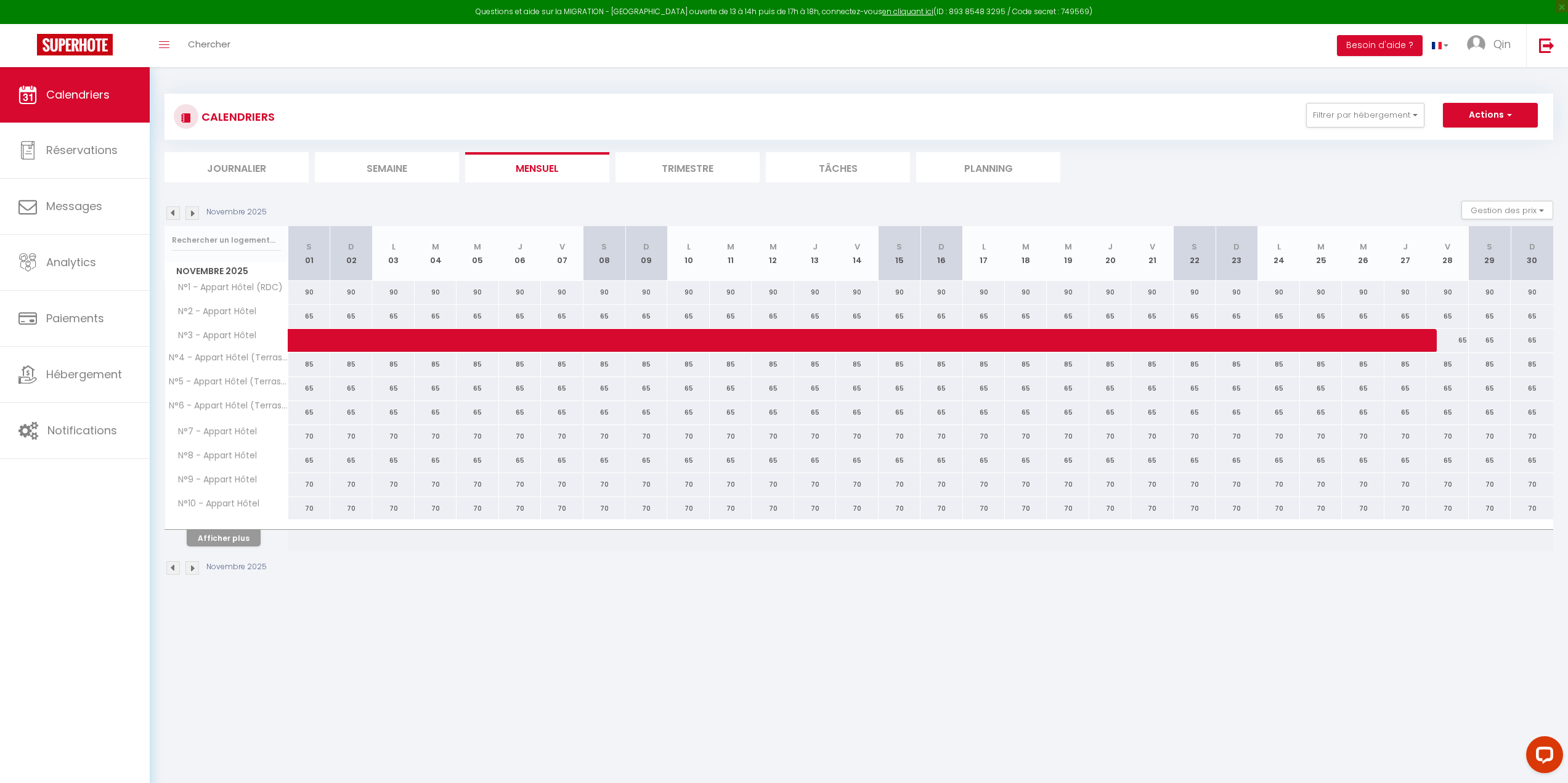
click at [172, 212] on img at bounding box center [173, 214] width 14 height 14
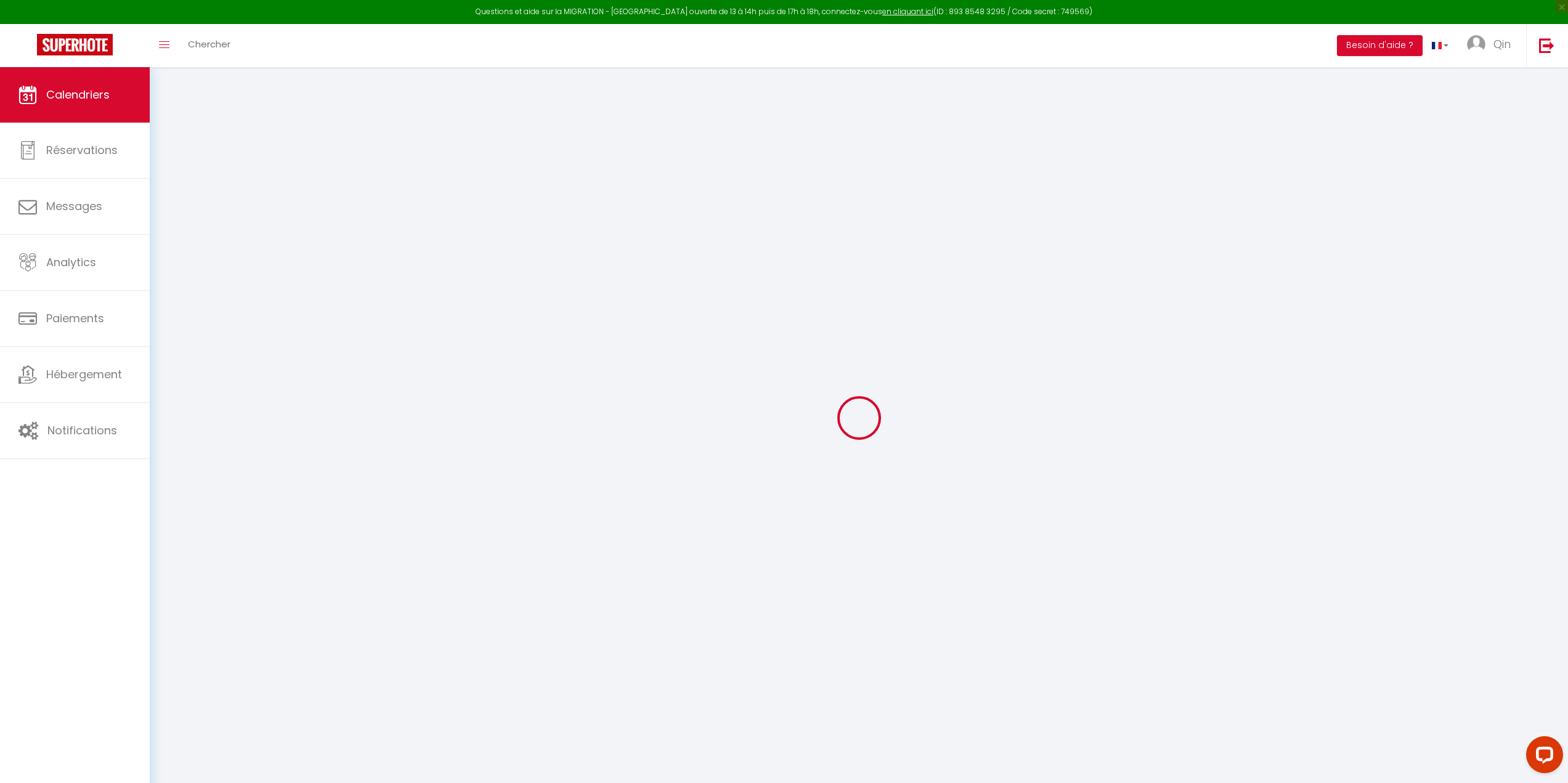
select select "KO"
select select "0"
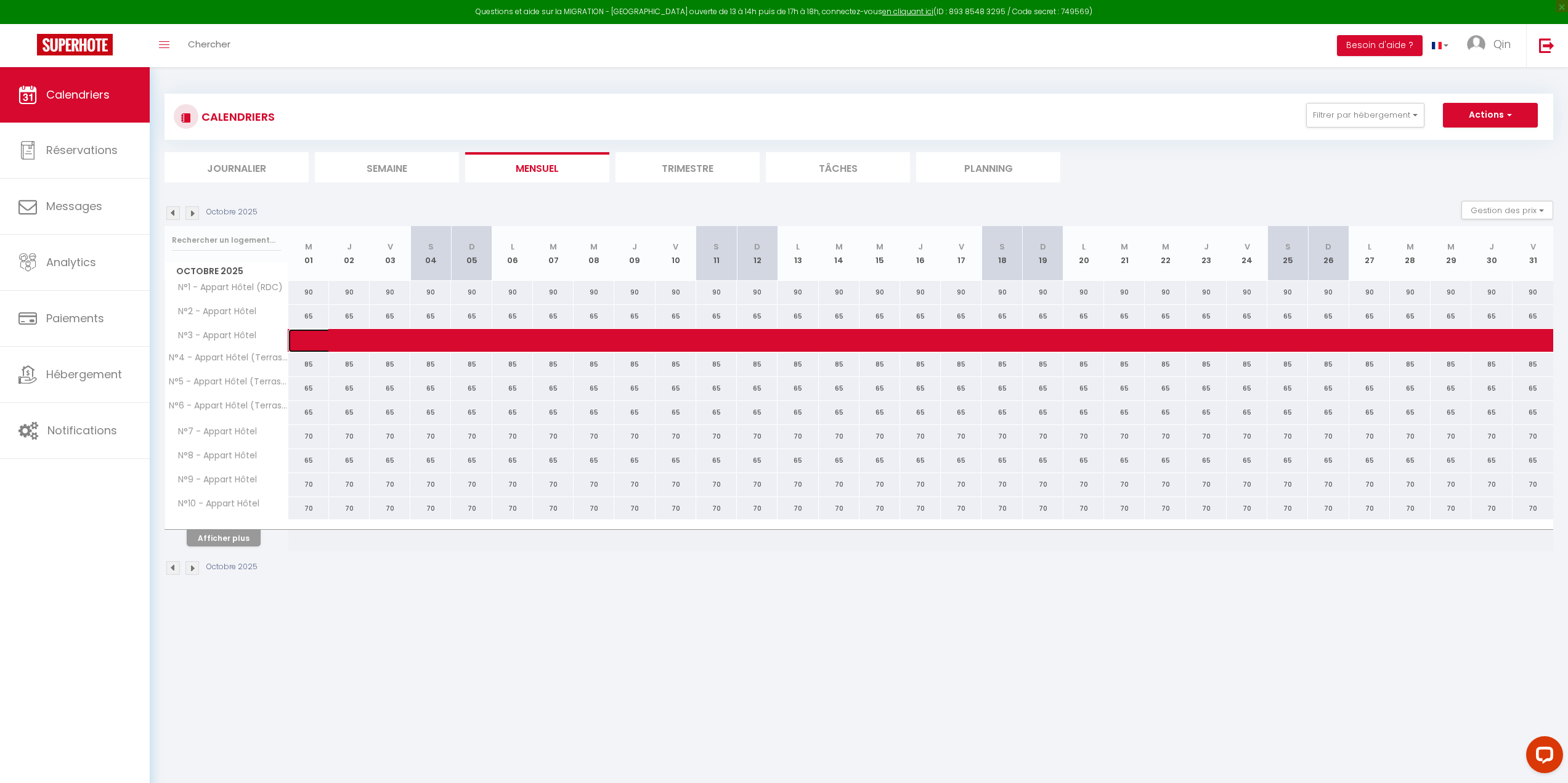
click at [376, 344] on span at bounding box center [1128, 340] width 1643 height 24
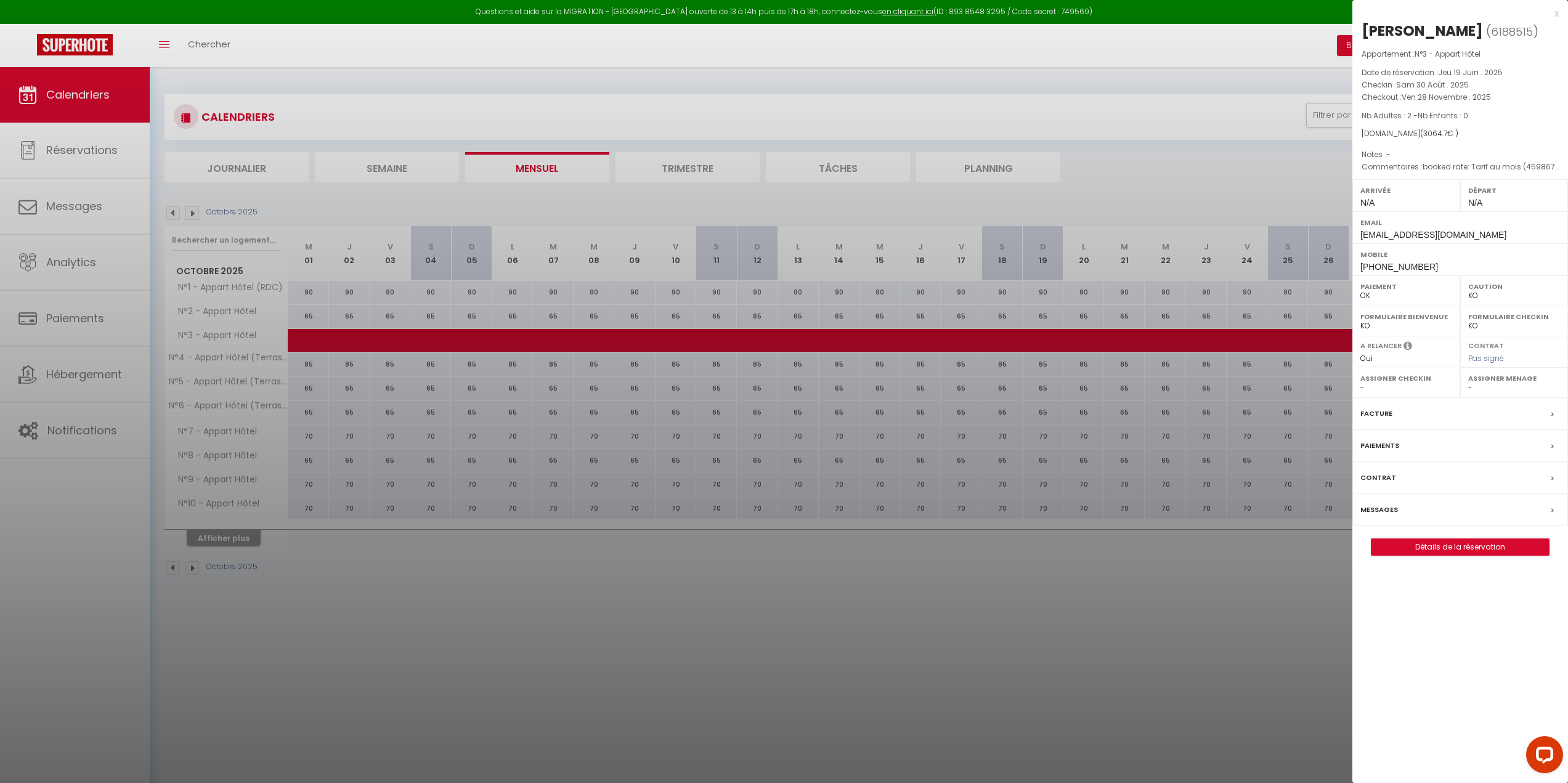
click at [372, 329] on div at bounding box center [784, 391] width 1568 height 783
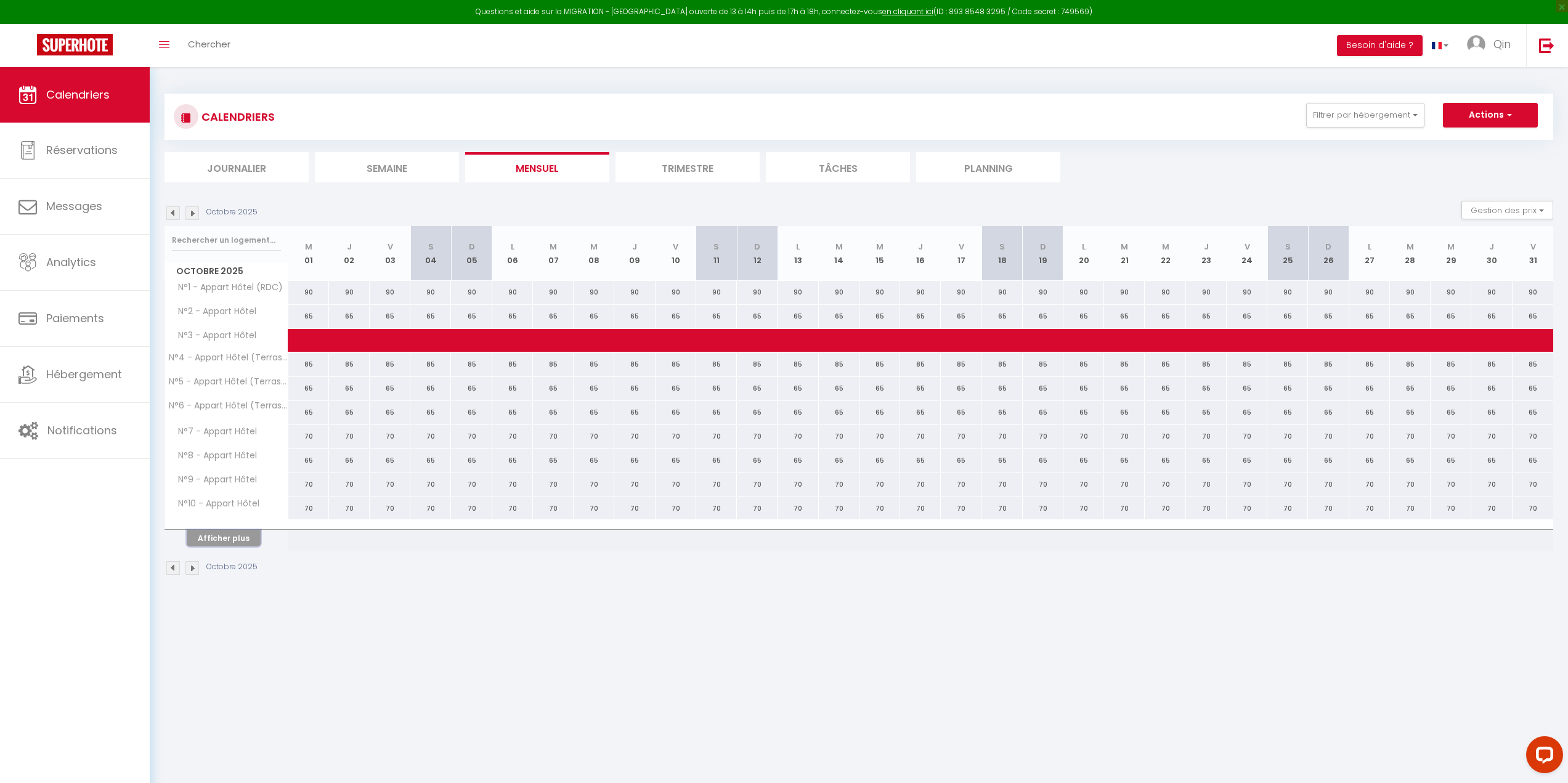
click at [235, 539] on button "Afficher plus" at bounding box center [223, 538] width 74 height 17
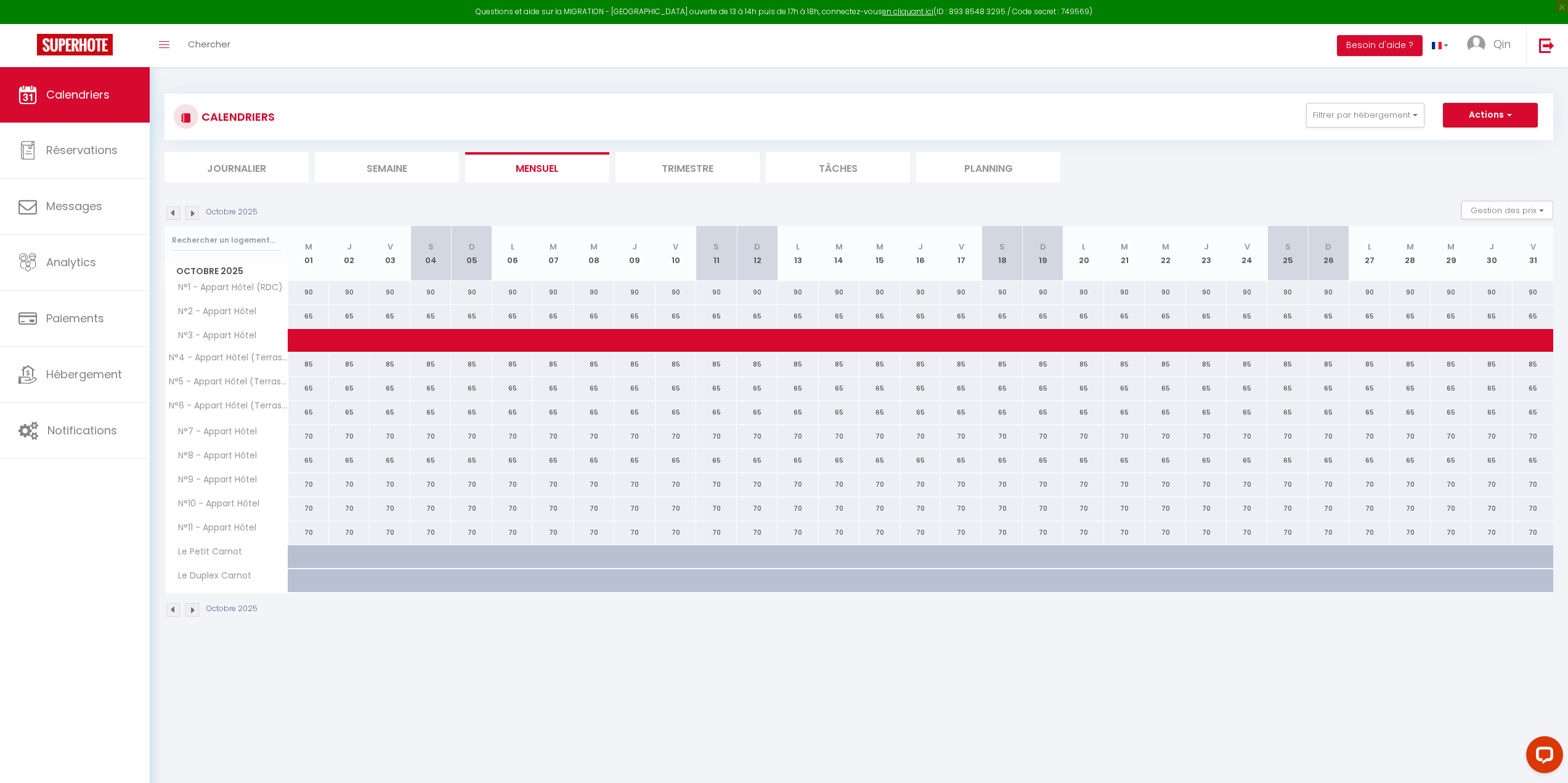
click at [173, 213] on img at bounding box center [173, 214] width 14 height 14
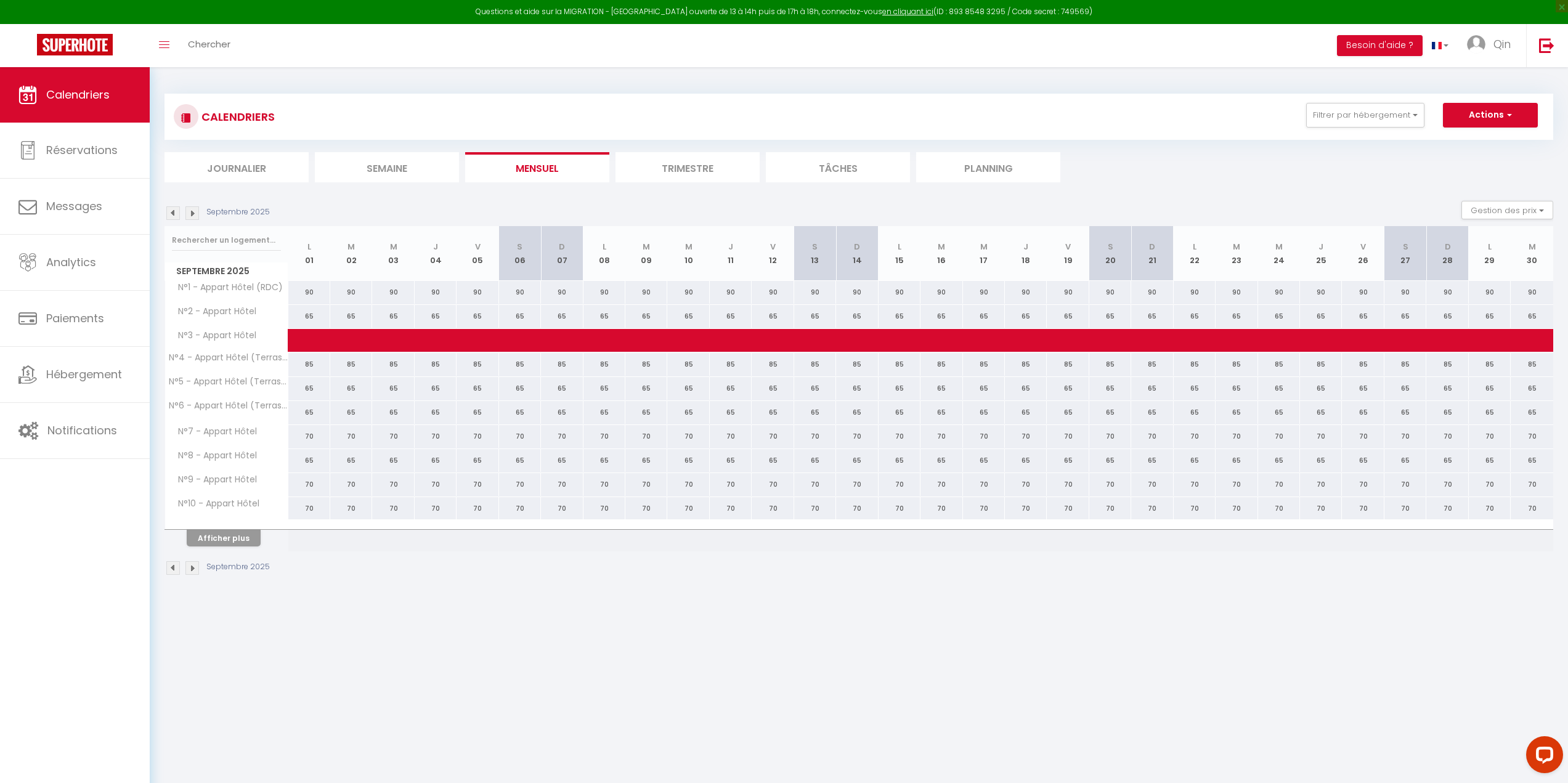
click at [173, 213] on img at bounding box center [173, 214] width 14 height 14
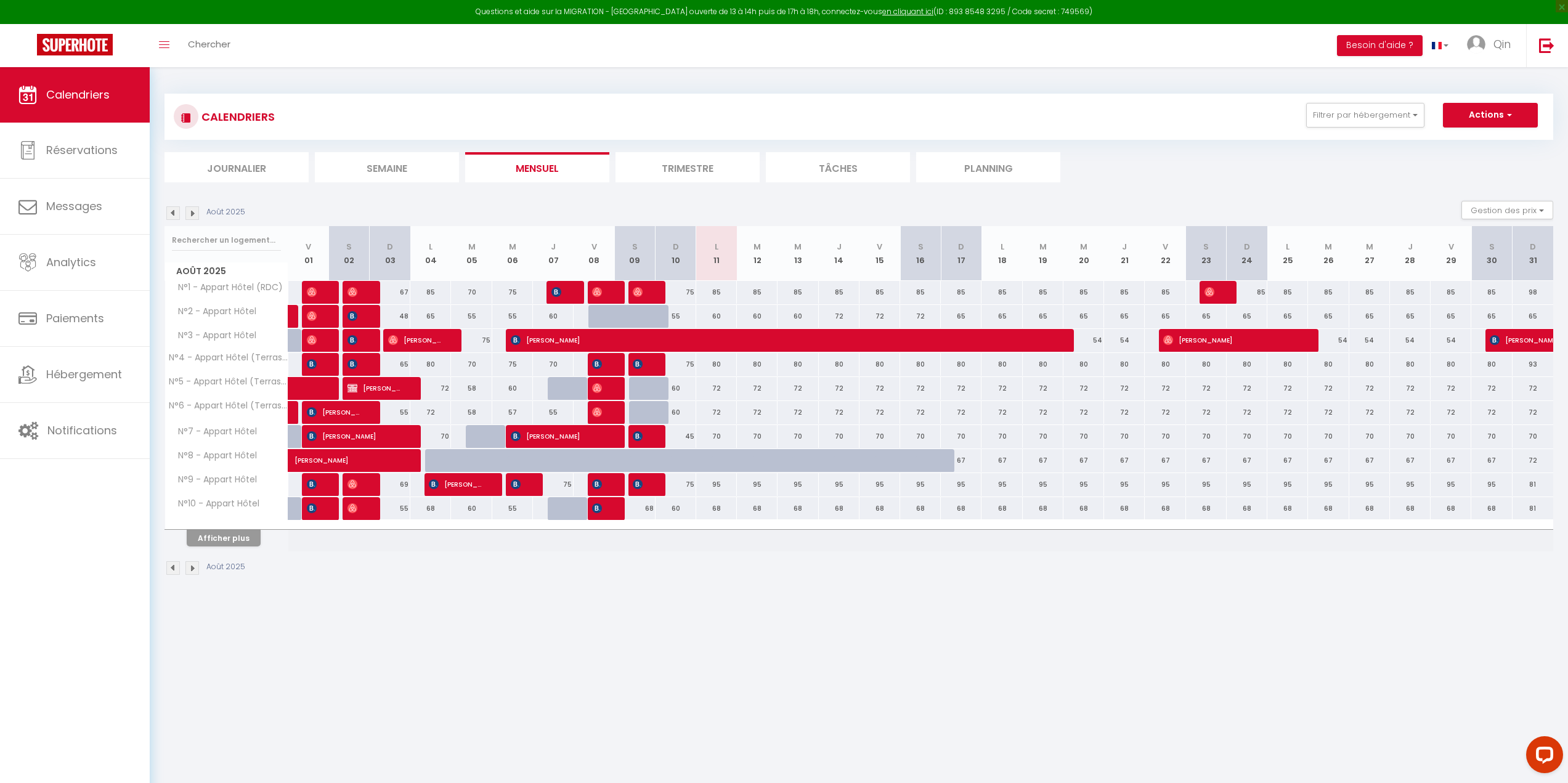
click at [173, 213] on img at bounding box center [173, 214] width 14 height 14
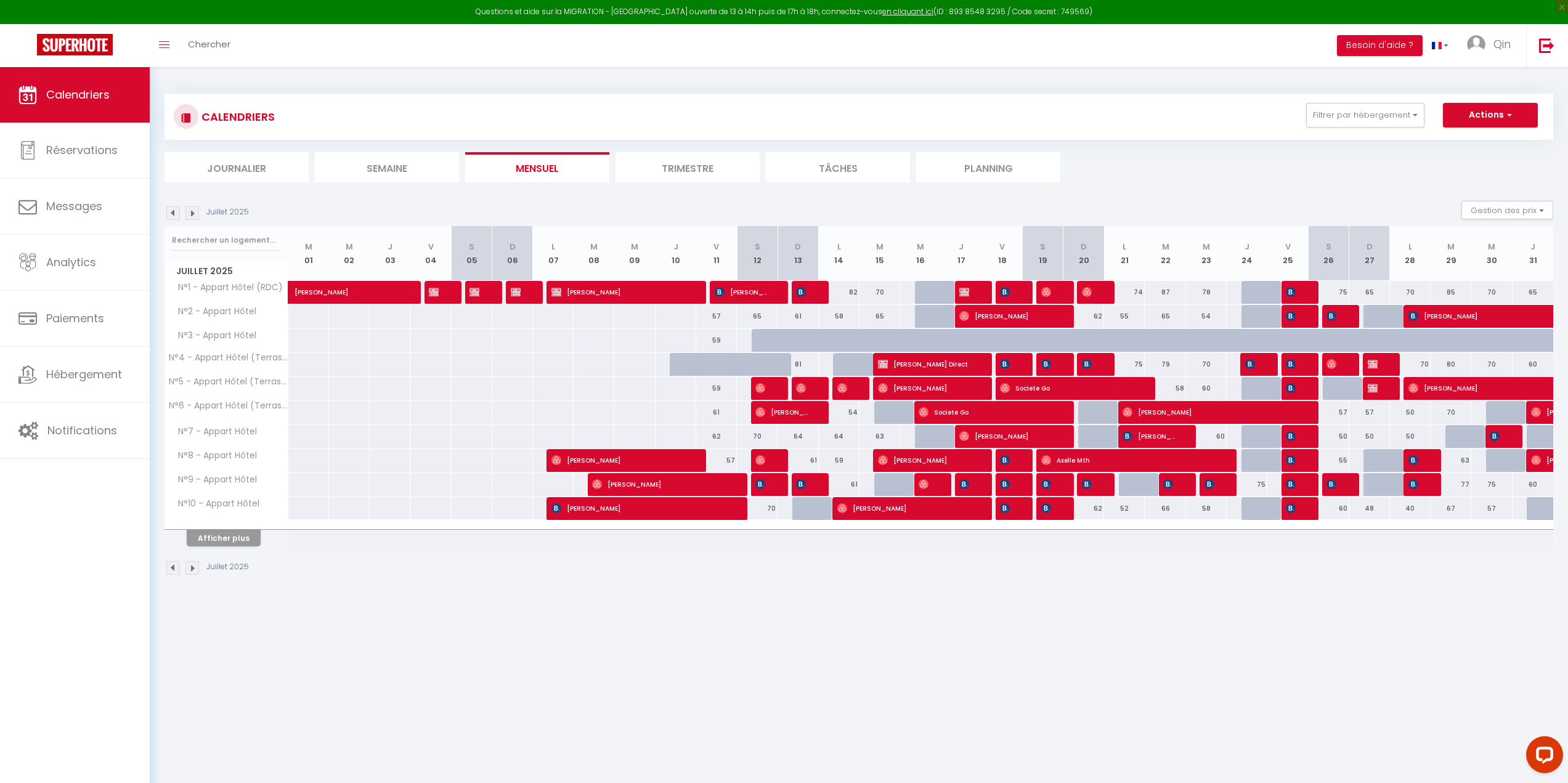
click at [192, 212] on img at bounding box center [192, 214] width 14 height 14
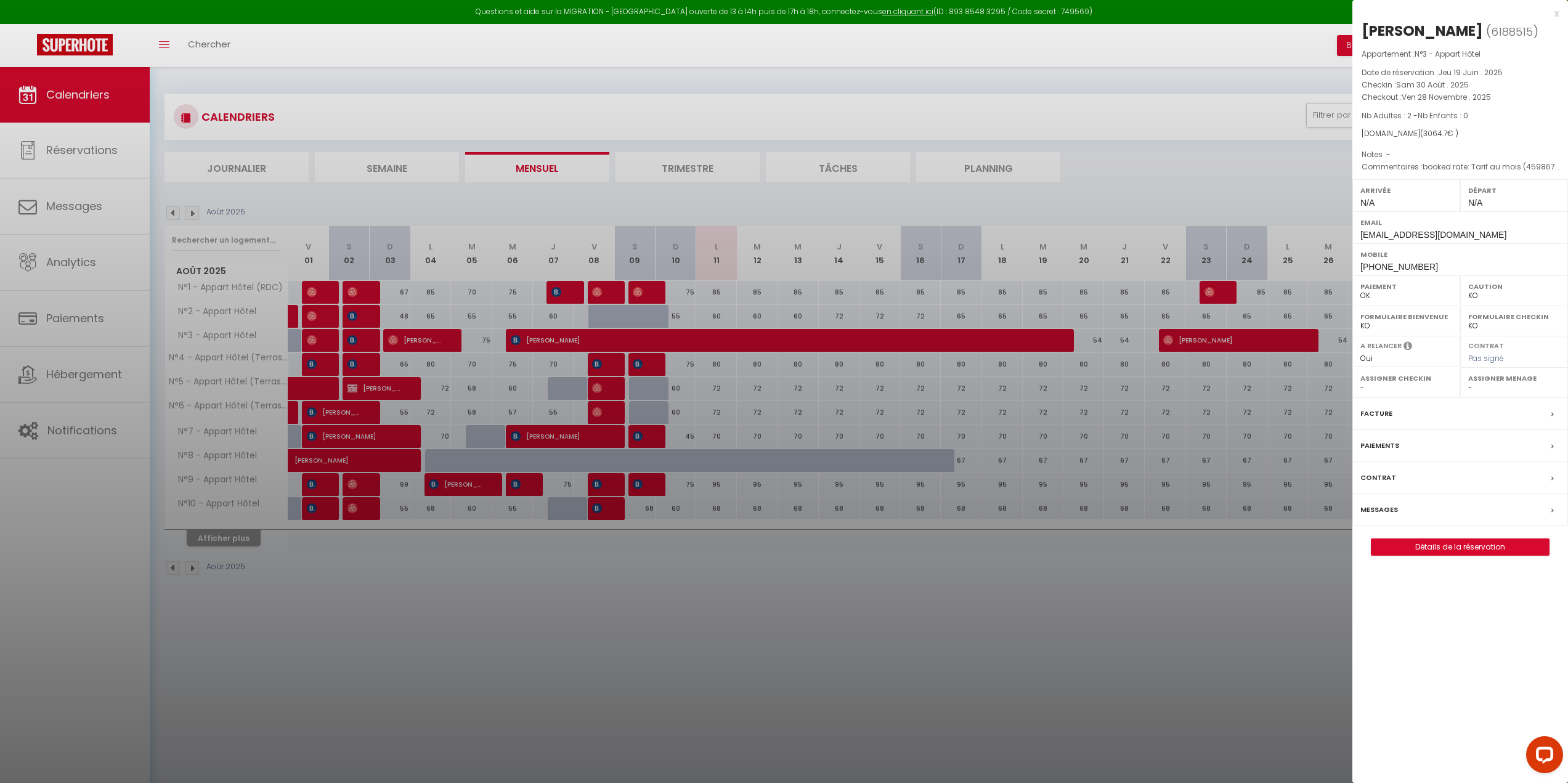
drag, startPoint x: 1362, startPoint y: 28, endPoint x: 1474, endPoint y: 31, distance: 112.0
click at [1474, 31] on div "[PERSON_NAME]" at bounding box center [1422, 31] width 121 height 20
copy div "[PERSON_NAME]"
click at [1184, 579] on div at bounding box center [784, 391] width 1568 height 783
